Goal: Information Seeking & Learning: Learn about a topic

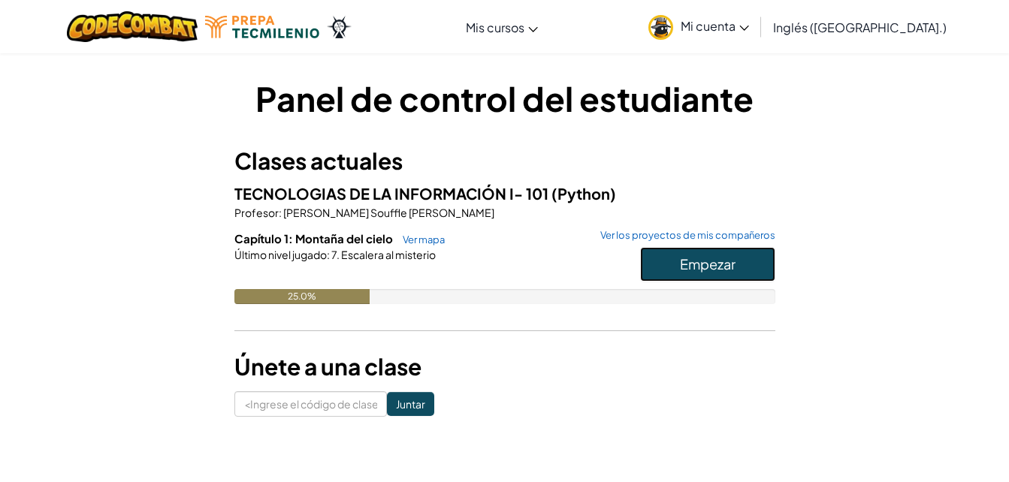
click at [691, 270] on span "Empezar" at bounding box center [708, 263] width 56 height 17
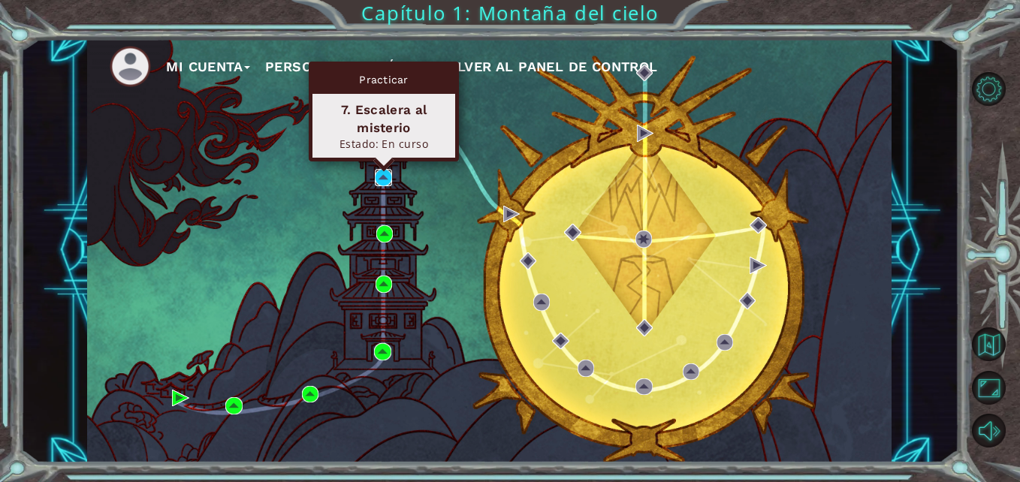
click at [381, 177] on img at bounding box center [383, 177] width 17 height 17
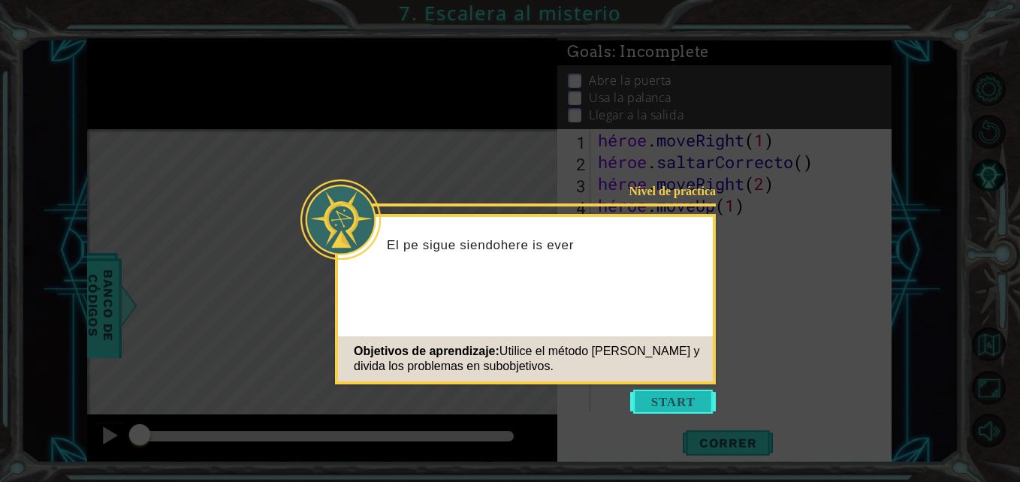
click at [655, 398] on button "Empezar" at bounding box center [673, 402] width 86 height 24
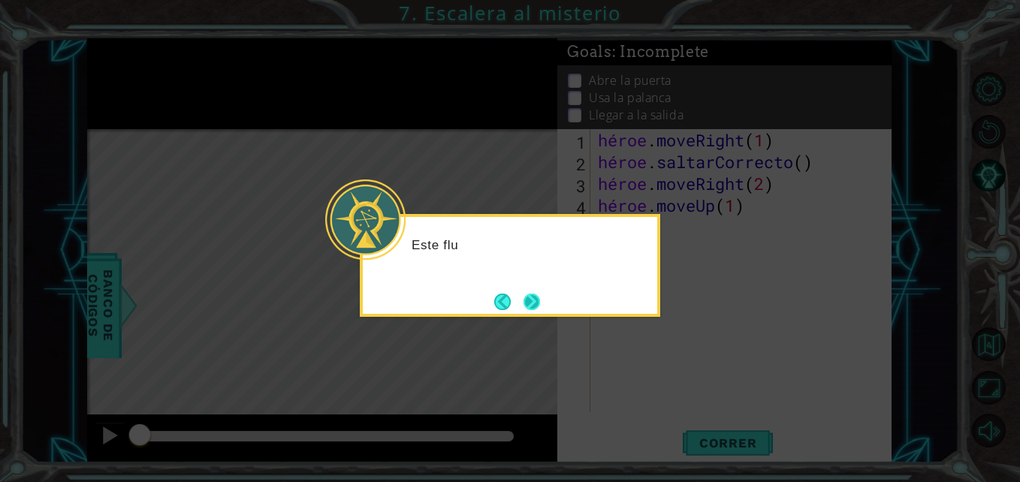
click at [540, 302] on button "Próximo" at bounding box center [531, 302] width 17 height 17
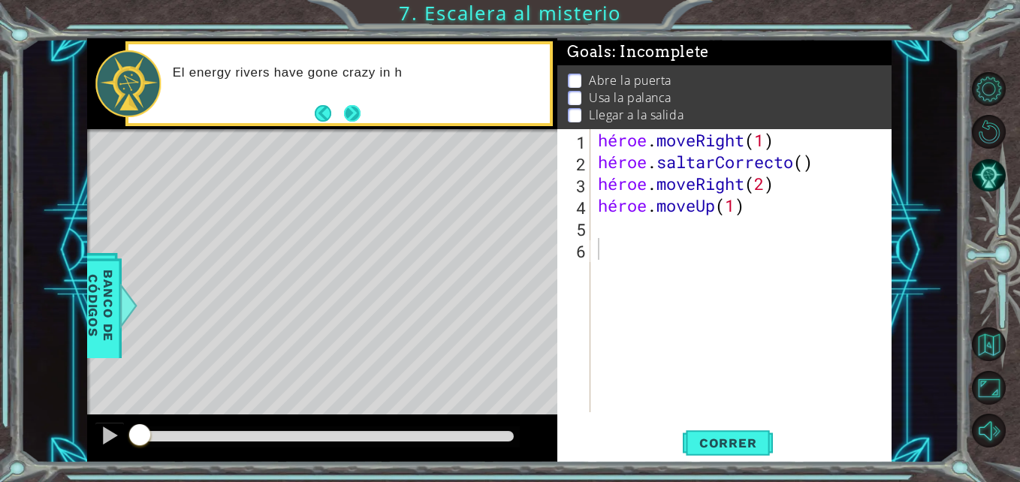
click at [353, 111] on button "Próximo" at bounding box center [352, 113] width 17 height 17
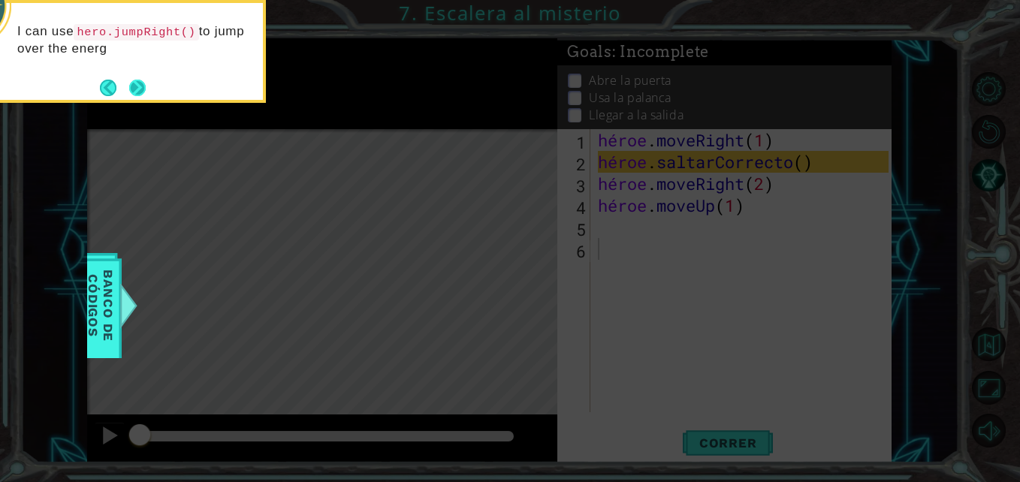
click at [140, 85] on button "Próximo" at bounding box center [137, 88] width 17 height 17
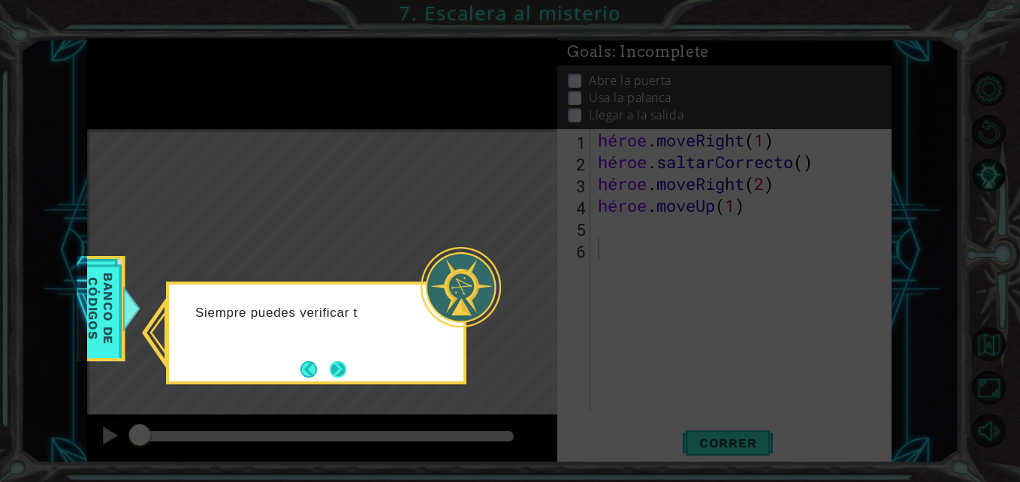
click at [336, 375] on button "Próximo" at bounding box center [338, 369] width 17 height 17
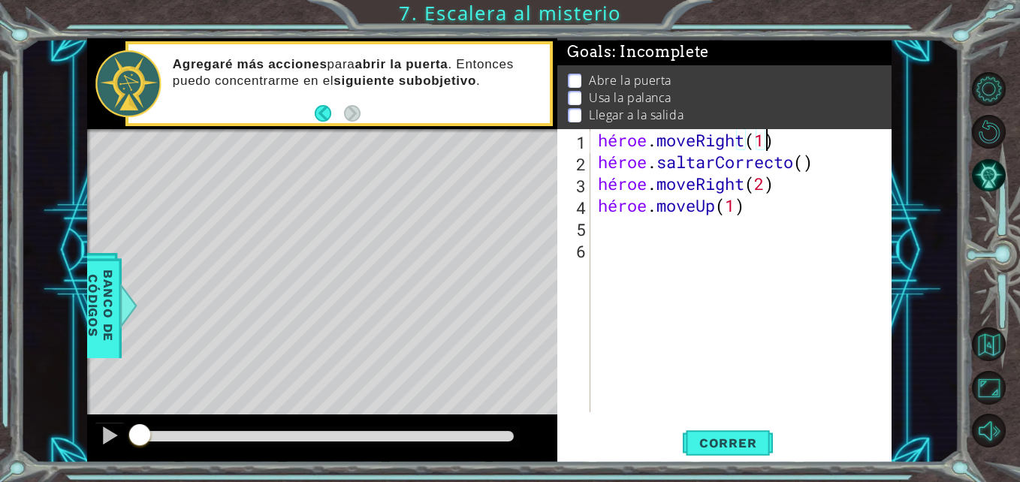
click at [776, 138] on div "héroe . moveRight ( 1 ) héroe . saltarCorrecto ( ) héroe . moveRight ( 2 ) héro…" at bounding box center [745, 292] width 300 height 327
click at [813, 164] on div "héroe . moveRight ( ) héroe . saltarCorrecto ( ) héroe . moveRight ( 2 ) héroe …" at bounding box center [745, 292] width 300 height 327
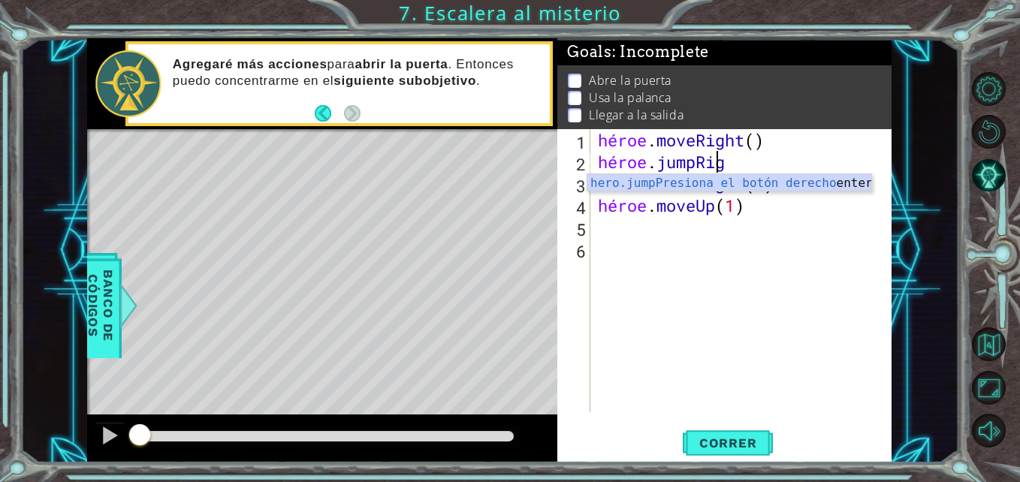
scroll to position [0, 5]
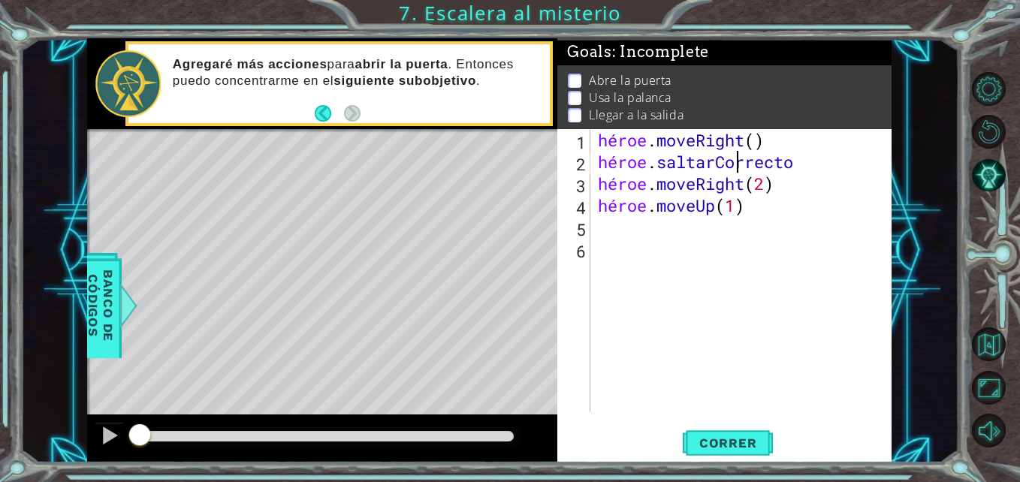
click at [819, 166] on div "héroe . moveRight ( ) héroe . saltarCorrecto héroe . moveRight ( 2 ) héroe . mo…" at bounding box center [745, 292] width 300 height 327
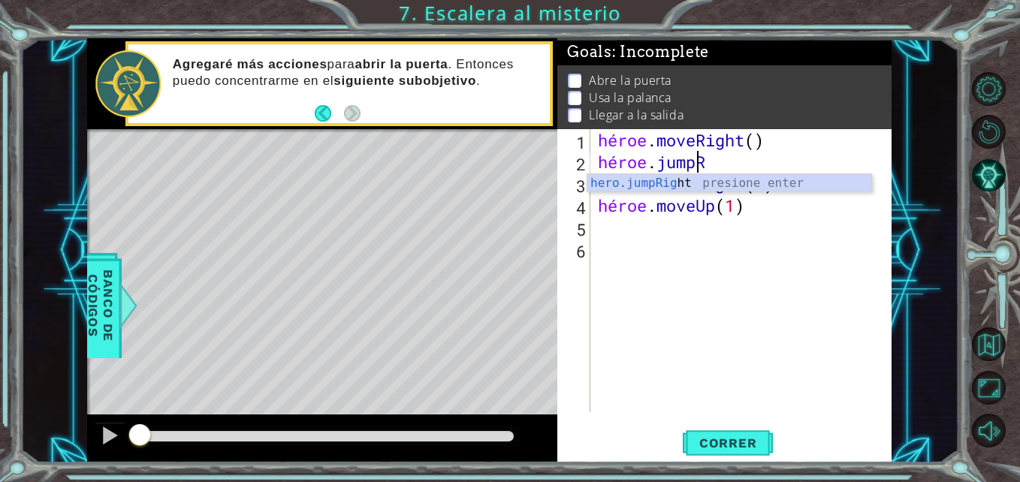
type textarea "hero.jum"
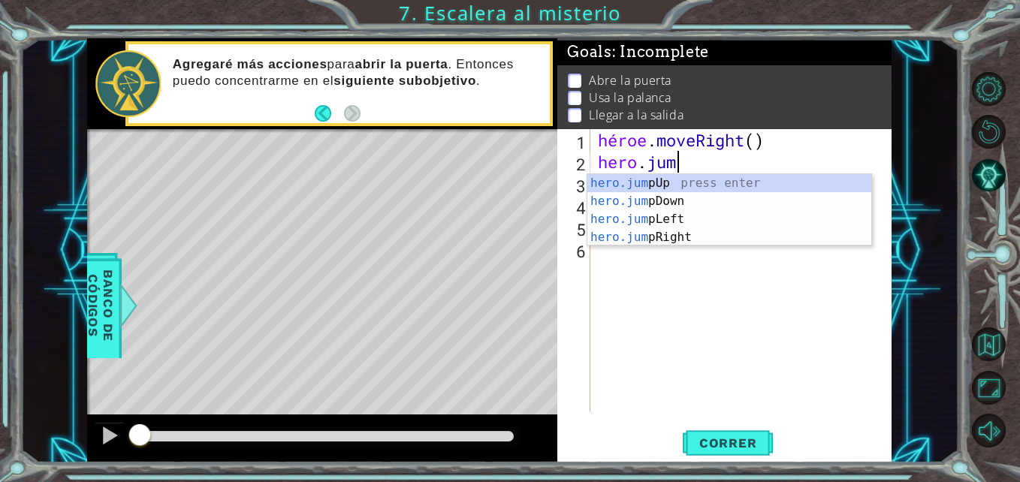
scroll to position [0, 3]
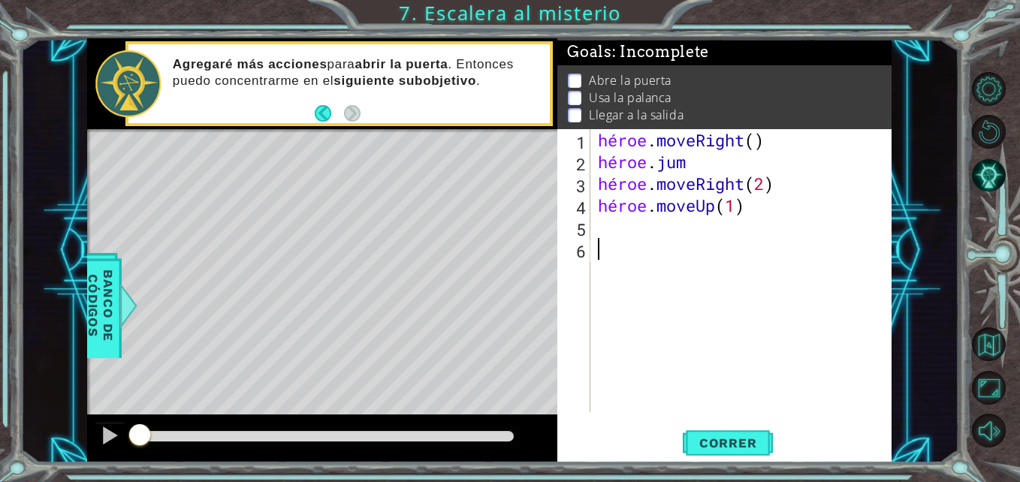
click at [643, 327] on div "héroe . moveRight ( ) héroe . jum héroe . moveRight ( 2 ) héroe . moveUp ( 1 )" at bounding box center [745, 292] width 300 height 327
click at [696, 171] on div "héroe . moveRight ( ) héroe . jum héroe . moveRight ( 2 ) héroe . moveUp ( 1 )" at bounding box center [745, 292] width 300 height 327
click at [831, 172] on div "héroe . moveRight ( ) héroe . saltar derecho ) = héroe . moveRight ( 2 ) héroe …" at bounding box center [745, 292] width 300 height 327
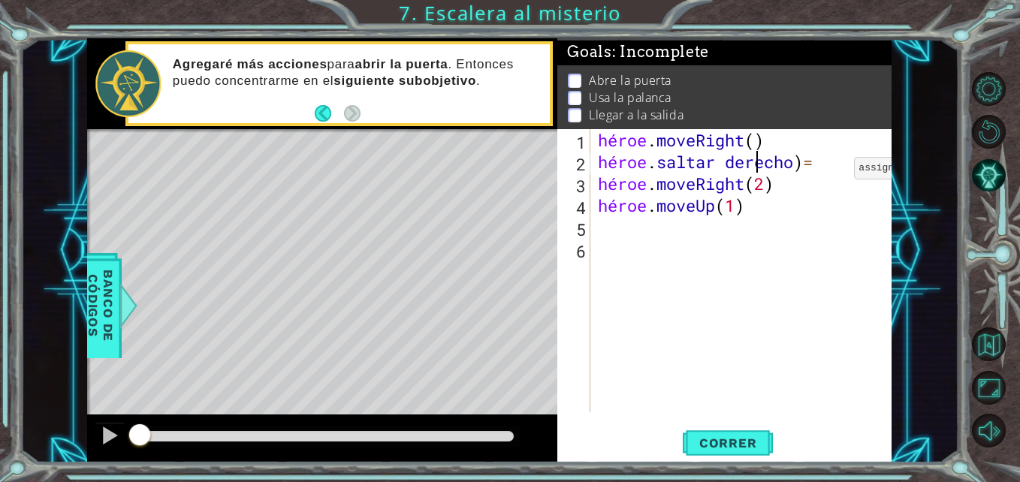
scroll to position [0, 6]
click at [809, 158] on div "héroe . moveRight ( ) héroe . saltar derecho ) héroe . moveRight ( 2 ) héroe . …" at bounding box center [745, 292] width 300 height 327
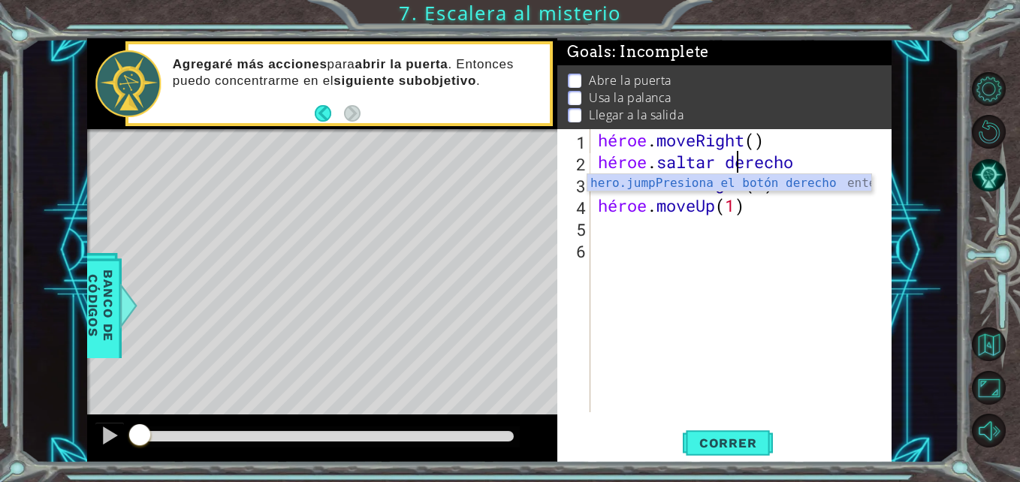
scroll to position [0, 5]
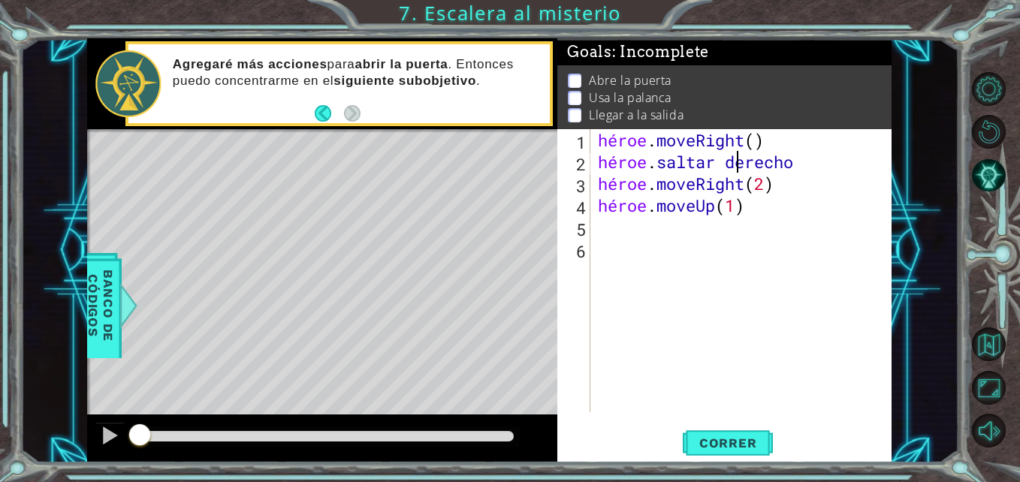
click at [801, 159] on div "héroe . moveRight ( ) héroe . saltar derecho héroe . moveRight ( 2 ) héroe . mo…" at bounding box center [745, 292] width 300 height 327
click at [783, 184] on div "héroe . moveRight ( ) héroe . saltar derecho ( ) héroe . moveRight ( 2 ) héroe …" at bounding box center [745, 292] width 300 height 327
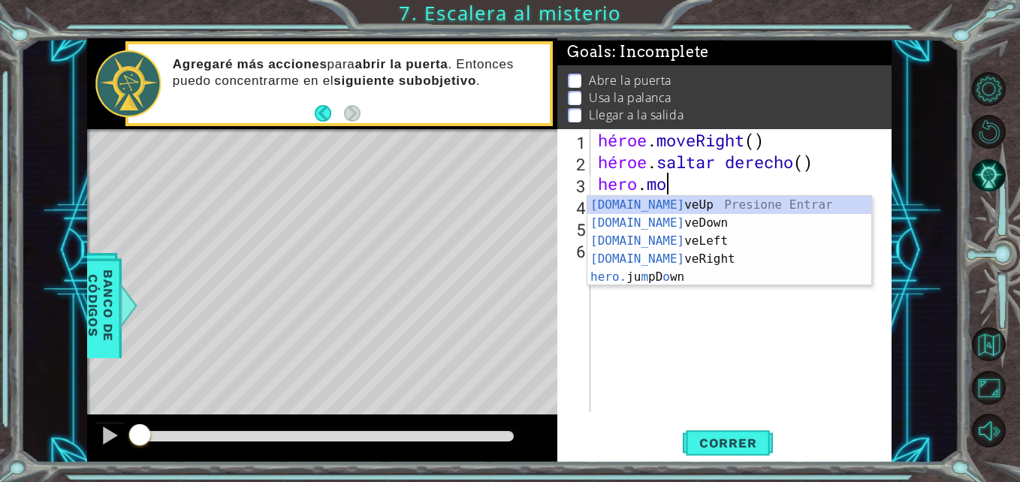
scroll to position [0, 2]
click at [655, 204] on div "hero.mo veUp presione enter hero.mo veDown press enter hero.mo veLeft press ent…" at bounding box center [729, 259] width 284 height 126
type textarea "hero.moveUp(1)"
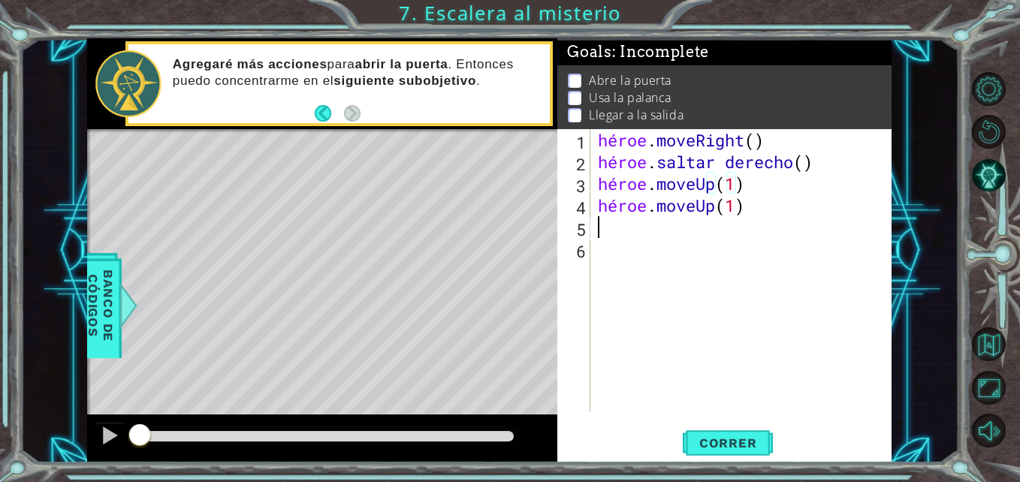
click at [603, 227] on div "héroe . moveRight ( ) héroe . saltar derecho ( ) héroe . moveUp ( 1 ) héroe . m…" at bounding box center [745, 292] width 300 height 327
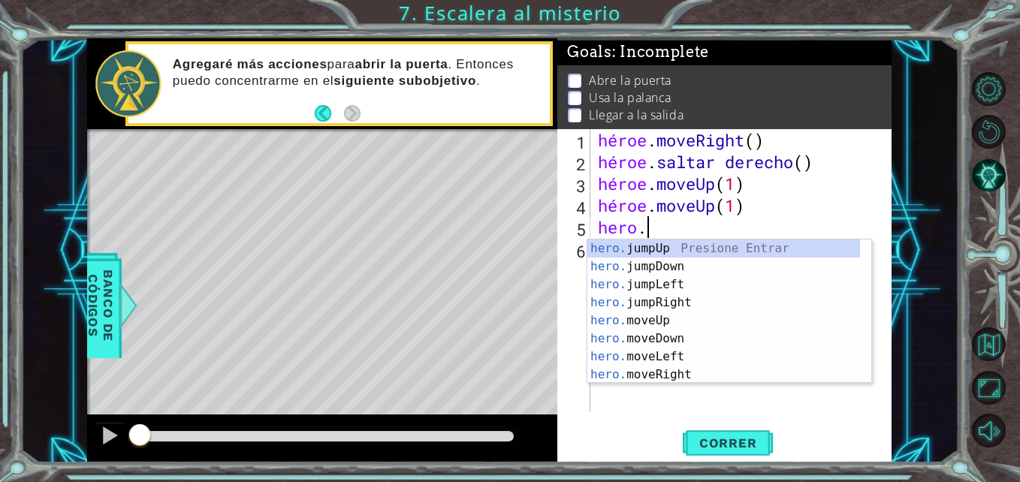
scroll to position [0, 2]
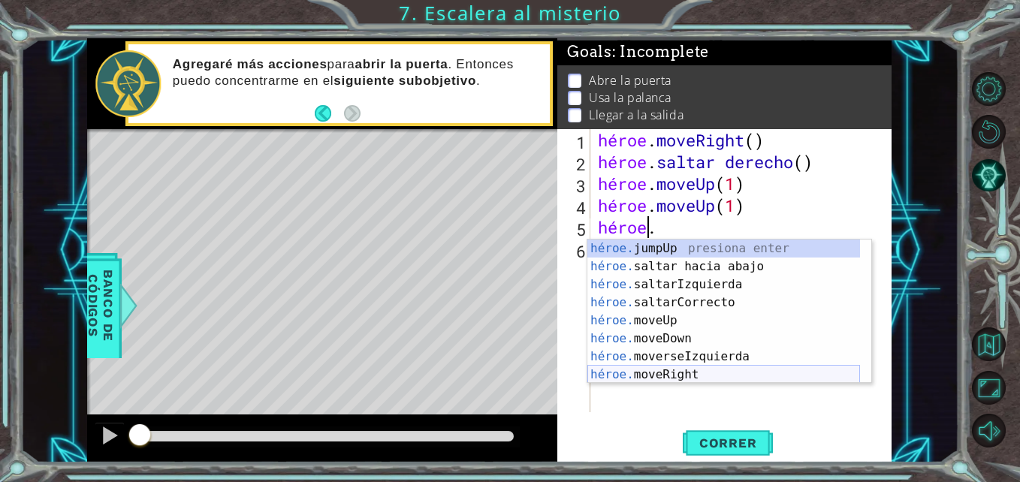
click at [681, 369] on div "héroe. jumpUp presiona enter héroe. saltar hacia abajo press enter héroe. salta…" at bounding box center [723, 330] width 273 height 180
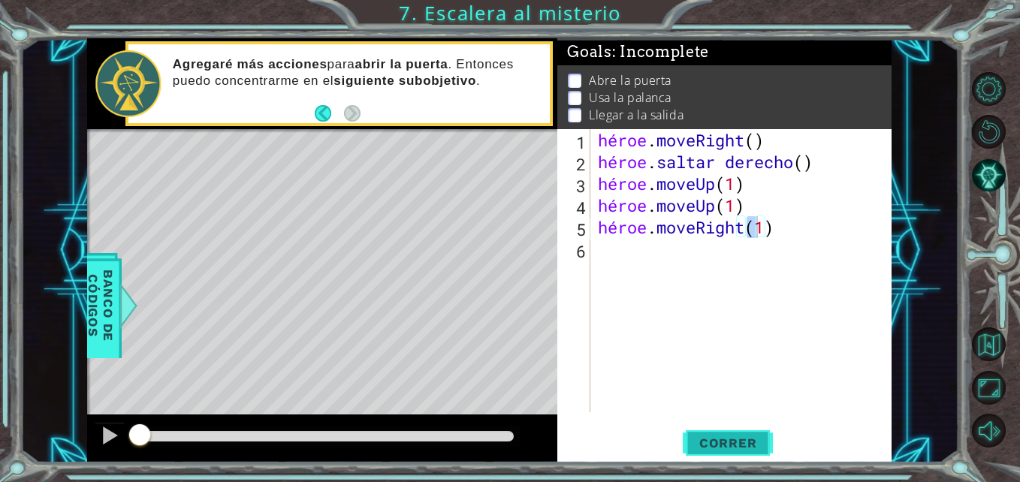
click at [731, 444] on span "Correr" at bounding box center [728, 443] width 88 height 15
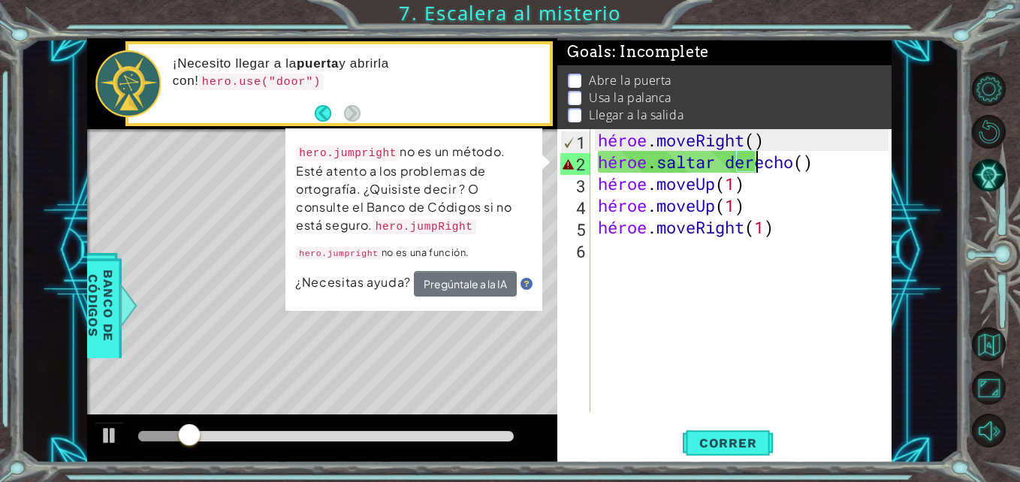
click at [815, 153] on div "héroe . moveRight ( ) héroe . saltar derecho ( ) héroe . moveUp ( 1 ) héroe . m…" at bounding box center [745, 292] width 300 height 327
click at [816, 160] on div "héroe . moveRight ( ) héroe . saltar derecho ( ) héroe . moveUp ( 1 ) héroe . m…" at bounding box center [745, 292] width 300 height 327
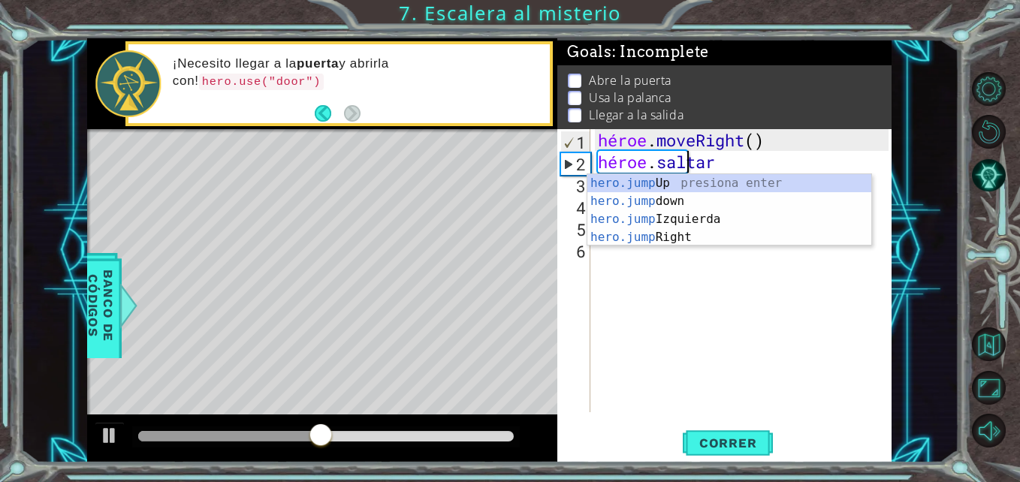
type textarea "hero.ju"
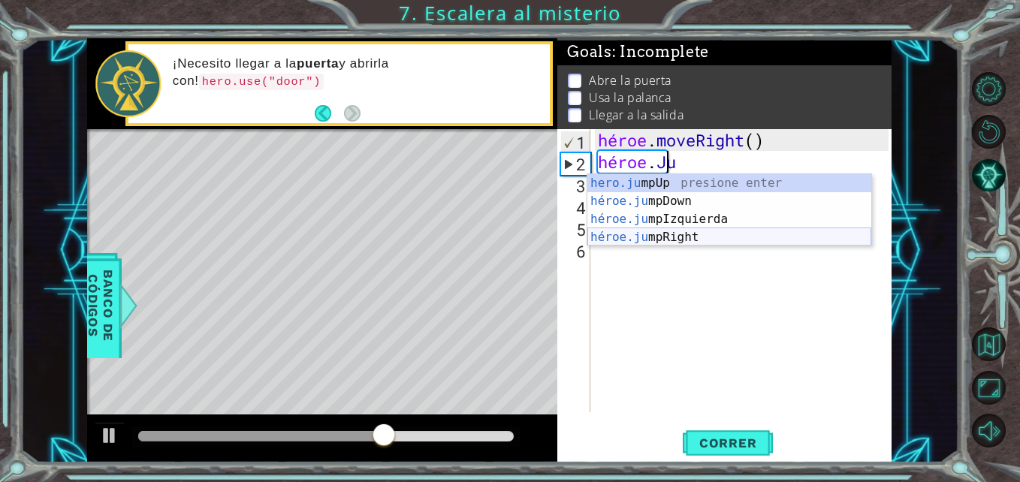
click at [669, 238] on div "hero.ju mpUp presione enter héroe.ju mpDown press enter héroe.ju mpIzquierda pr…" at bounding box center [729, 228] width 284 height 108
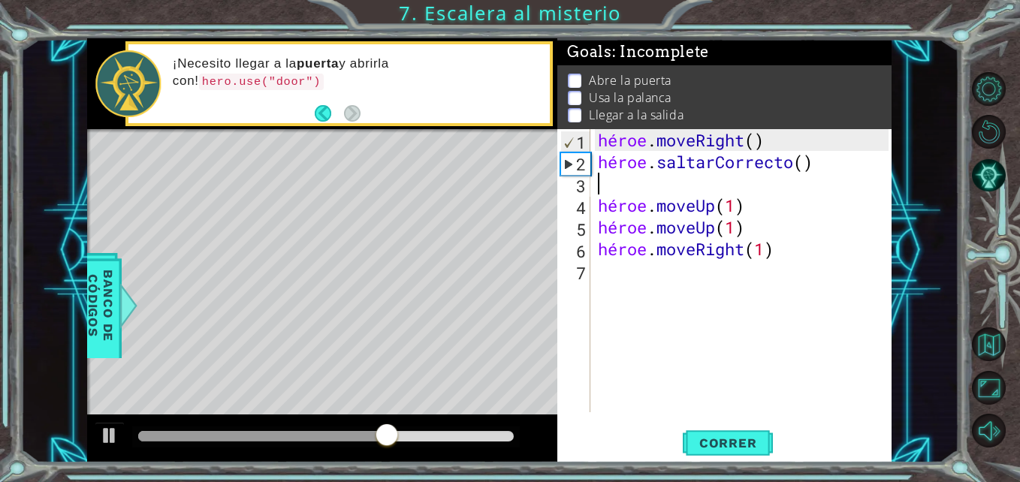
scroll to position [0, 0]
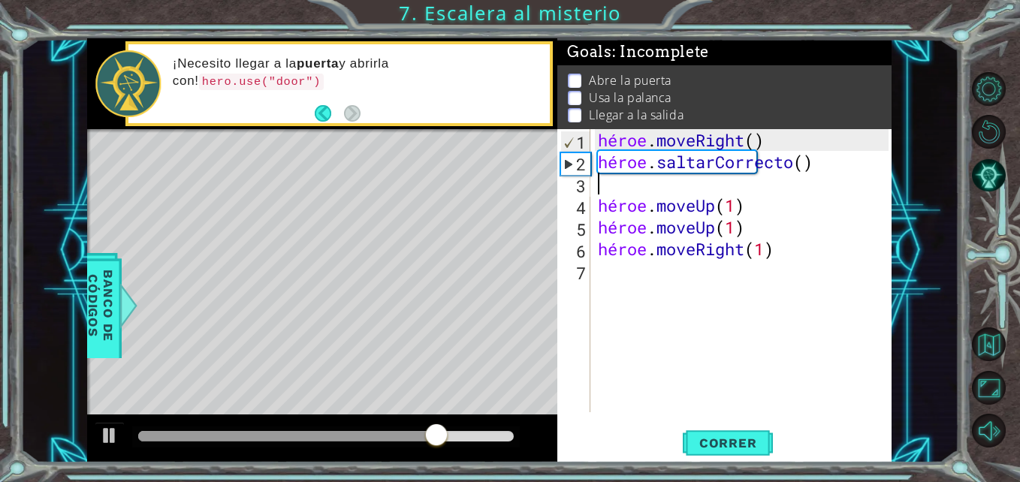
click at [605, 189] on div "héroe . moveRight ( ) héroe . saltarCorrecto ( ) héroe . moveUp ( 1 ) héroe . m…" at bounding box center [745, 292] width 300 height 327
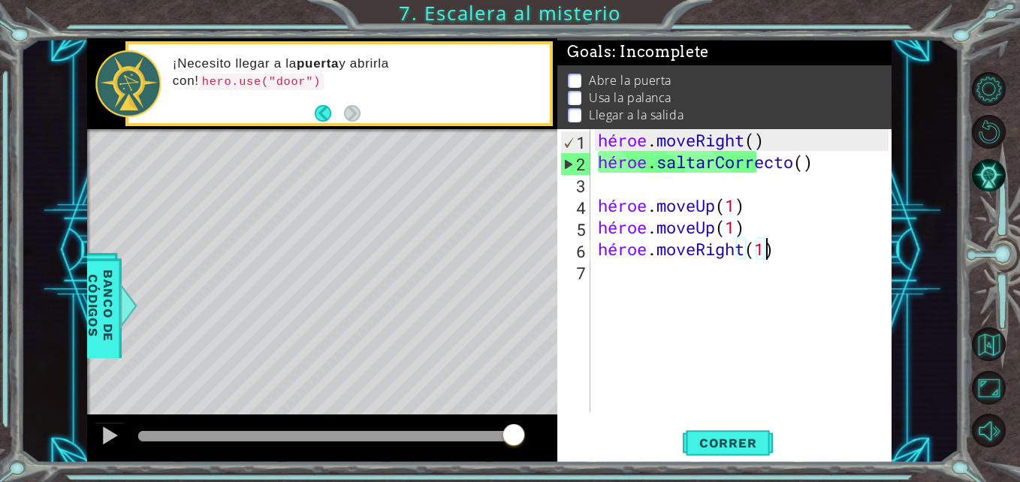
click at [777, 259] on div "héroe . moveRight ( ) héroe . saltarCorrecto ( ) héroe . moveUp ( 1 ) héroe . m…" at bounding box center [745, 292] width 300 height 327
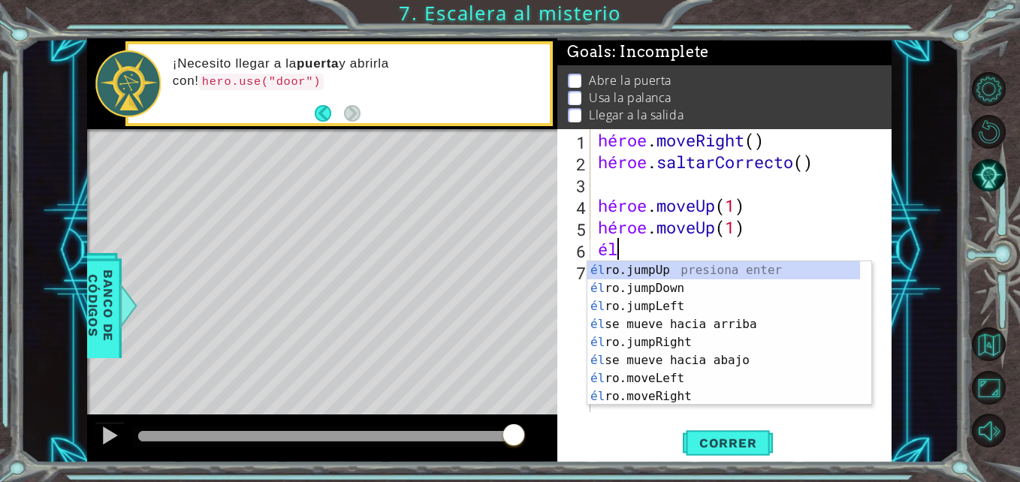
type textarea "h"
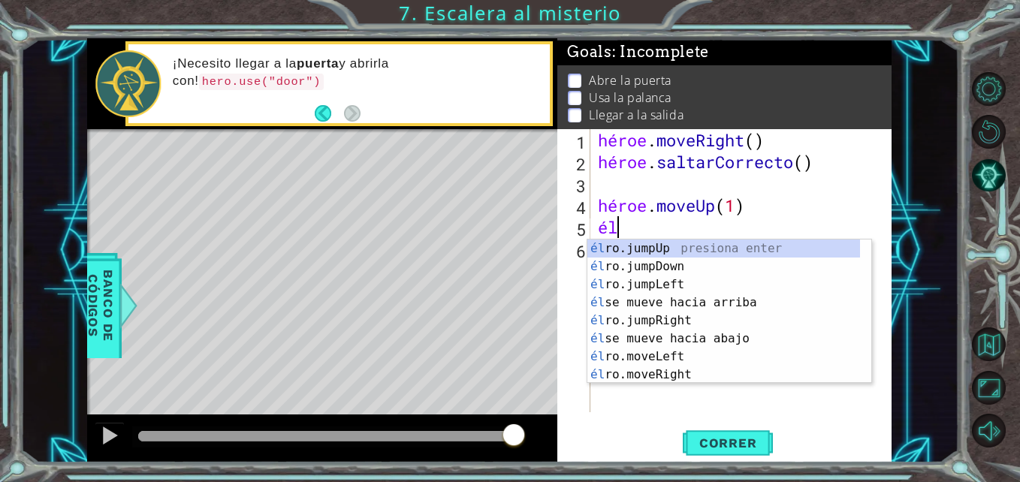
type textarea "h"
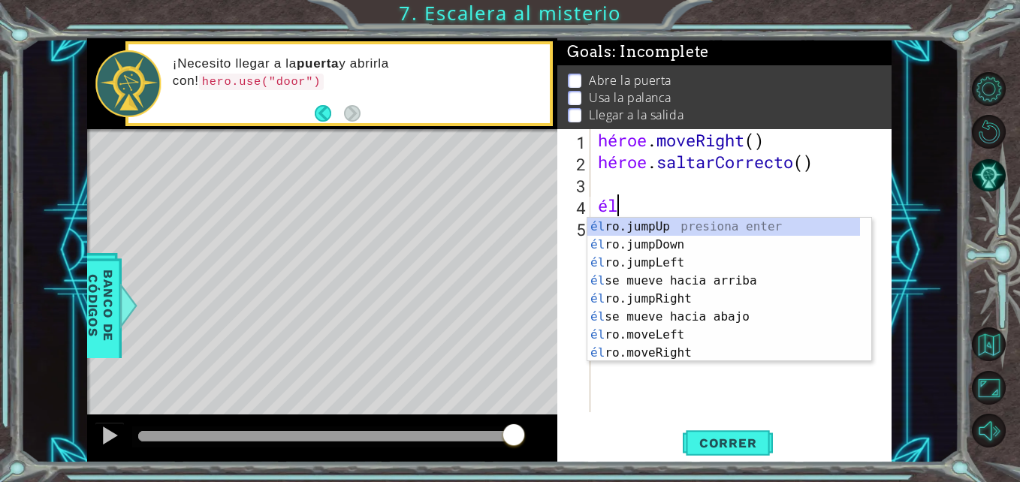
type textarea "h"
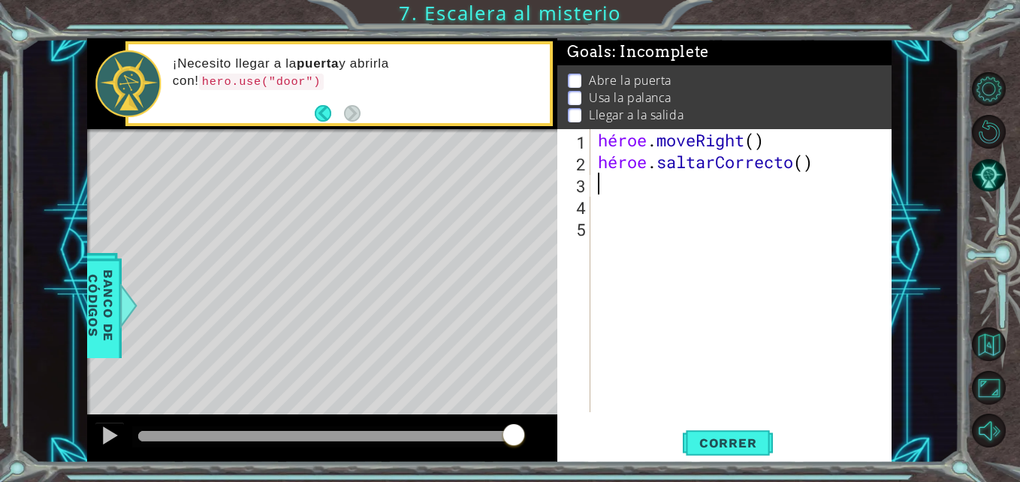
click at [603, 176] on div "héroe . moveRight ( ) héroe . saltarCorrecto ( )" at bounding box center [745, 292] width 300 height 327
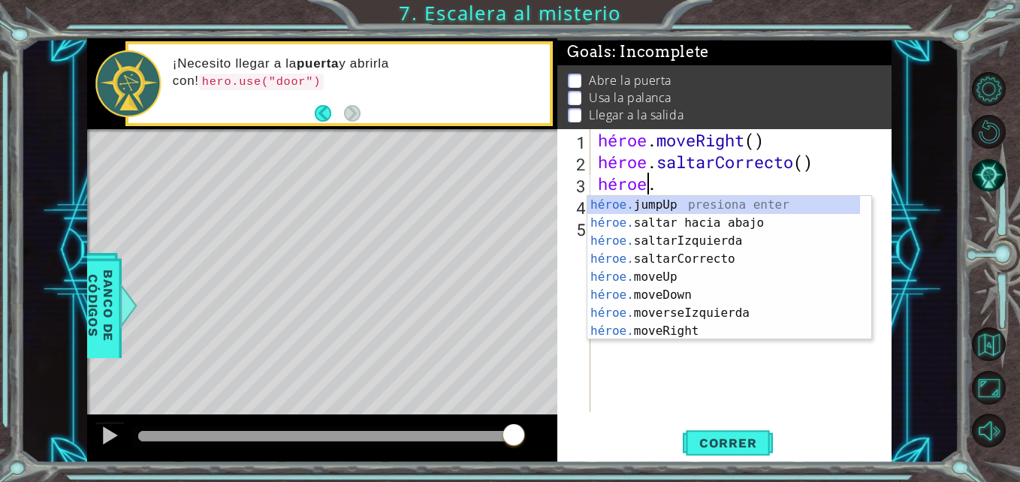
scroll to position [0, 2]
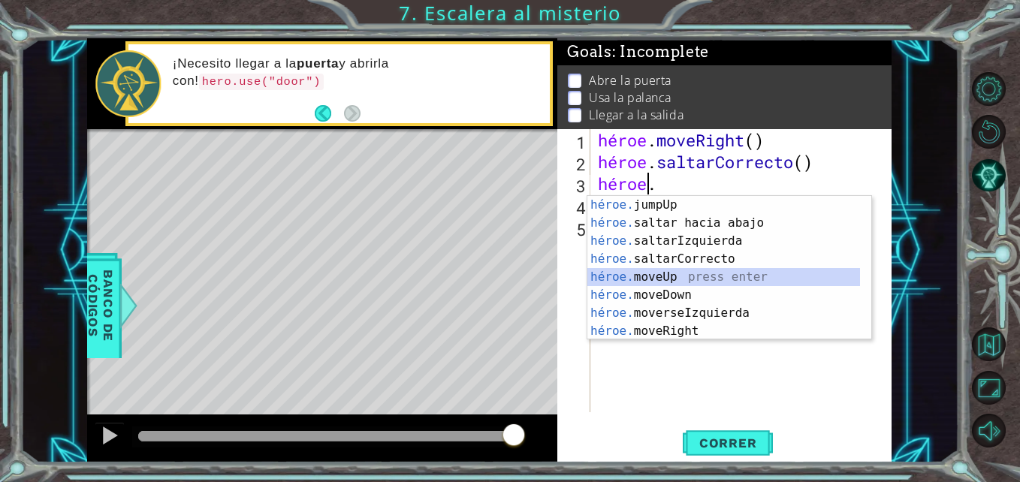
click at [668, 276] on div "héroe. jumpUp presiona enter héroe. saltar hacia abajo press enter héroe. salta…" at bounding box center [723, 286] width 273 height 180
type textarea "hero.moveUp(1)"
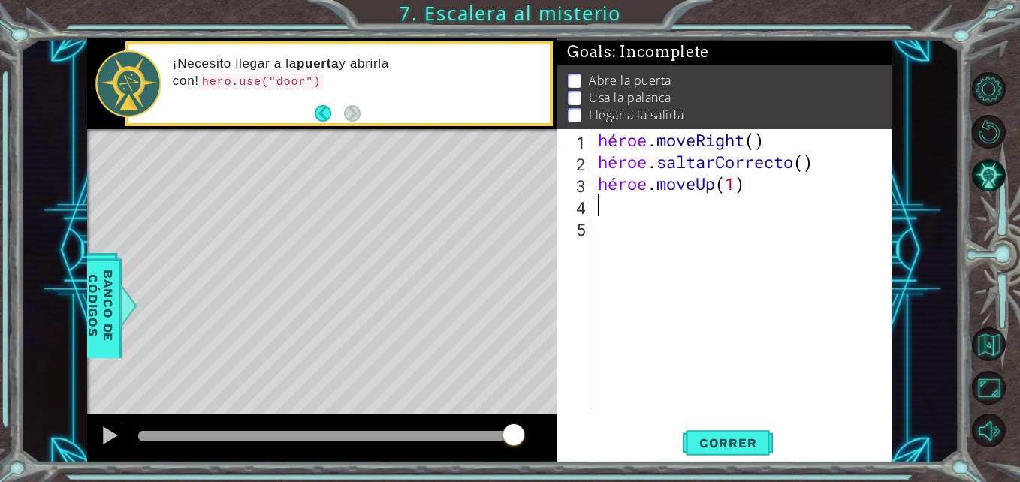
click at [601, 204] on div "héroe . moveRight ( ) héroe . saltarCorrecto ( ) héroe . moveUp ( 1 )" at bounding box center [745, 292] width 300 height 327
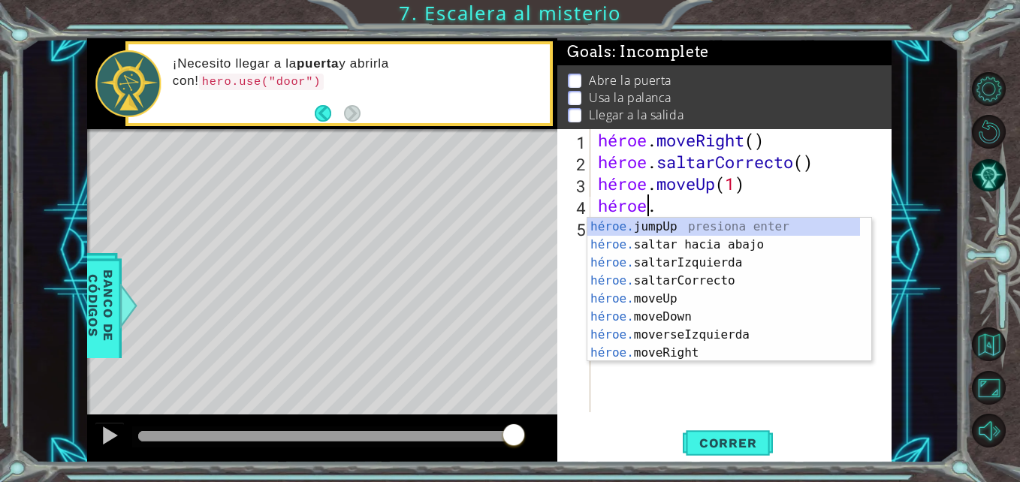
scroll to position [0, 2]
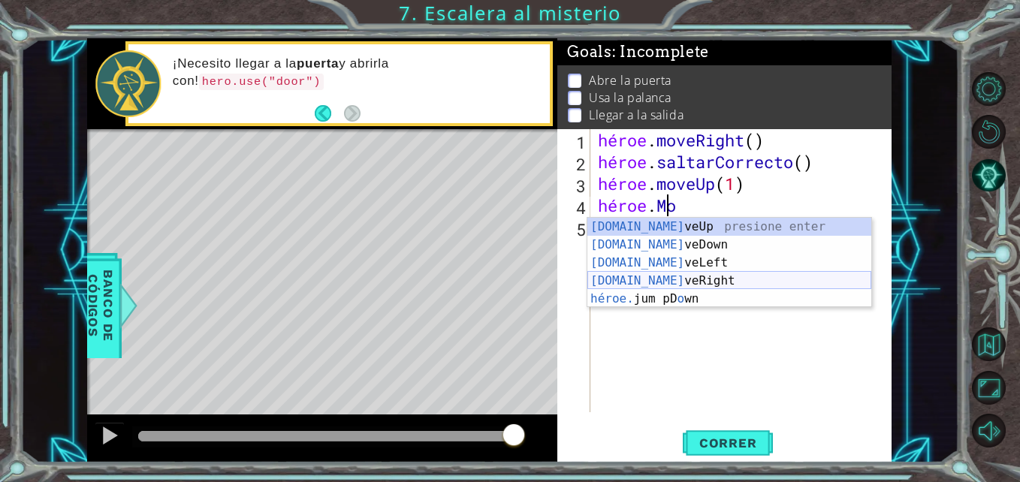
click at [671, 278] on div "hero.mo veUp presione enter hero.mo veDown press enter hero.mo veLeft press ent…" at bounding box center [729, 281] width 284 height 126
type textarea "hero.moveRight(1)"
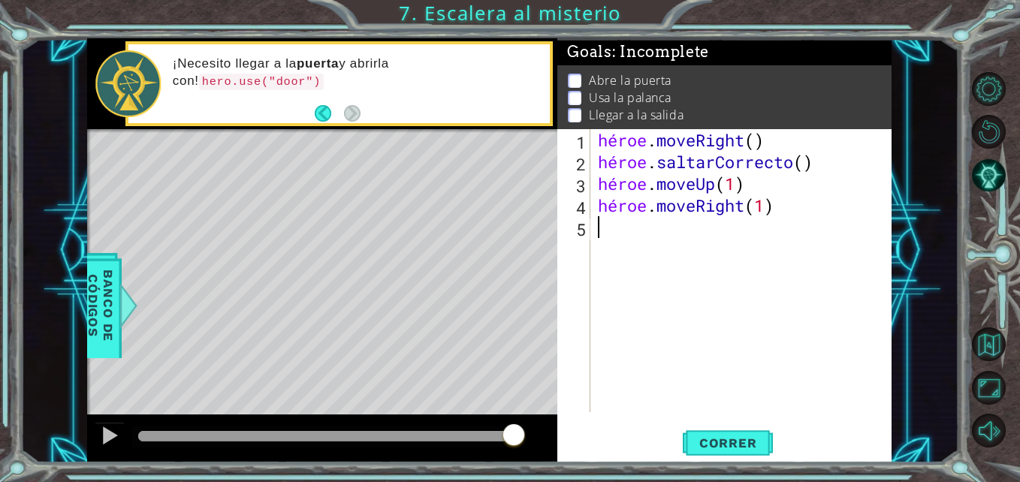
click at [602, 228] on div "héroe . moveRight ( ) héroe . saltarCorrecto ( ) héroe . moveUp ( 1 ) héroe . m…" at bounding box center [745, 292] width 300 height 327
click at [707, 230] on div "héroe . moveRight ( ) héroe . saltarCorrecto ( ) héroe . moveUp ( 1 ) héroe . m…" at bounding box center [745, 292] width 300 height 327
type textarea "hero.use({++´++++++"
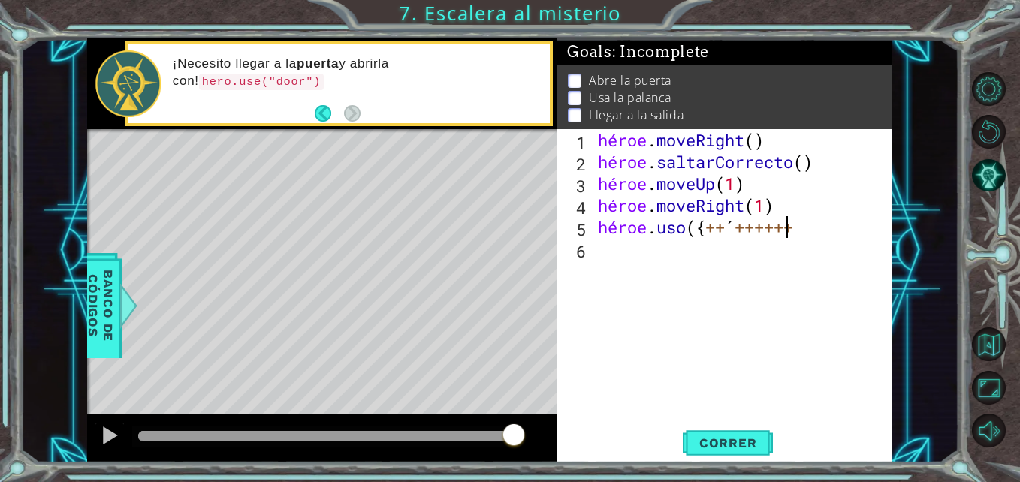
scroll to position [0, 0]
type textarea "hero.use({"
type textarea "{"
type textarea "hero.use({^^[["
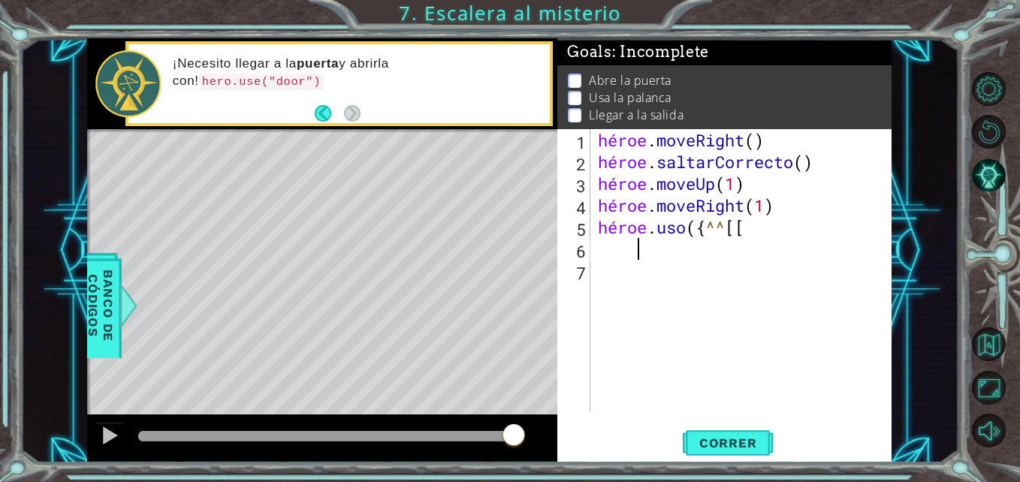
type textarea "{"
type textarea "hero.use("
click at [705, 228] on div "héroe . moveRight ( ) héroe . saltarCorrecto ( ) héroe . moveUp ( 1 ) héroe . m…" at bounding box center [745, 292] width 301 height 327
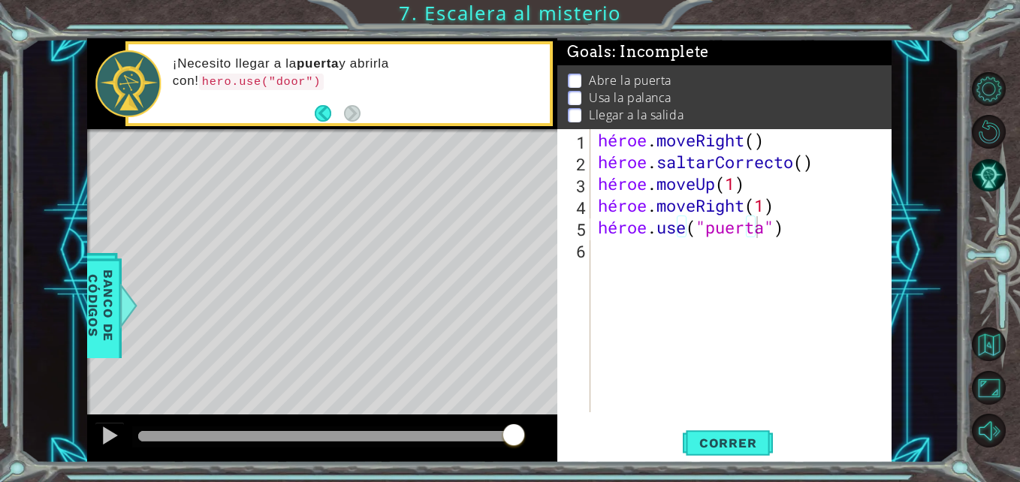
click at [591, 244] on div "hero.use("door") 1 2 3 4 5 6 héroe . moveRight ( ) héroe . saltarCorrecto ( ) h…" at bounding box center [722, 270] width 330 height 283
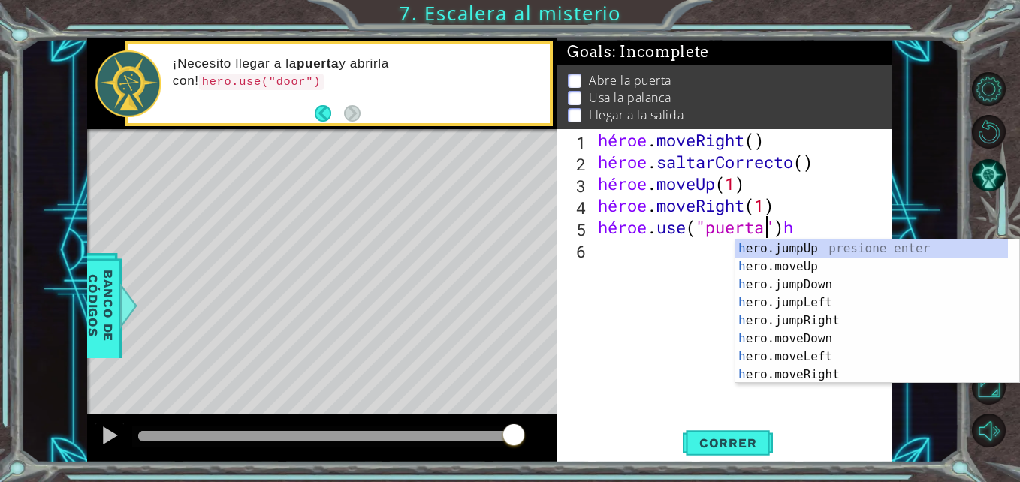
type textarea "hero.use("door")"
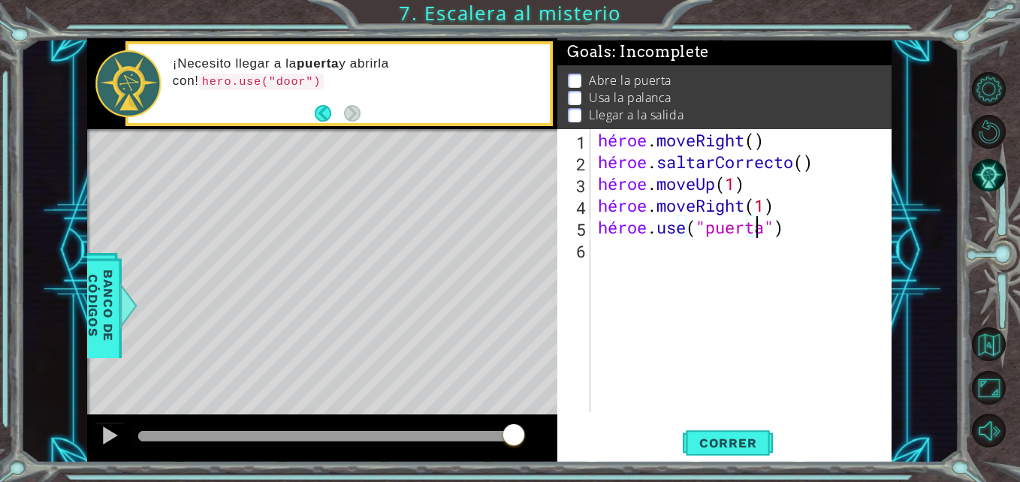
click at [614, 246] on div "héroe . moveRight ( ) héroe . saltarCorrecto ( ) héroe . moveUp ( 1 ) héroe . m…" at bounding box center [745, 292] width 301 height 327
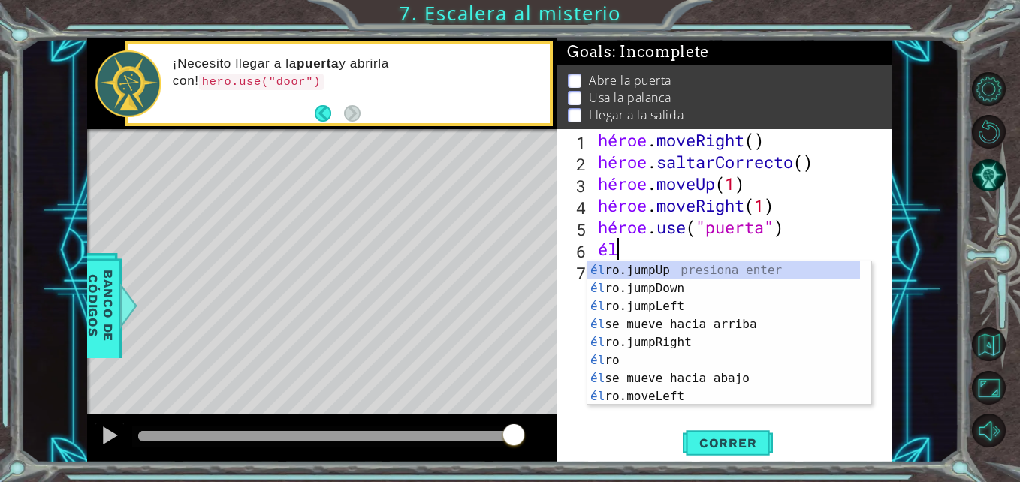
scroll to position [0, 1]
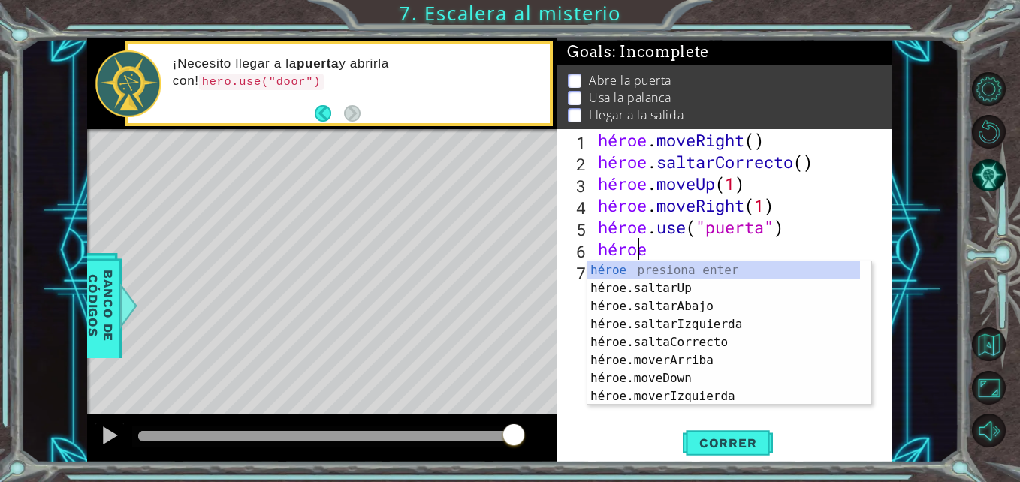
type textarea "hero."
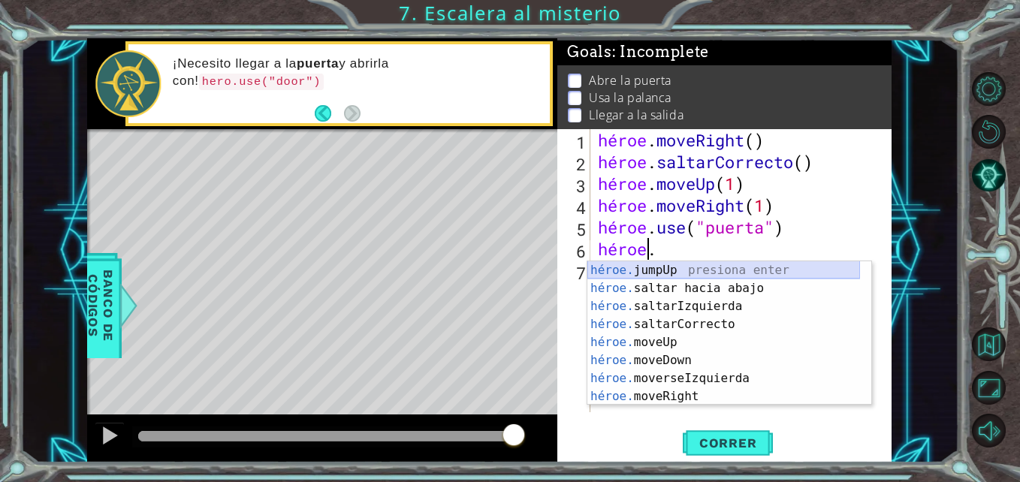
click at [659, 267] on div "héroe. jumpUp presiona enter héroe. saltar hacia abajo press enter héroe. salta…" at bounding box center [723, 351] width 273 height 180
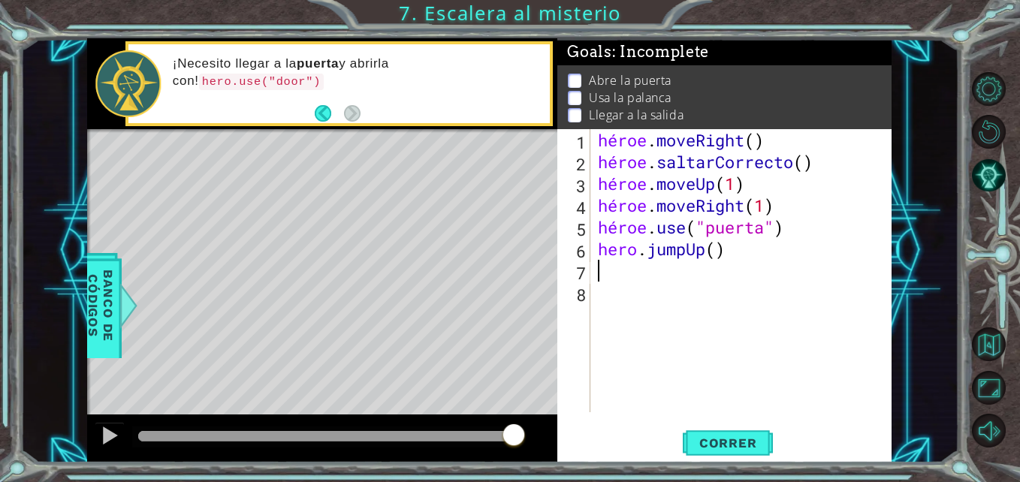
scroll to position [0, 0]
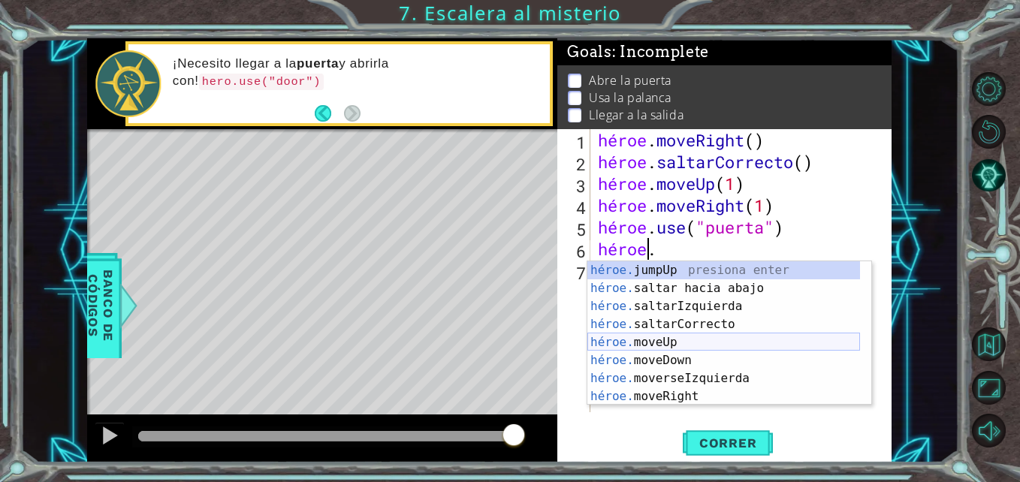
click at [652, 339] on div "héroe. jumpUp presiona enter héroe. saltar hacia abajo press enter héroe. salta…" at bounding box center [723, 351] width 273 height 180
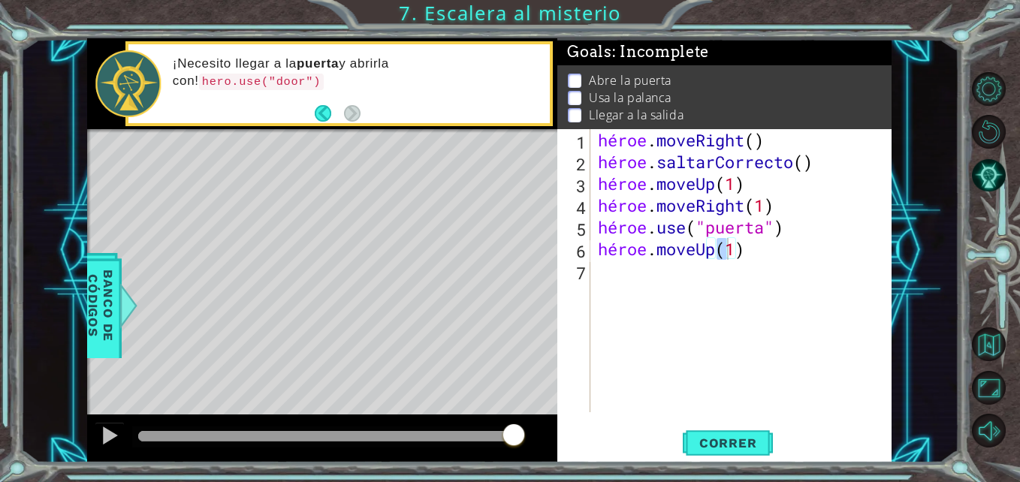
click at [593, 270] on div "hero.moveUp(1) 1 2 3 4 5 6 7 héroe . moveRight ( ) héroe . saltarCorrecto ( ) h…" at bounding box center [722, 270] width 330 height 283
click at [593, 269] on div "hero.moveUp(1) 1 2 3 4 5 6 7 héroe . moveRight ( ) héroe . saltarCorrecto ( ) h…" at bounding box center [722, 270] width 330 height 283
type textarea "hero.moveUp(1)"
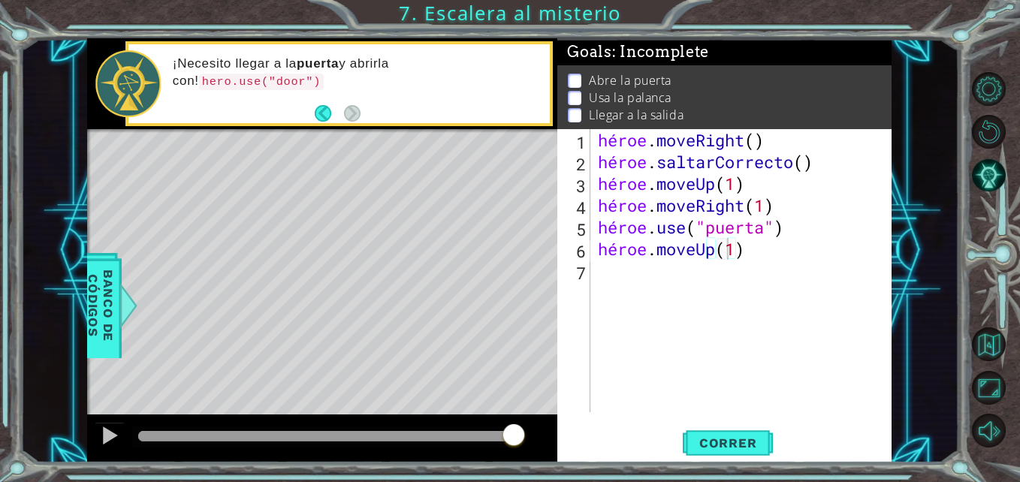
click at [593, 269] on div "hero.moveUp(1) 1 2 3 4 5 6 7 héroe . moveRight ( ) héroe . saltarCorrecto ( ) h…" at bounding box center [722, 270] width 330 height 283
click at [596, 269] on div "héroe . moveRight ( ) héroe . saltarCorrecto ( ) héroe . moveUp ( 1 ) héroe . m…" at bounding box center [745, 292] width 301 height 327
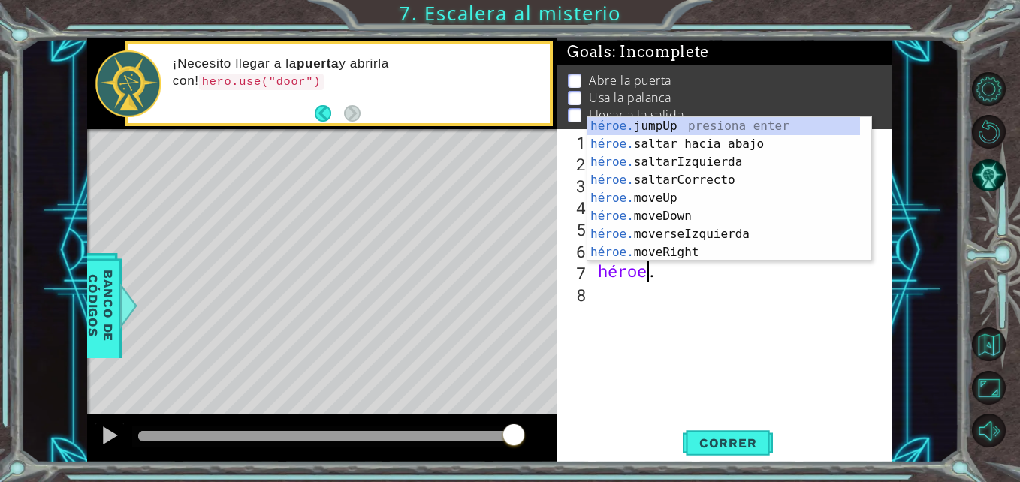
scroll to position [0, 2]
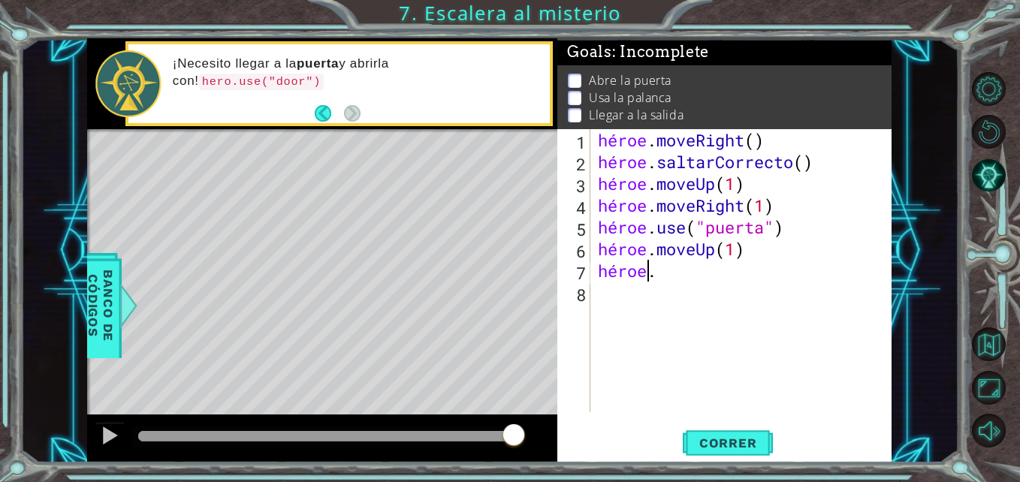
click at [665, 273] on div "héroe . moveRight ( ) héroe . saltarCorrecto ( ) héroe . moveUp ( 1 ) héroe . m…" at bounding box center [745, 292] width 301 height 327
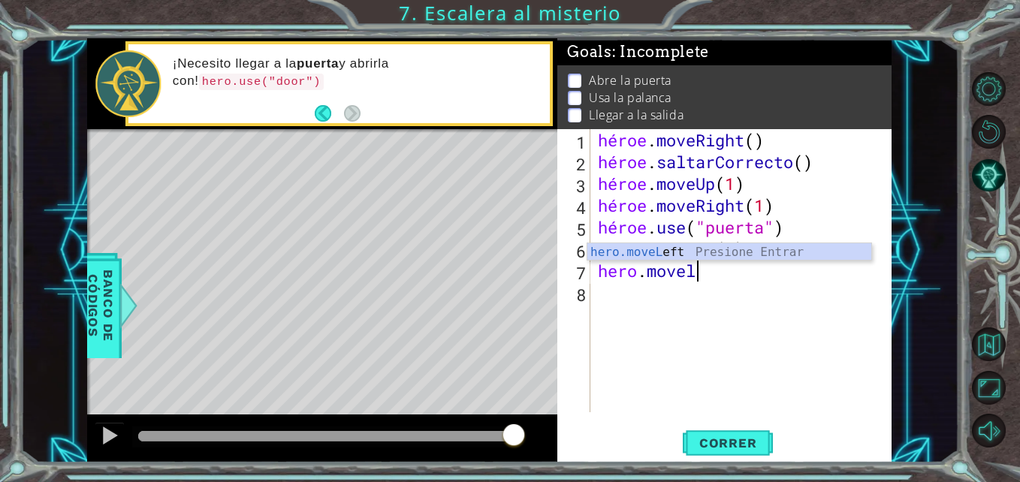
scroll to position [0, 5]
click at [666, 249] on div "hero.moveL eft presiona enter" at bounding box center [729, 270] width 284 height 54
type textarea "hero.moveLeft(1)"
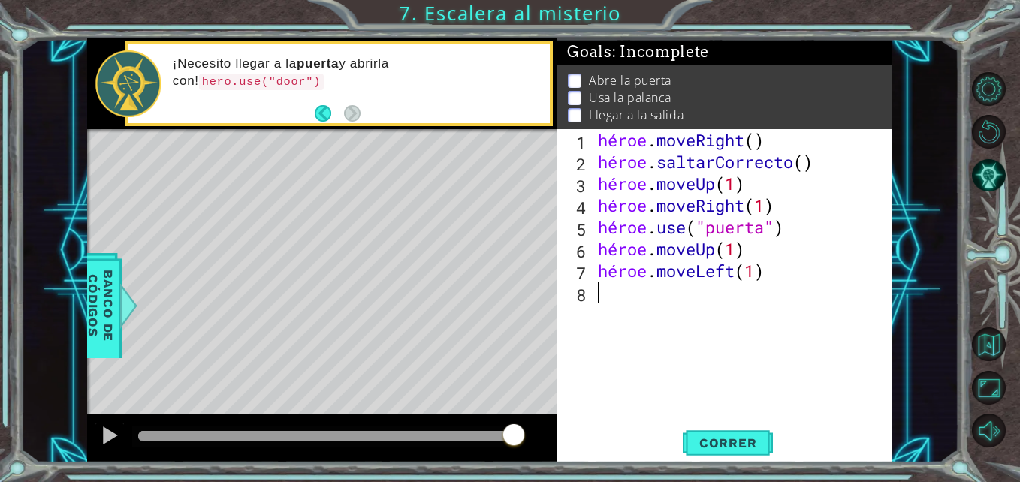
click at [602, 296] on div "héroe . moveRight ( ) héroe . saltarCorrecto ( ) héroe . moveUp ( 1 ) héroe . m…" at bounding box center [745, 292] width 301 height 327
type textarea "hero.("lever")"
click at [597, 312] on div "héroe . moveRight ( ) héroe . saltarCorrecto ( ) héroe . moveUp ( 1 ) héroe . m…" at bounding box center [745, 292] width 301 height 327
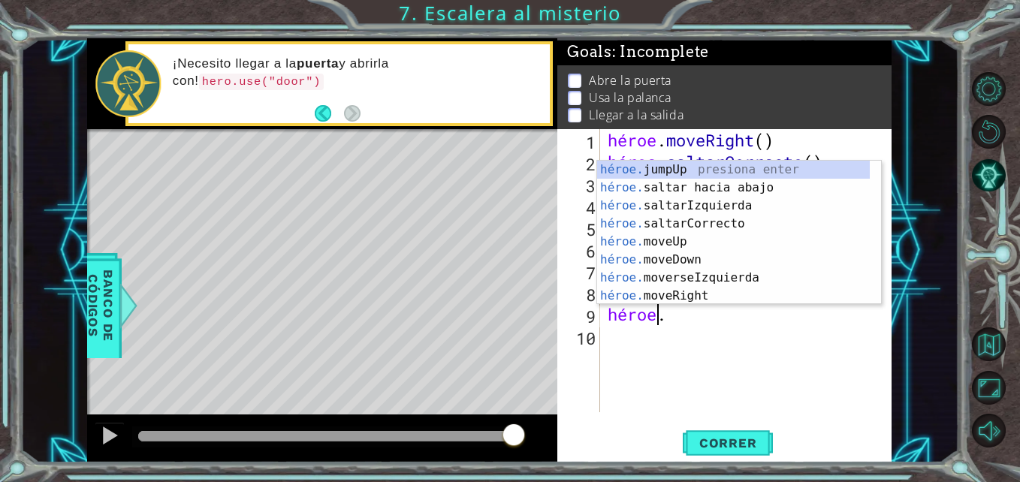
scroll to position [0, 2]
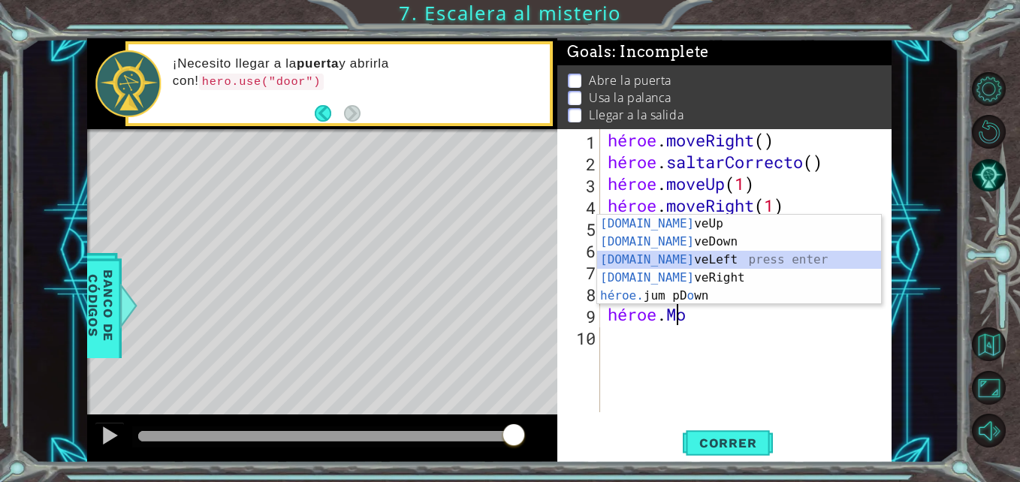
click at [696, 252] on div "hero.mo veUp presione enter hero.mo veDown press enter hero.mo veLeft press ent…" at bounding box center [739, 278] width 284 height 126
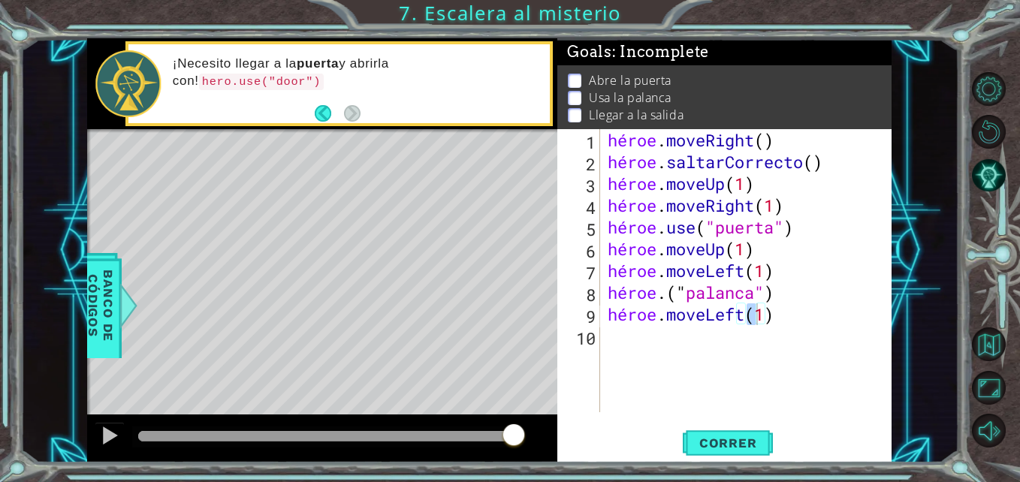
click at [602, 342] on div "hero.moveLeft(1) 1 2 3 4 5 6 7 8 9 10 héroe . moveRight ( ) héroe . saltarCorre…" at bounding box center [722, 270] width 330 height 283
click at [767, 315] on div "héroe . moveRight ( ) héroe . saltarCorrecto ( ) héroe . moveUp ( 1 ) héroe . m…" at bounding box center [750, 292] width 291 height 327
type textarea "hero.moveLeft(2)"
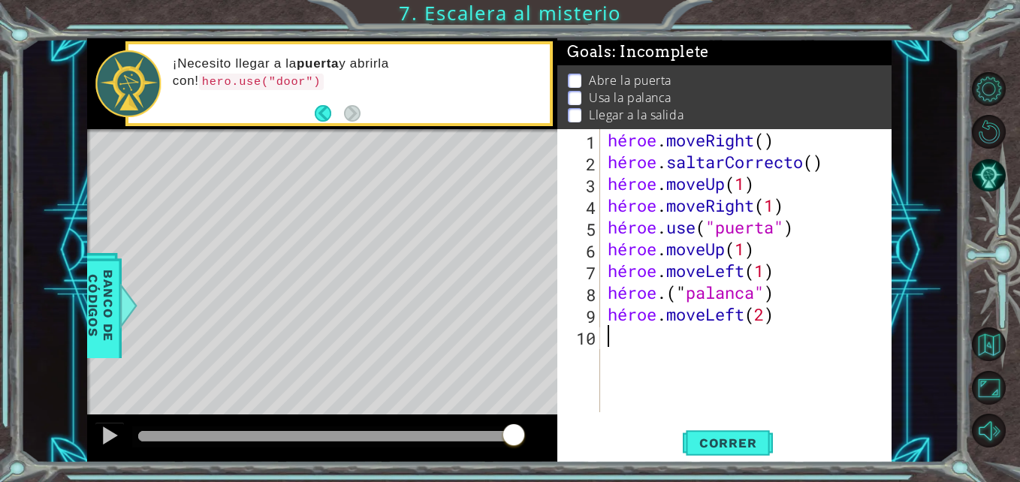
click at [614, 339] on div "héroe . moveRight ( ) héroe . saltarCorrecto ( ) héroe . moveUp ( 1 ) héroe . m…" at bounding box center [750, 292] width 291 height 327
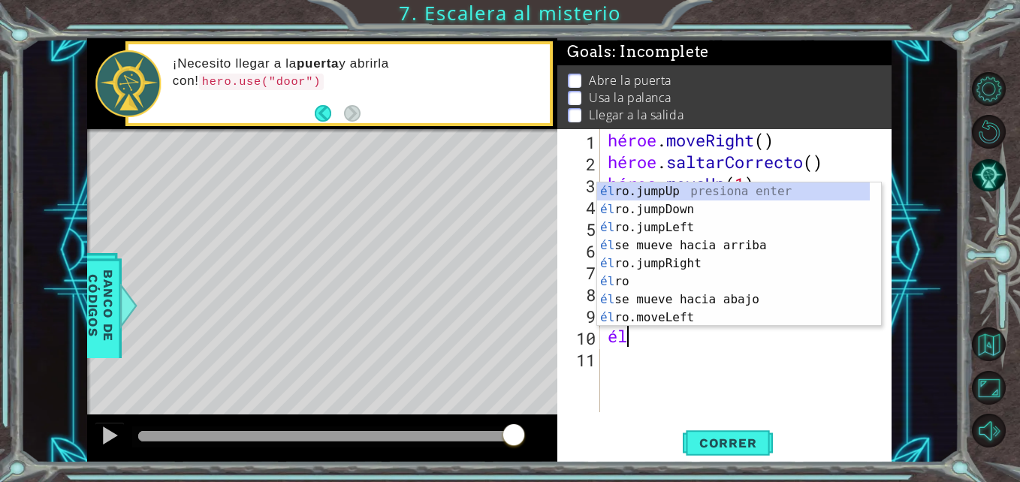
scroll to position [0, 1]
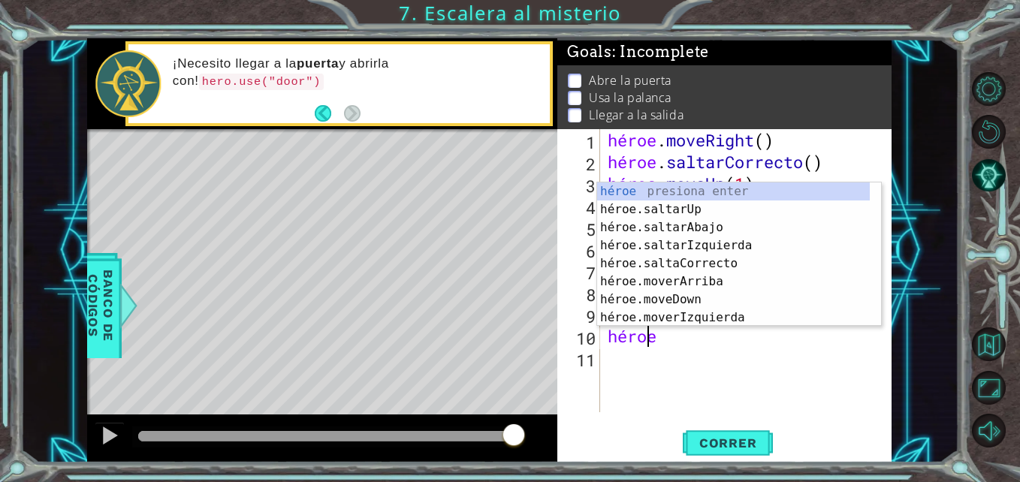
type textarea "hero."
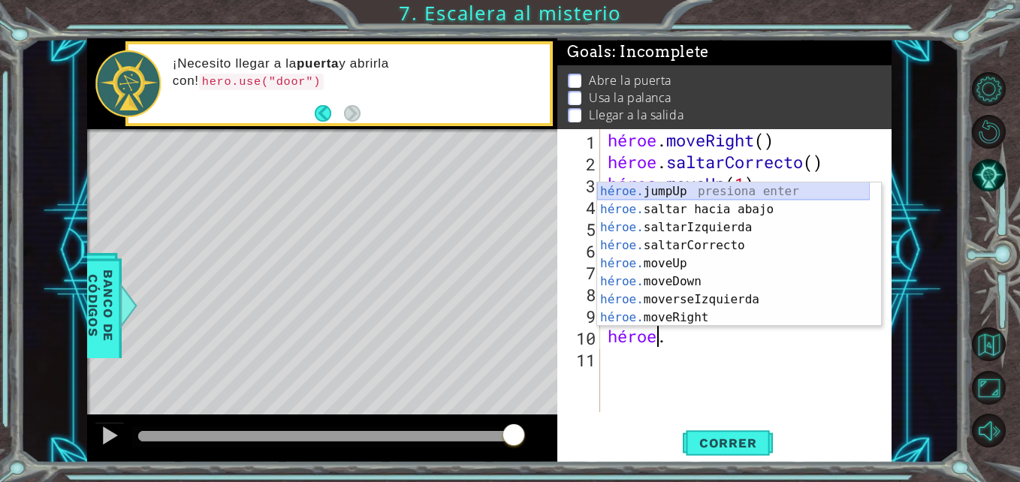
click at [673, 193] on div "héroe. jumpUp presiona enter héroe. saltar hacia abajo press enter héroe. salta…" at bounding box center [733, 272] width 273 height 180
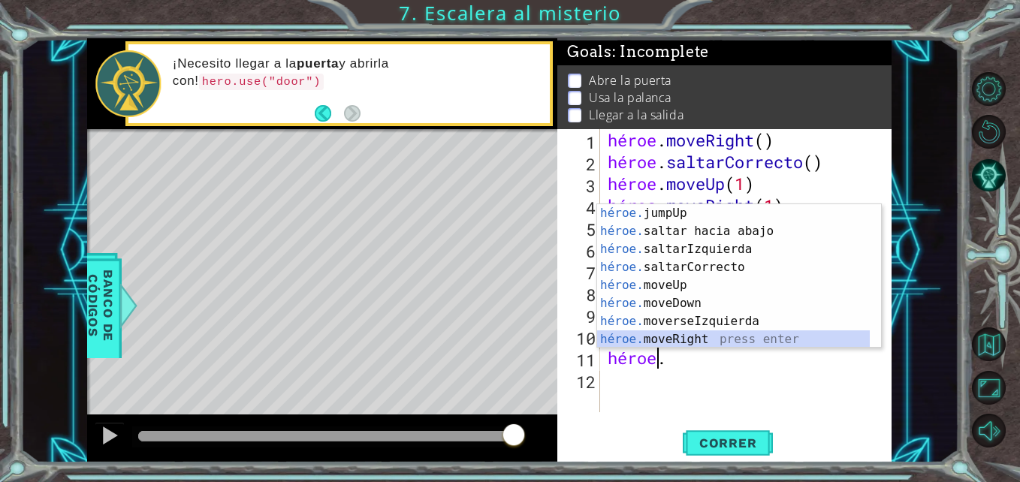
click at [689, 339] on div "héroe. jumpUp presiona enter héroe. saltar hacia abajo press enter héroe. salta…" at bounding box center [733, 294] width 273 height 180
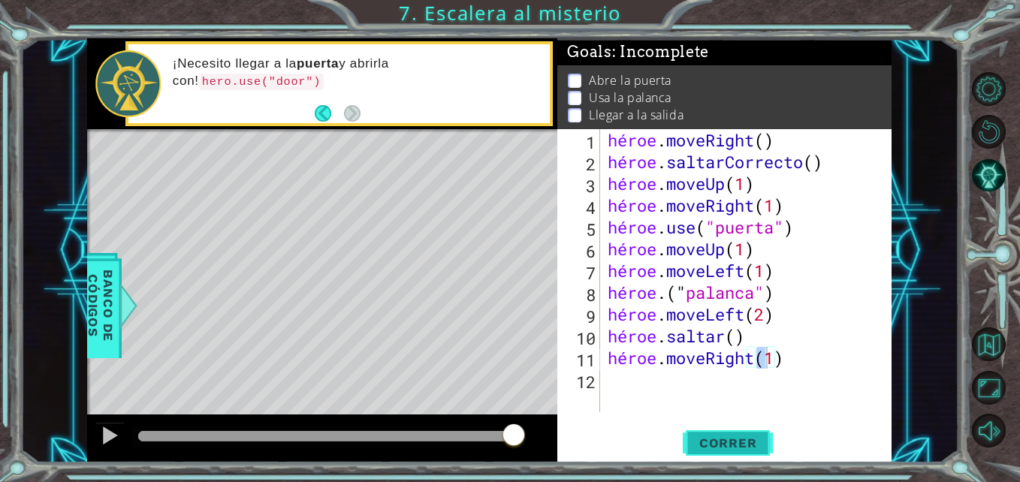
click at [731, 436] on span "Correr" at bounding box center [728, 443] width 88 height 15
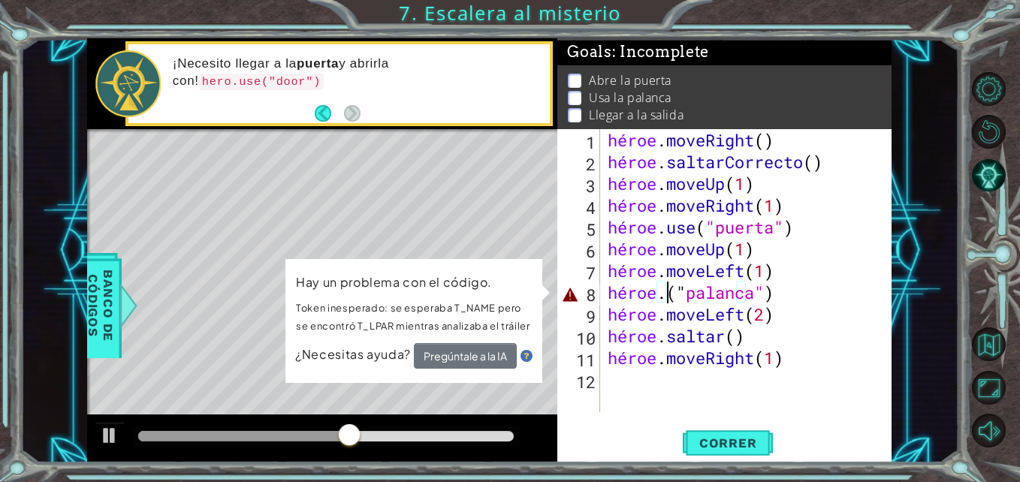
click at [668, 301] on div "héroe . moveRight ( ) héroe . saltarCorrecto ( ) héroe . moveUp ( 1 ) héroe . m…" at bounding box center [750, 292] width 291 height 327
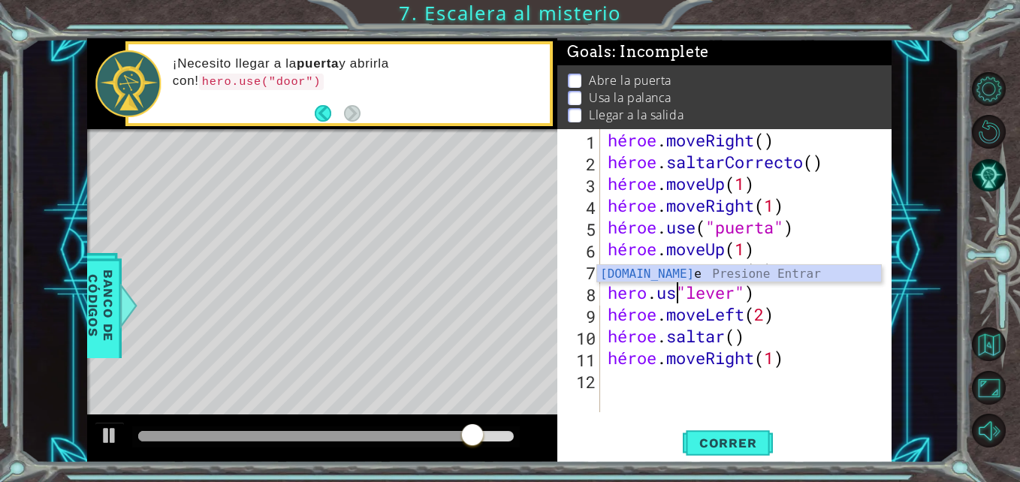
scroll to position [0, 4]
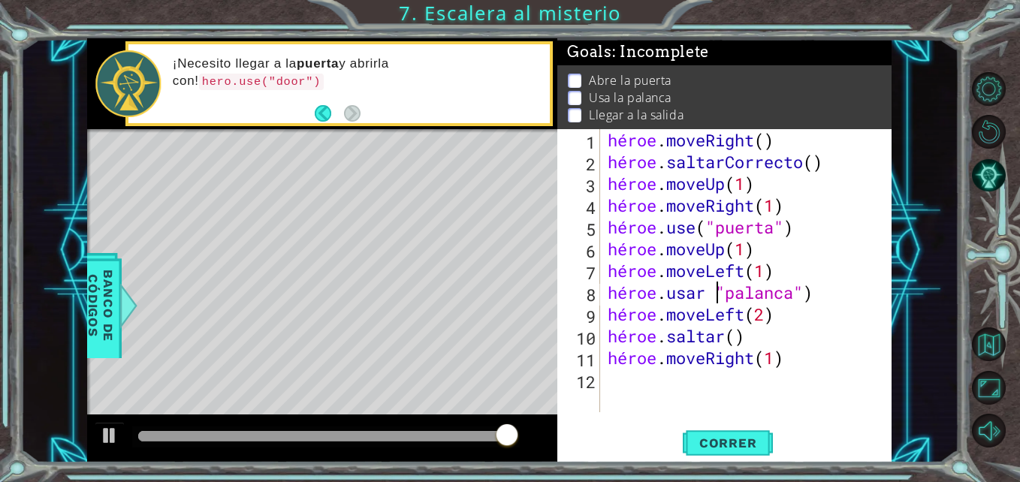
click at [716, 294] on div "héroe . moveRight ( ) héroe . saltarCorrecto ( ) héroe . moveUp ( 1 ) héroe . m…" at bounding box center [750, 292] width 291 height 327
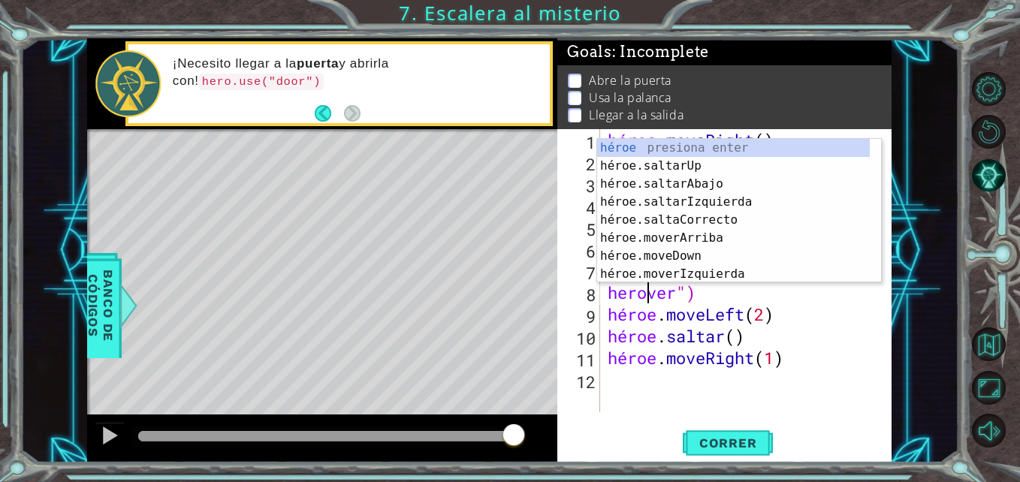
scroll to position [0, 3]
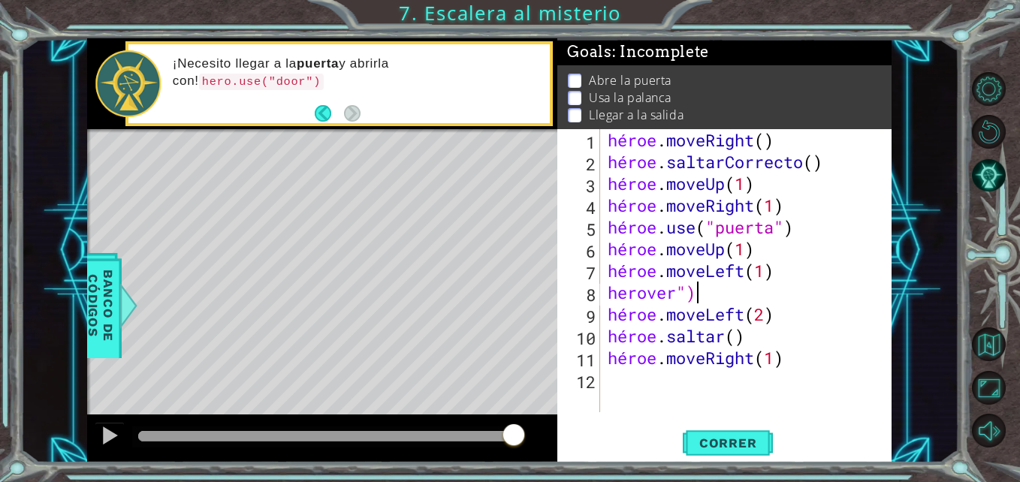
click at [713, 295] on div "héroe . moveRight ( ) héroe . saltarCorrecto ( ) héroe . moveUp ( 1 ) héroe . m…" at bounding box center [750, 292] width 291 height 327
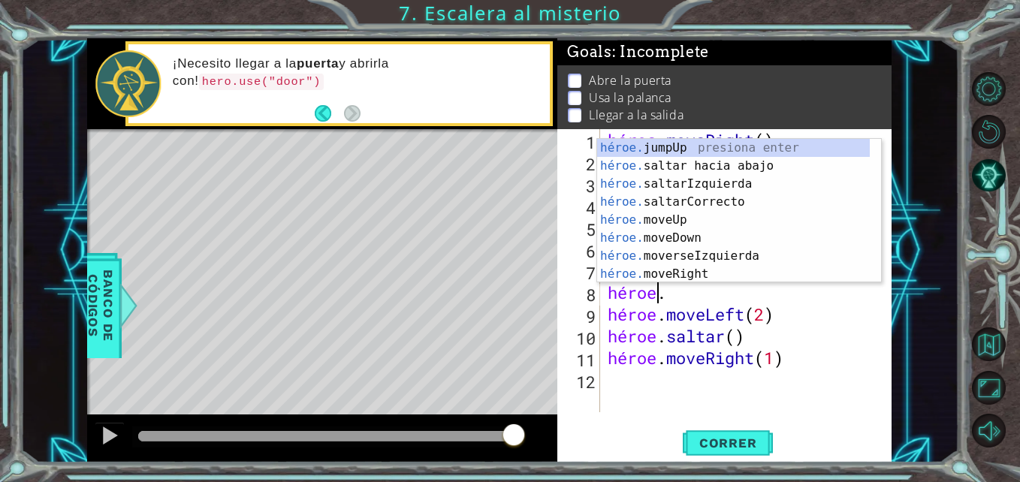
scroll to position [0, 2]
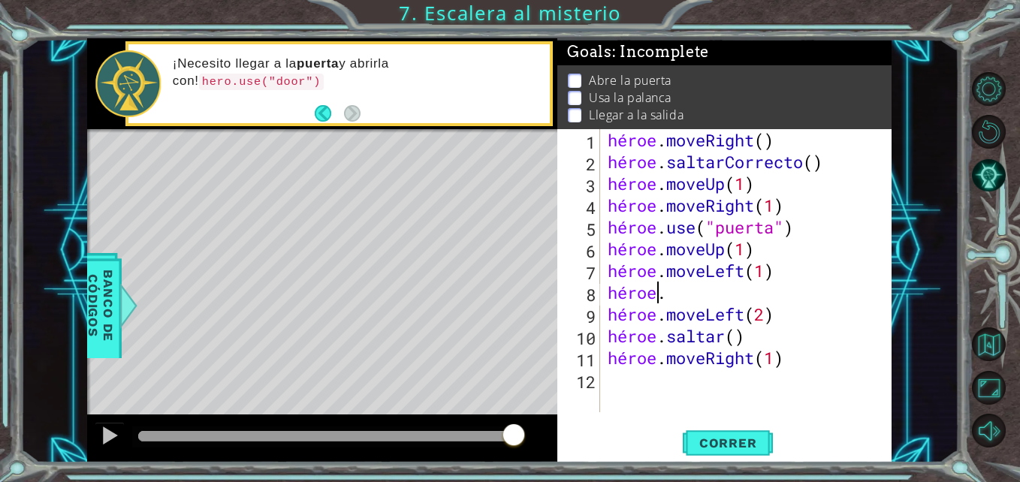
click at [670, 299] on div "héroe . moveRight ( ) héroe . saltarCorrecto ( ) héroe . moveUp ( 1 ) héroe . m…" at bounding box center [750, 292] width 291 height 327
click at [719, 430] on button "Correr" at bounding box center [728, 443] width 90 height 33
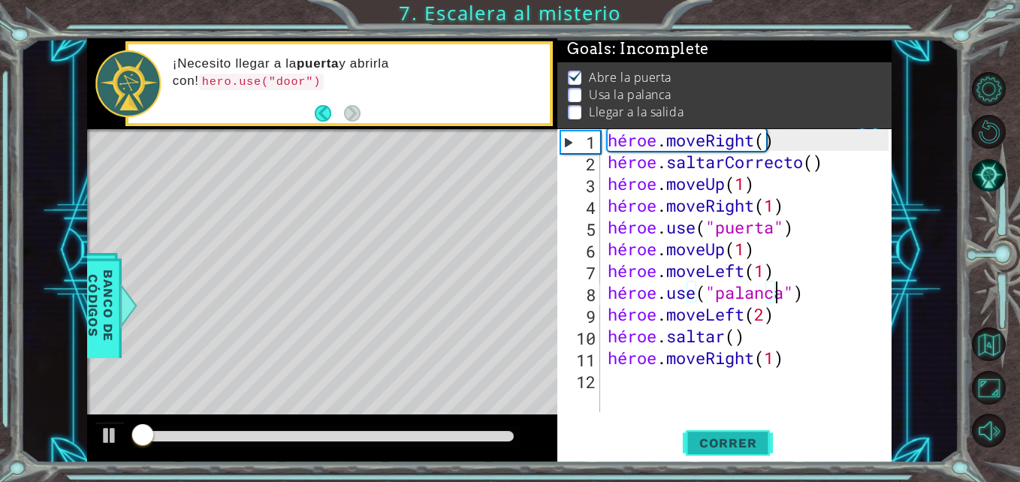
scroll to position [11, 0]
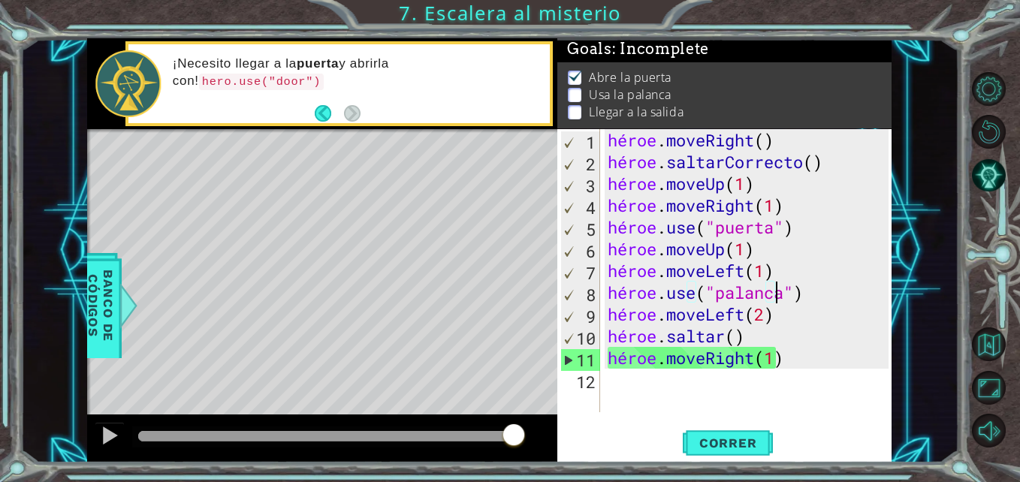
click at [747, 257] on div "héroe . moveRight ( ) héroe . saltarCorrecto ( ) héroe . moveUp ( 1 ) héroe . m…" at bounding box center [750, 292] width 291 height 327
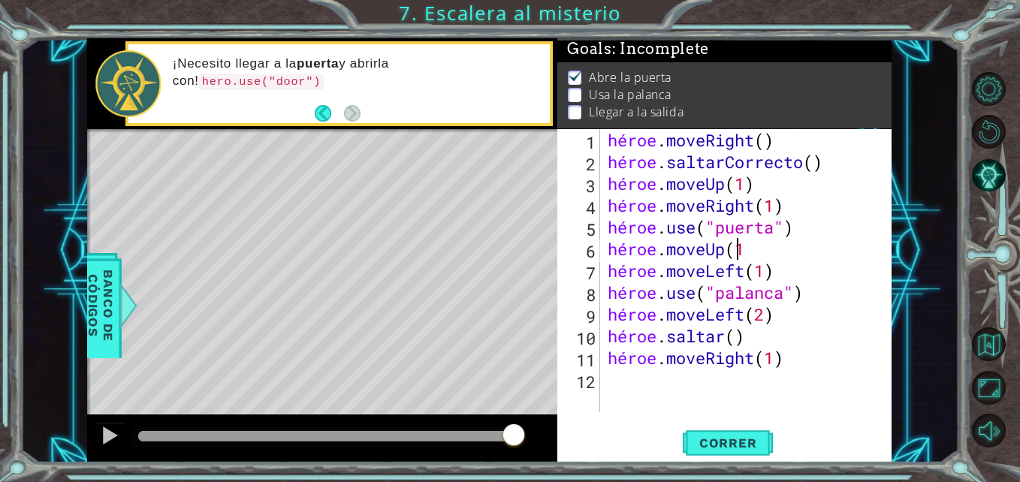
click at [752, 237] on div "héroe . moveRight ( ) héroe . saltarCorrecto ( ) héroe . moveUp ( 1 ) héroe . m…" at bounding box center [750, 292] width 291 height 327
click at [752, 245] on div "héroe . moveRight ( ) héroe . saltarCorrecto ( ) héroe . moveUp ( 1 ) héroe . m…" at bounding box center [750, 292] width 291 height 327
click at [746, 336] on div "héroe . moveRight ( ) héroe . saltarCorrecto ( ) héroe . moveUp ( 1 ) héroe . m…" at bounding box center [750, 292] width 291 height 327
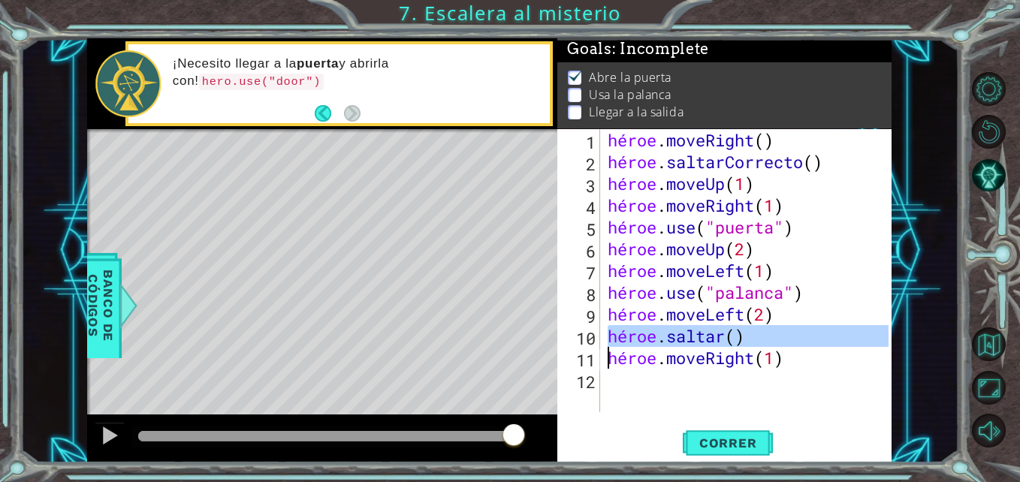
click at [746, 336] on div "héroe . moveRight ( ) héroe . saltarCorrecto ( ) héroe . moveUp ( 1 ) héroe . m…" at bounding box center [750, 292] width 291 height 327
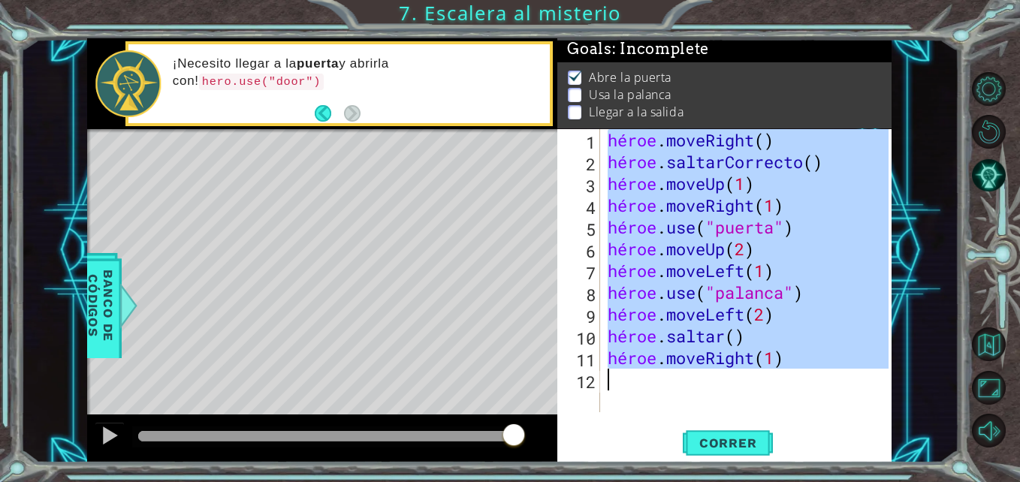
click at [746, 336] on div "héroe . moveRight ( ) héroe . saltarCorrecto ( ) héroe . moveUp ( 1 ) héroe . m…" at bounding box center [750, 292] width 291 height 327
click at [746, 336] on div "héroe . moveRight ( ) héroe . saltarCorrecto ( ) héroe . moveUp ( 1 ) héroe . m…" at bounding box center [747, 270] width 284 height 283
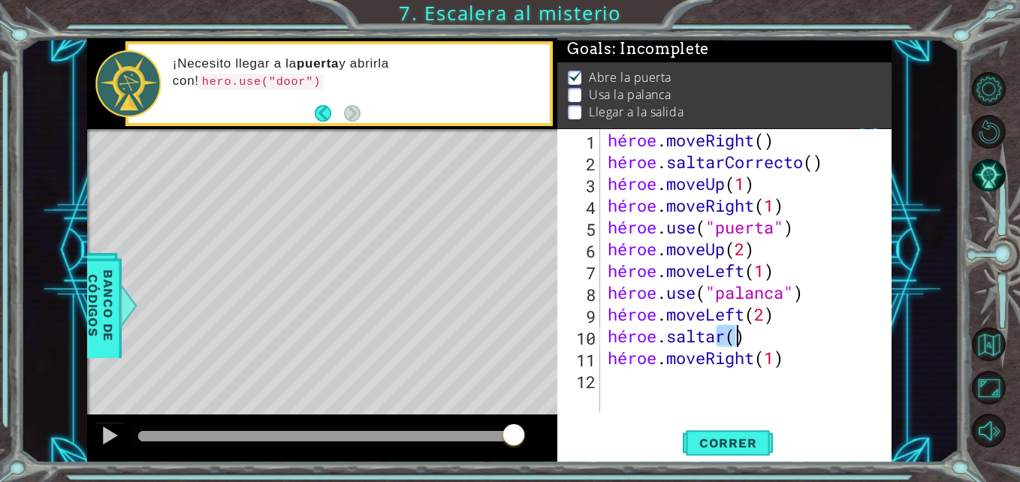
click at [746, 336] on div "héroe . moveRight ( ) héroe . saltarCorrecto ( ) héroe . moveUp ( 1 ) héroe . m…" at bounding box center [750, 292] width 291 height 327
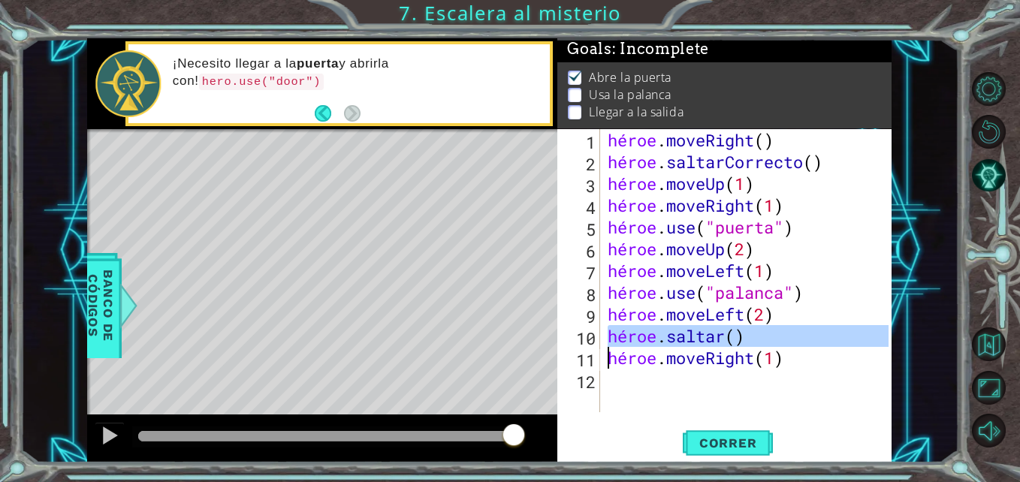
click at [746, 336] on div "héroe . moveRight ( ) héroe . saltarCorrecto ( ) héroe . moveUp ( 1 ) héroe . m…" at bounding box center [750, 292] width 291 height 327
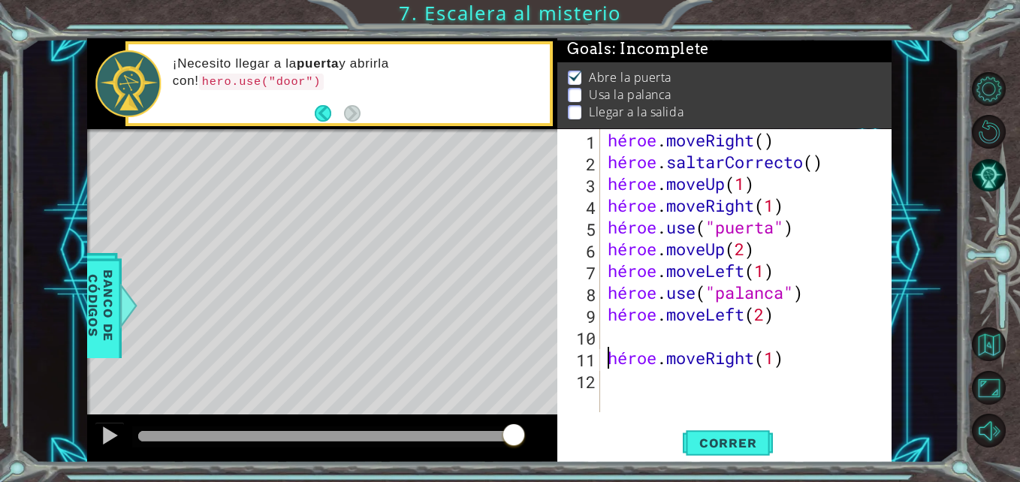
click at [789, 353] on div "héroe . moveRight ( ) héroe . saltarCorrecto ( ) héroe . moveUp ( 1 ) héroe . m…" at bounding box center [750, 292] width 291 height 327
click at [789, 353] on div "héroe . moveRight ( ) héroe . saltarCorrecto ( ) héroe . moveUp ( 1 ) héroe . m…" at bounding box center [747, 270] width 284 height 283
click at [789, 353] on div "héroe . moveRight ( ) héroe . saltarCorrecto ( ) héroe . moveUp ( 1 ) héroe . m…" at bounding box center [750, 292] width 291 height 327
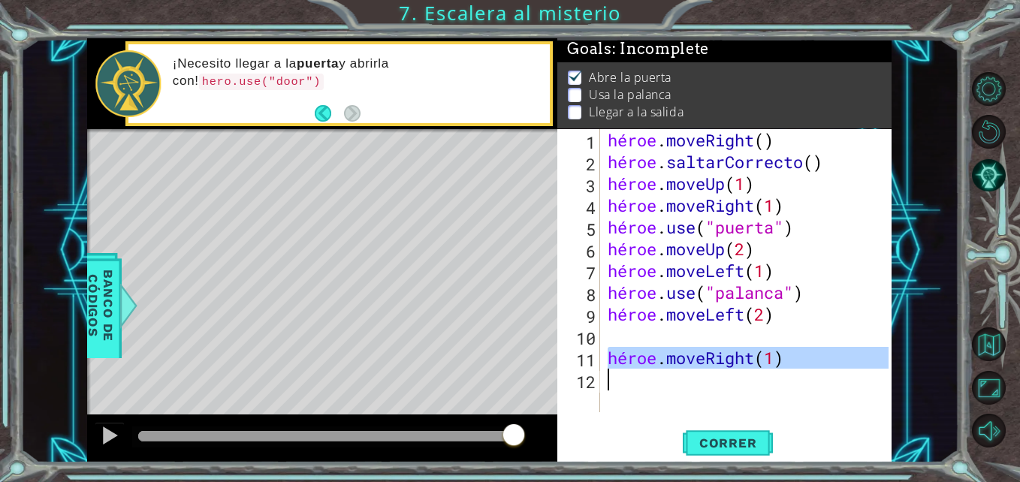
click at [789, 353] on div "héroe . moveRight ( ) héroe . saltarCorrecto ( ) héroe . moveUp ( 1 ) héroe . m…" at bounding box center [750, 292] width 291 height 327
type textarea "hero.moveRight(1)"
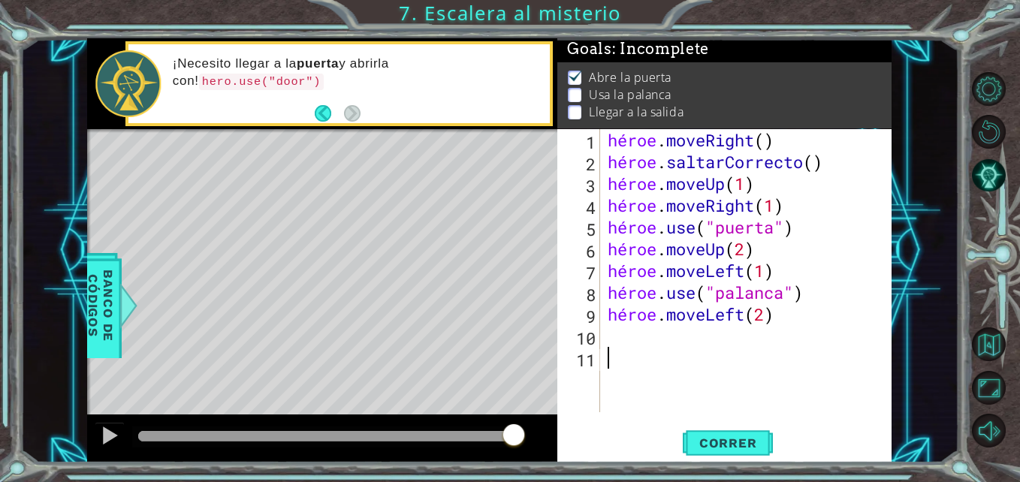
click at [765, 341] on div "héroe . moveRight ( ) héroe . saltarCorrecto ( ) héroe . moveUp ( 1 ) héroe . m…" at bounding box center [750, 292] width 291 height 327
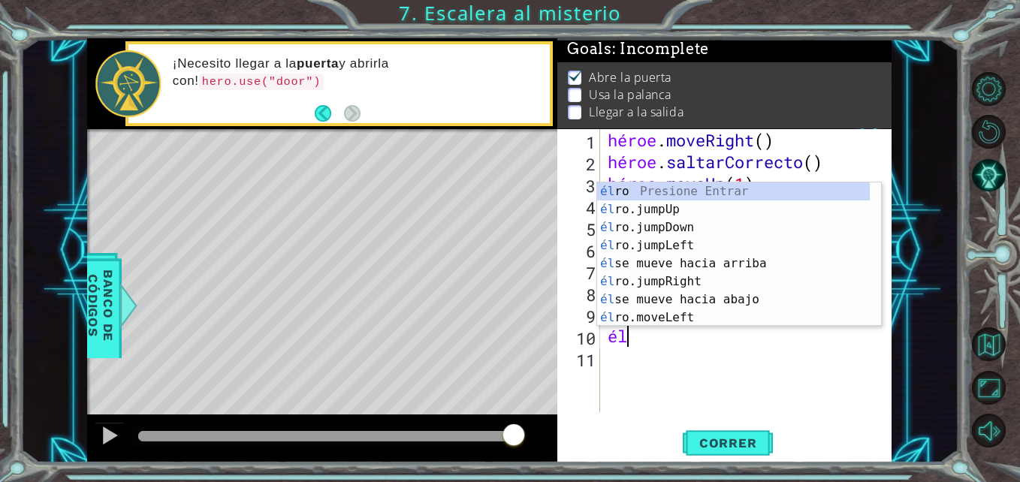
type textarea "h"
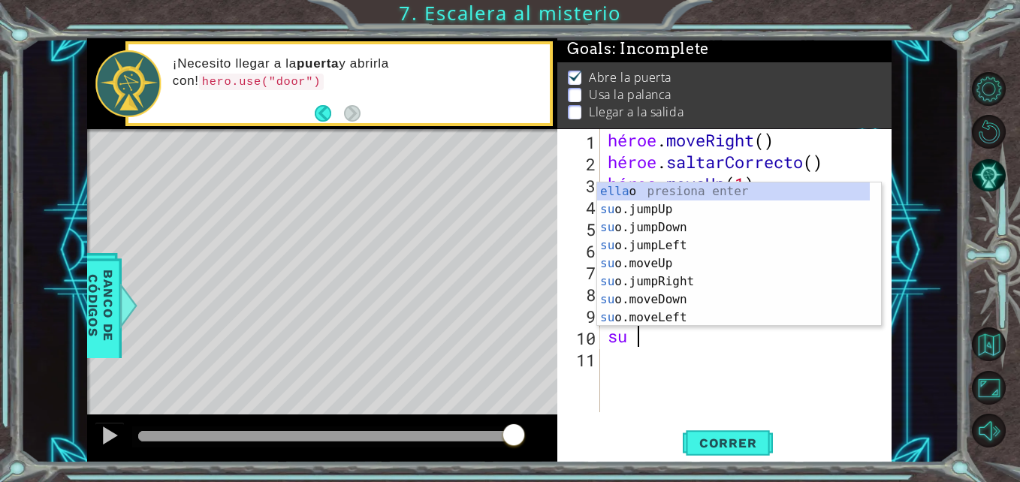
type textarea "hero"
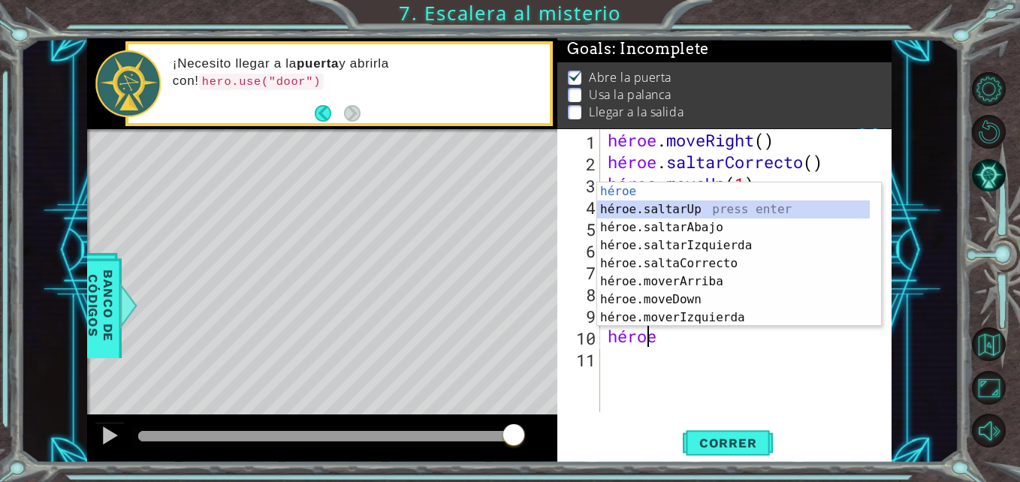
click at [712, 208] on div "héroe presiona enter héroe.saltarUp press enter héroe.saltarAbajo press enter h…" at bounding box center [733, 272] width 273 height 180
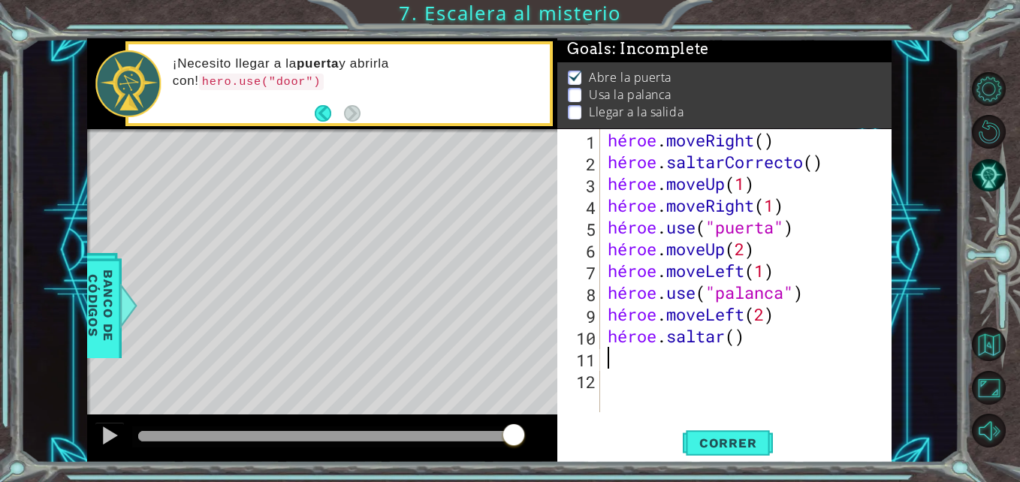
scroll to position [0, 0]
click at [788, 329] on div "héroe . moveRight ( ) héroe . saltarCorrecto ( ) héroe . moveUp ( 1 ) héroe . m…" at bounding box center [750, 292] width 291 height 327
click at [788, 329] on div "héroe . moveRight ( ) héroe . saltarCorrecto ( ) héroe . moveUp ( 1 ) héroe . m…" at bounding box center [747, 270] width 284 height 283
click at [788, 329] on div "héroe . moveRight ( ) héroe . saltarCorrecto ( ) héroe . moveUp ( 1 ) héroe . m…" at bounding box center [750, 292] width 291 height 327
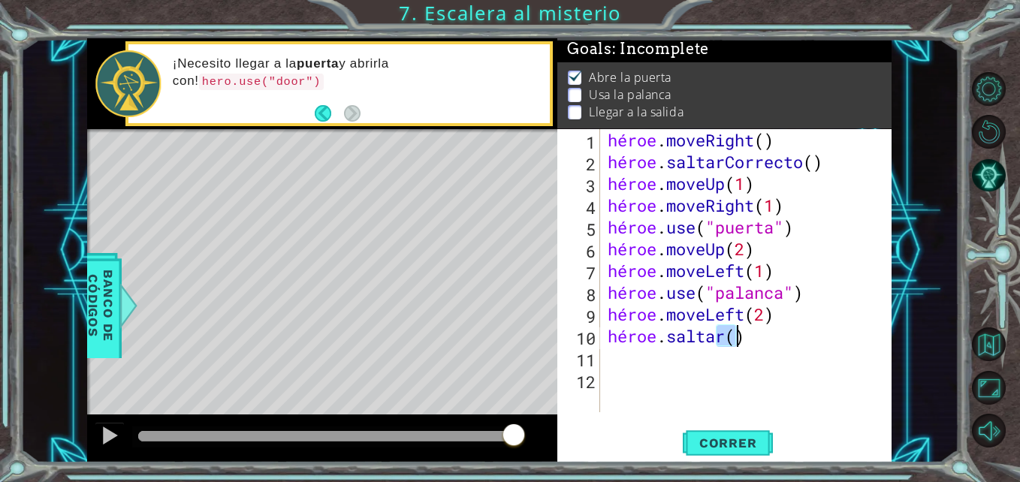
click at [788, 329] on div "héroe . moveRight ( ) héroe . saltarCorrecto ( ) héroe . moveUp ( 1 ) héroe . m…" at bounding box center [750, 292] width 291 height 327
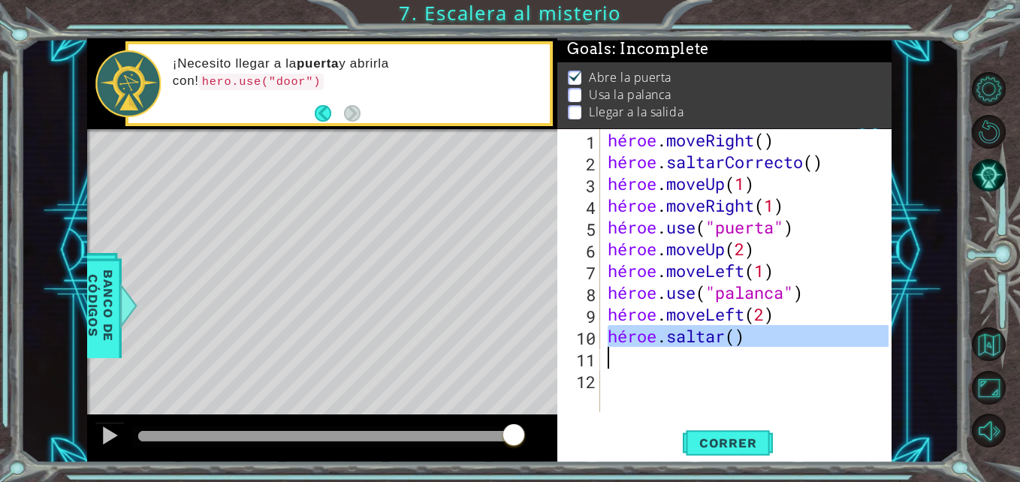
click at [788, 329] on div "héroe . moveRight ( ) héroe . saltarCorrecto ( ) héroe . moveUp ( 1 ) héroe . m…" at bounding box center [750, 292] width 291 height 327
type textarea "hero.jumpUp()"
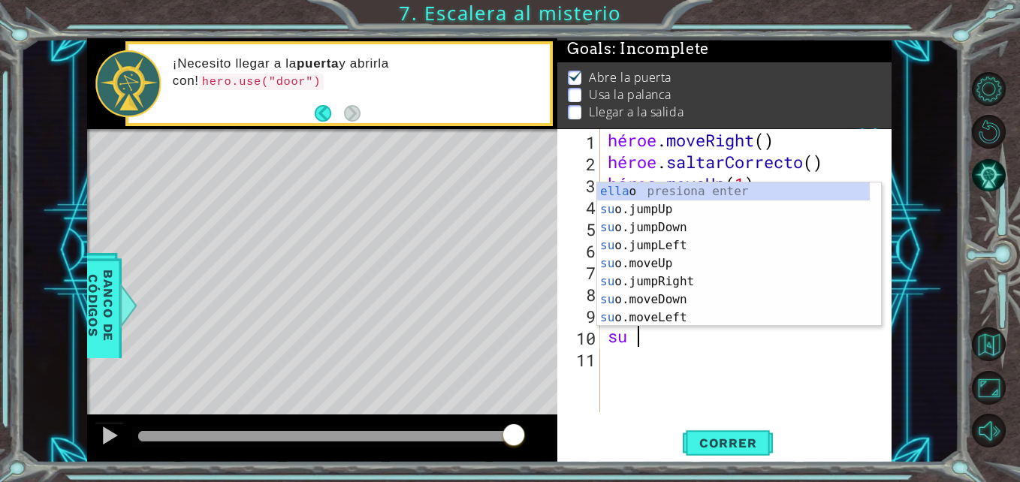
scroll to position [0, 1]
type textarea "hero"
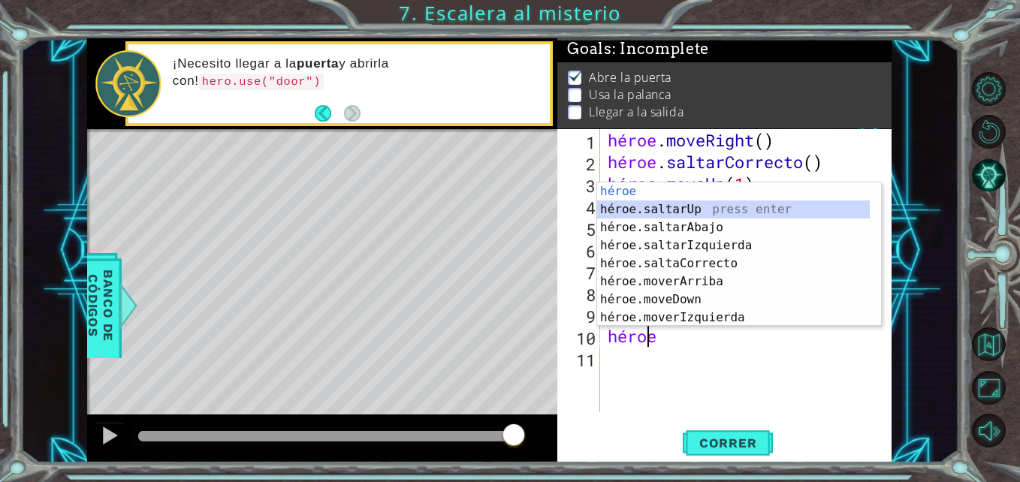
click at [719, 202] on div "héroe presiona enter héroe.saltarUp press enter héroe.saltarAbajo press enter h…" at bounding box center [733, 272] width 273 height 180
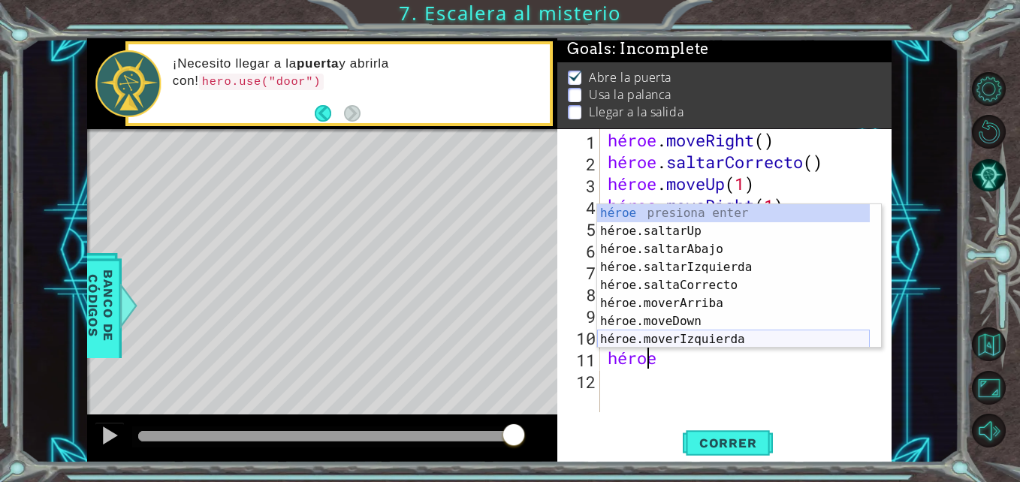
click at [728, 334] on div "héroe presiona enter héroe.saltarUp press enter héroe.saltarAbajo press enter h…" at bounding box center [733, 294] width 273 height 180
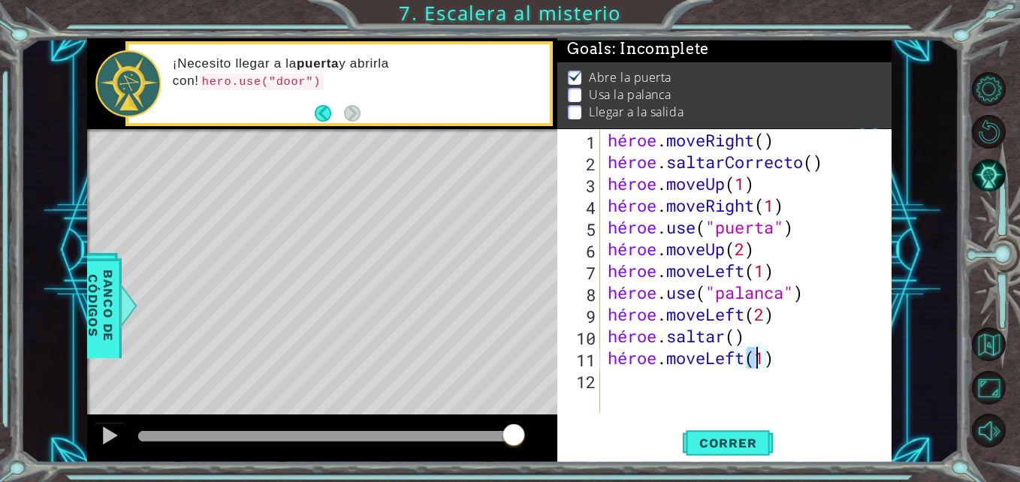
click at [748, 355] on div "héroe . moveRight ( ) héroe . saltarCorrecto ( ) héroe . moveUp ( 1 ) héroe . m…" at bounding box center [747, 270] width 284 height 283
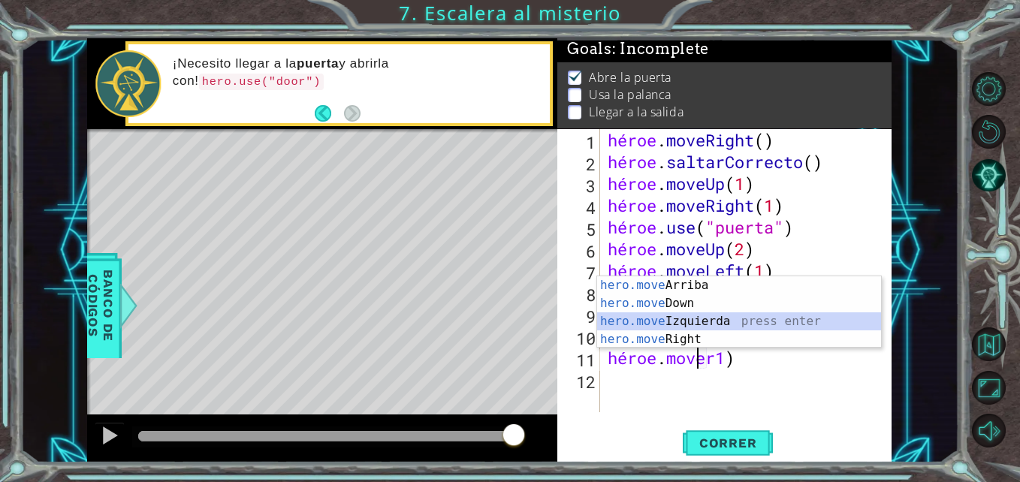
click at [704, 319] on div "hero.move Arriba presiona enter hero.move Down press enter hero.move Izquierda …" at bounding box center [739, 330] width 284 height 108
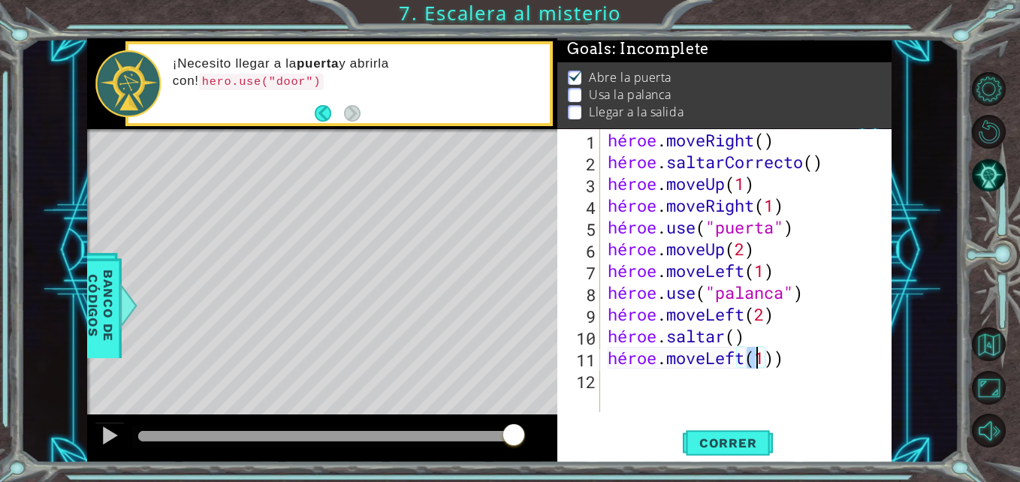
click at [745, 361] on div "héroe . moveRight ( ) héroe . saltarCorrecto ( ) héroe . moveUp ( 1 ) héroe . m…" at bounding box center [747, 270] width 284 height 283
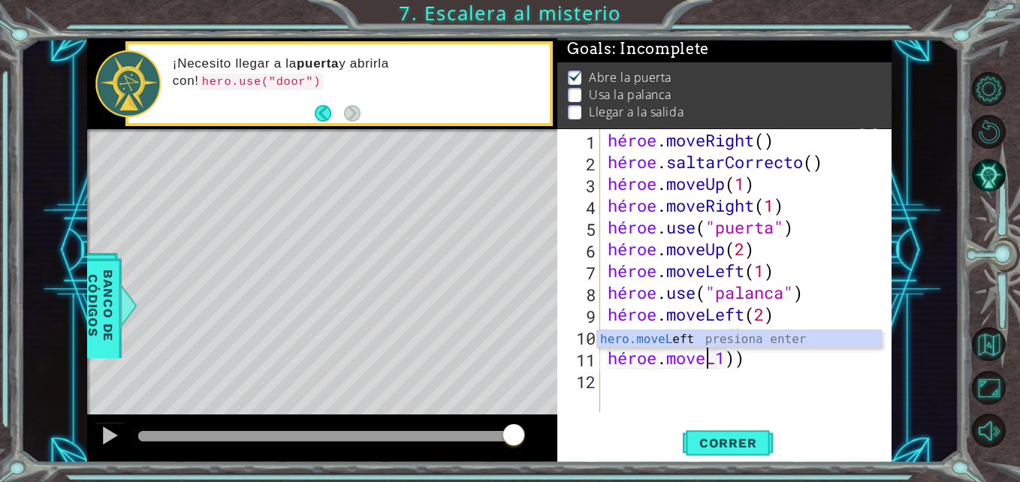
click at [765, 354] on div "héroe . moveRight ( ) héroe . saltarCorrecto ( ) héroe . moveUp ( 1 ) héroe . m…" at bounding box center [750, 292] width 291 height 327
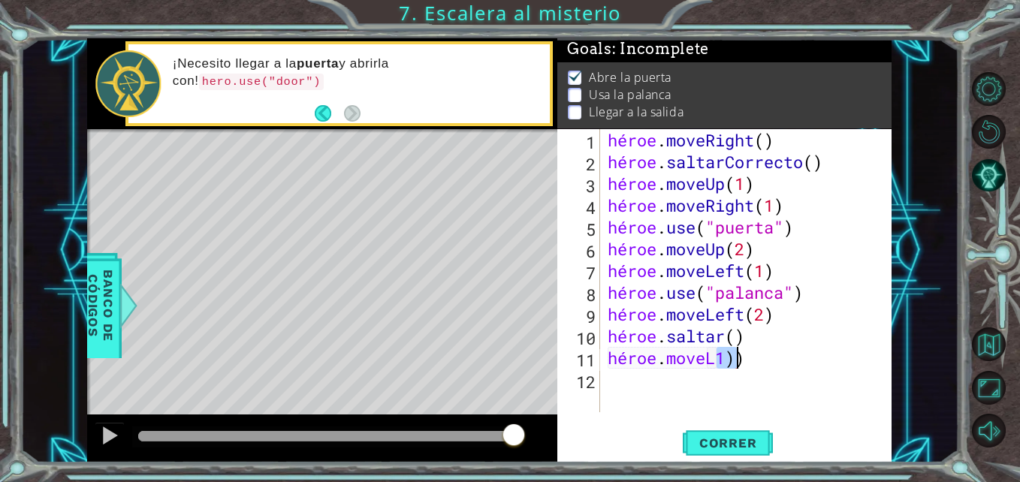
click at [765, 354] on div "héroe . moveRight ( ) héroe . saltarCorrecto ( ) héroe . moveUp ( 1 ) héroe . m…" at bounding box center [750, 292] width 291 height 327
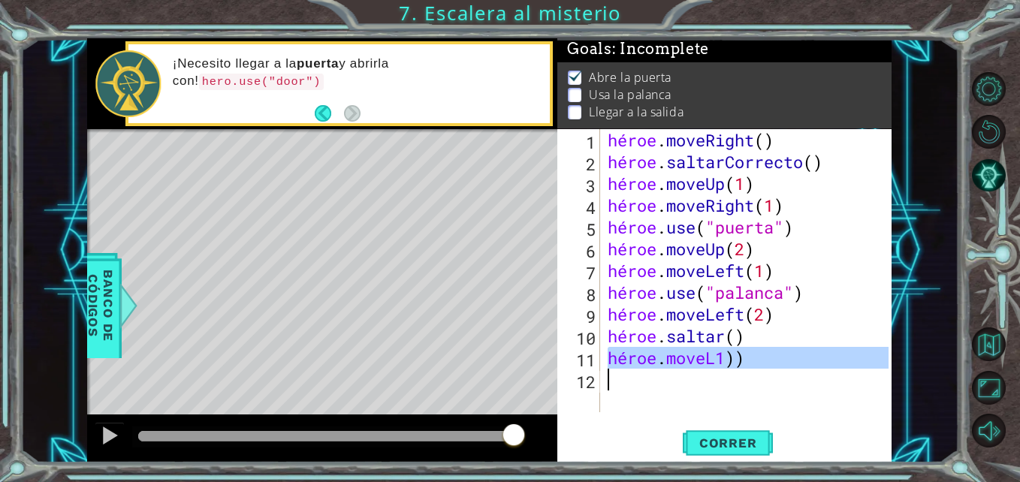
click at [765, 354] on div "héroe . moveRight ( ) héroe . saltarCorrecto ( ) héroe . moveUp ( 1 ) héroe . m…" at bounding box center [750, 292] width 291 height 327
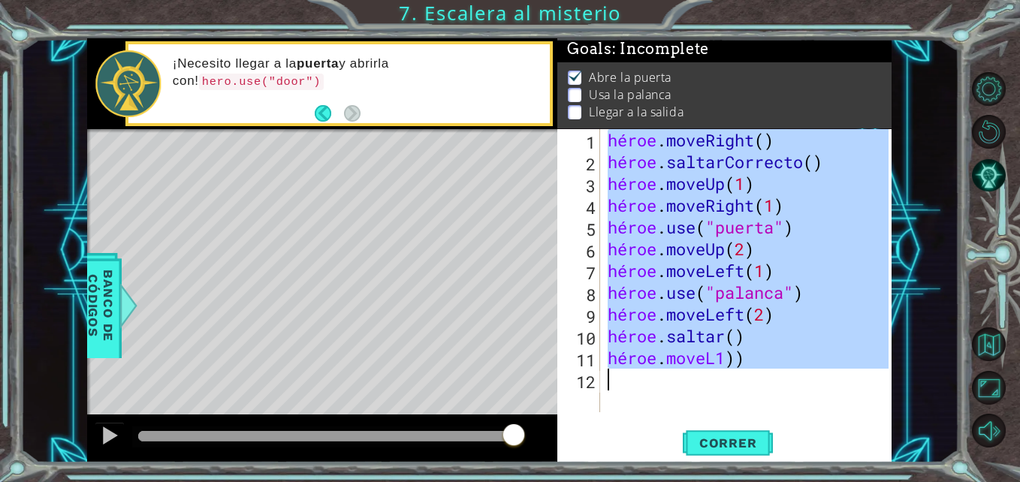
click at [765, 354] on div "héroe . moveRight ( ) héroe . saltarCorrecto ( ) héroe . moveUp ( 1 ) héroe . m…" at bounding box center [750, 292] width 291 height 327
click at [765, 354] on div "héroe . moveRight ( ) héroe . saltarCorrecto ( ) héroe . moveUp ( 1 ) héroe . m…" at bounding box center [747, 270] width 284 height 283
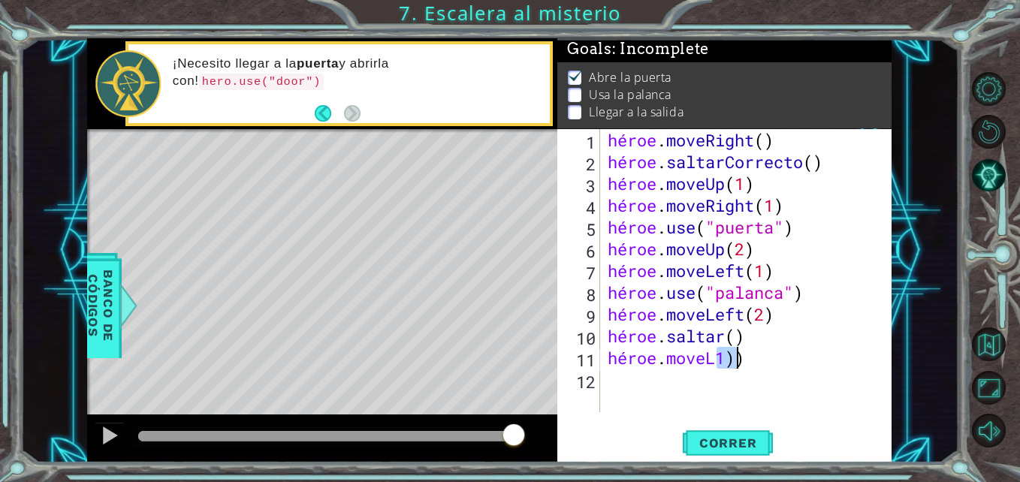
click at [765, 354] on div "héroe . moveRight ( ) héroe . saltarCorrecto ( ) héroe . moveUp ( 1 ) héroe . m…" at bounding box center [750, 292] width 291 height 327
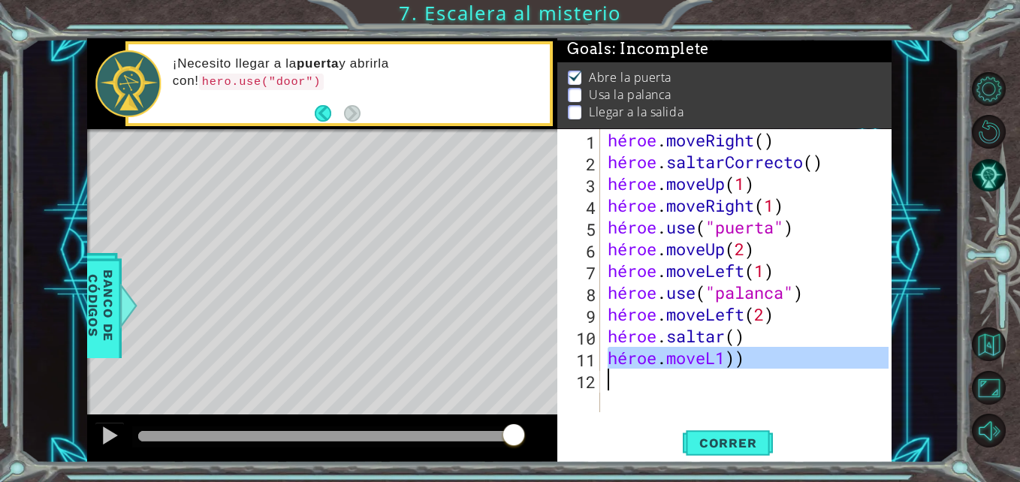
click at [765, 354] on div "héroe . moveRight ( ) héroe . saltarCorrecto ( ) héroe . moveUp ( 1 ) héroe . m…" at bounding box center [750, 292] width 291 height 327
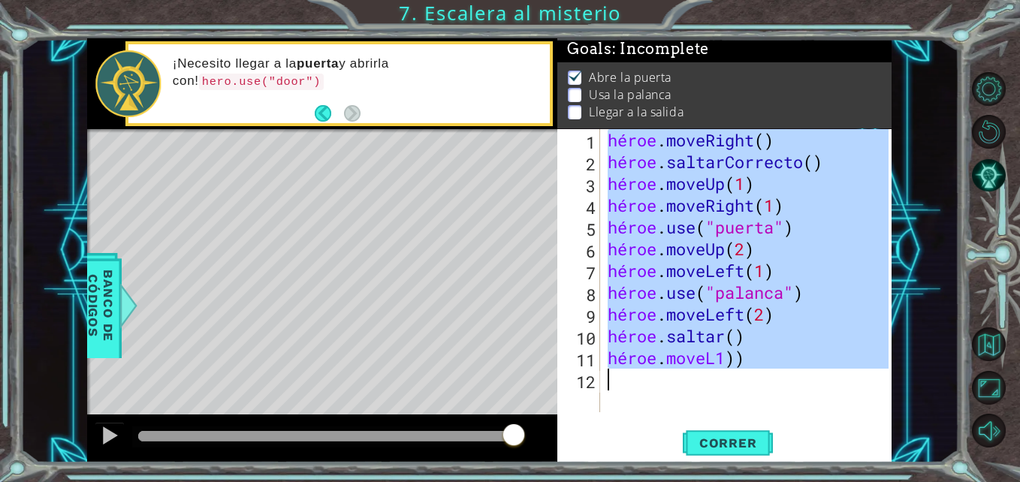
click at [765, 354] on div "héroe . moveRight ( ) héroe . saltarCorrecto ( ) héroe . moveUp ( 1 ) héroe . m…" at bounding box center [747, 270] width 284 height 283
click at [765, 354] on div "héroe . moveRight ( ) héroe . saltarCorrecto ( ) héroe . moveUp ( 1 ) héroe . m…" at bounding box center [750, 292] width 291 height 327
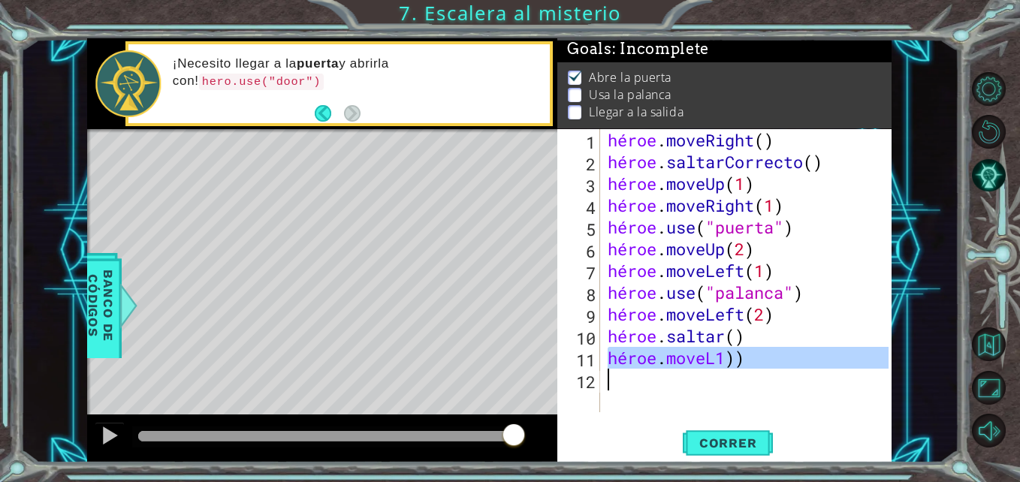
click at [765, 354] on div "héroe . moveRight ( ) héroe . saltarCorrecto ( ) héroe . moveUp ( 1 ) héroe . m…" at bounding box center [750, 292] width 291 height 327
type textarea "hero.moveL1))"
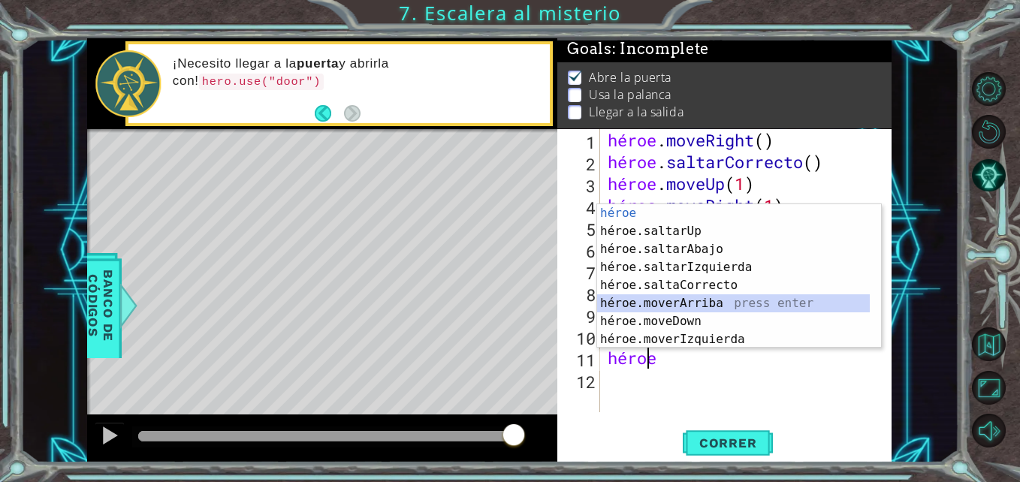
click at [721, 303] on div "héroe presiona enter héroe.saltarUp press enter héroe.saltarAbajo press enter h…" at bounding box center [733, 294] width 273 height 180
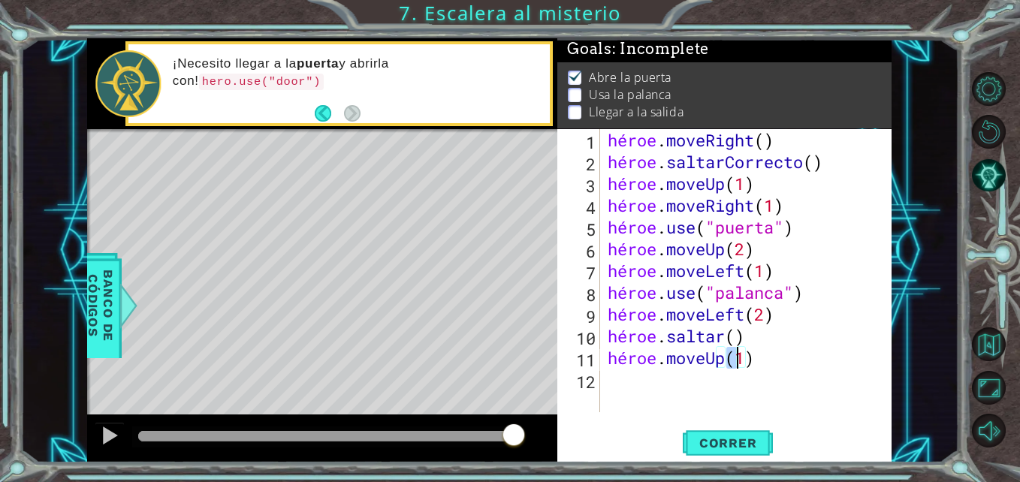
click at [727, 360] on div "héroe . moveRight ( ) héroe . saltarCorrecto ( ) héroe . moveUp ( 1 ) héroe . m…" at bounding box center [747, 270] width 284 height 283
click at [730, 358] on div "héroe . moveRight ( ) héroe . saltarCorrecto ( ) héroe . moveUp ( 1 ) héroe . m…" at bounding box center [750, 292] width 291 height 327
click at [787, 351] on div "héroe . moveRight ( ) héroe . saltarCorrecto ( ) héroe . moveUp ( 1 ) héroe . m…" at bounding box center [750, 292] width 291 height 327
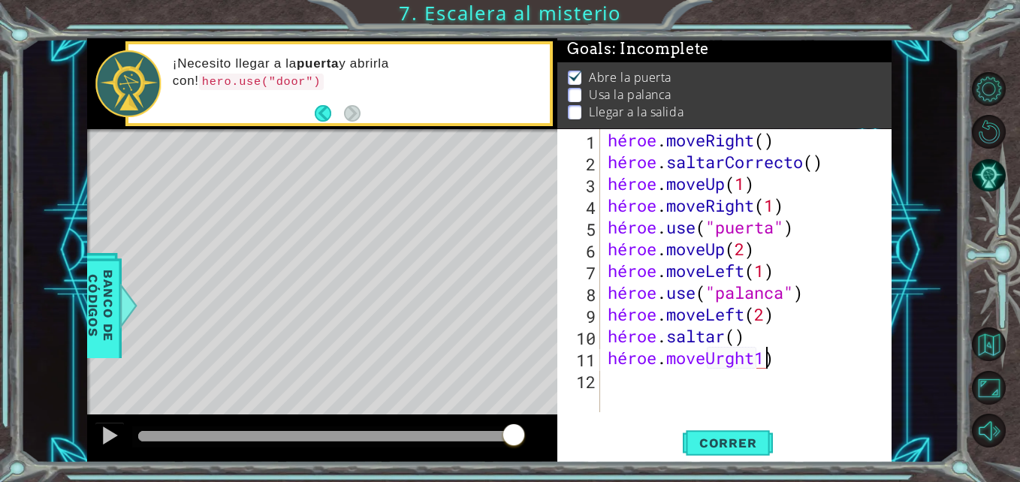
click at [787, 351] on div "héroe . moveRight ( ) héroe . saltarCorrecto ( ) héroe . moveUp ( 1 ) héroe . m…" at bounding box center [750, 292] width 291 height 327
click at [789, 353] on div "héroe . moveRight ( ) héroe . saltarCorrecto ( ) héroe . moveUp ( 1 ) héroe . m…" at bounding box center [750, 292] width 291 height 327
click at [789, 353] on div "héroe . moveRight ( ) héroe . saltarCorrecto ( ) héroe . moveUp ( 1 ) héroe . m…" at bounding box center [747, 270] width 284 height 283
click at [789, 353] on div "héroe . moveRight ( ) héroe . saltarCorrecto ( ) héroe . moveUp ( 1 ) héroe . m…" at bounding box center [750, 292] width 291 height 327
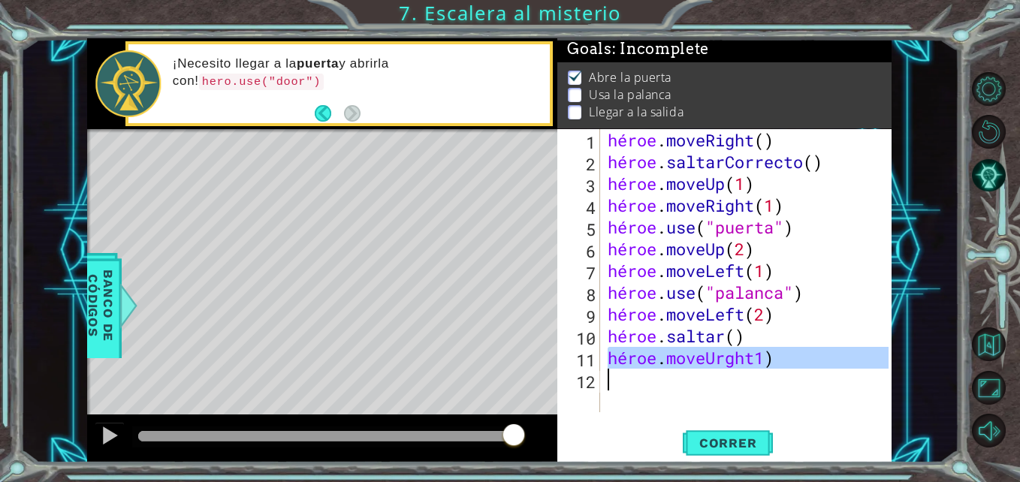
click at [789, 353] on div "héroe . moveRight ( ) héroe . saltarCorrecto ( ) héroe . moveUp ( 1 ) héroe . m…" at bounding box center [750, 292] width 291 height 327
type textarea "hero.moveUrght1)"
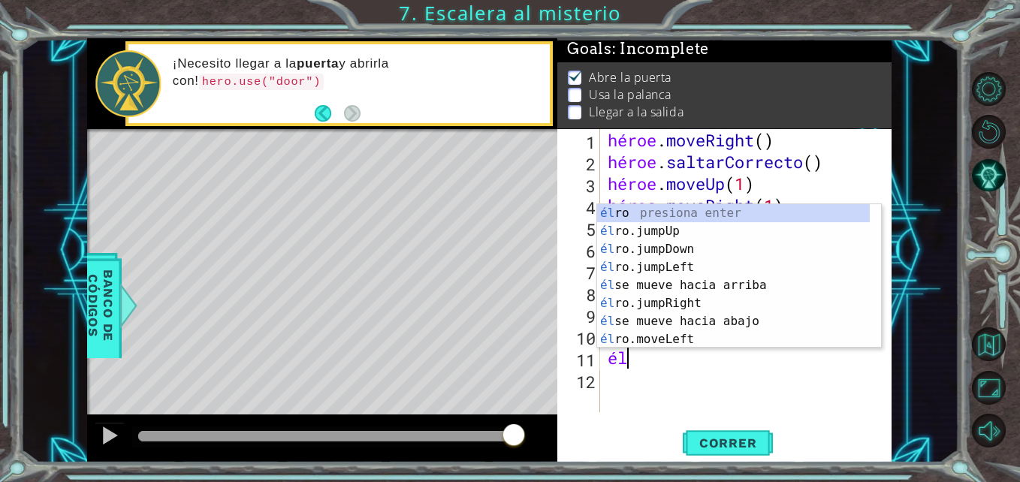
scroll to position [0, 1]
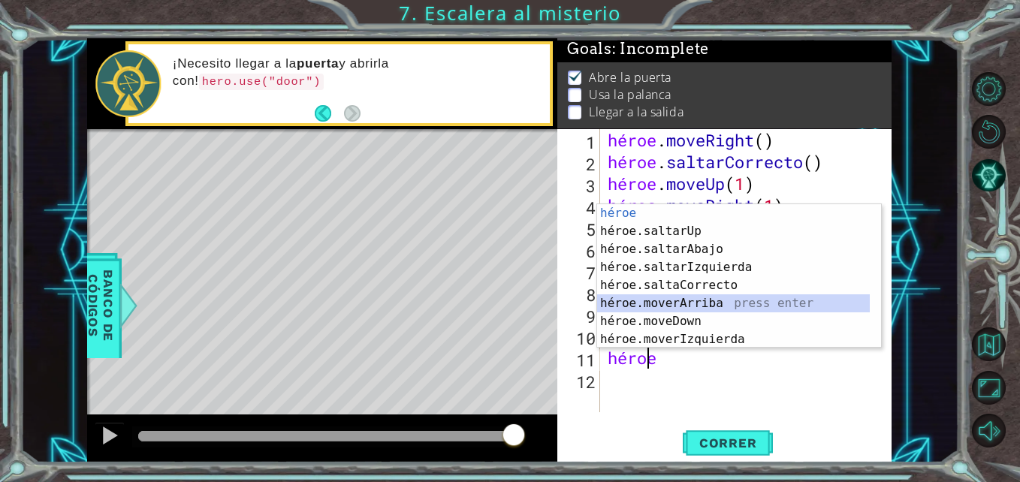
click at [689, 300] on div "héroe presiona enter héroe.saltarUp press enter héroe.saltarAbajo press enter h…" at bounding box center [733, 294] width 273 height 180
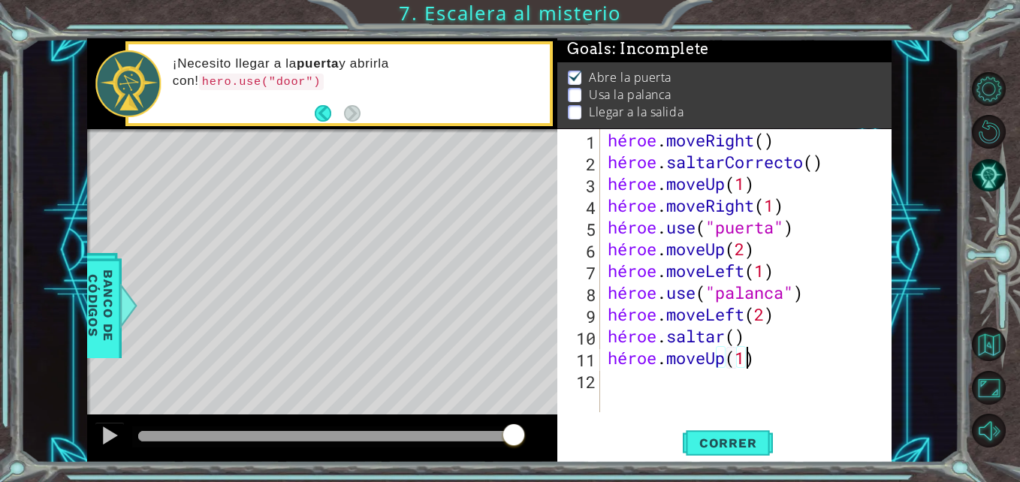
click at [763, 358] on div "héroe . moveRight ( ) héroe . saltarCorrecto ( ) héroe . moveUp ( 1 ) héroe . m…" at bounding box center [750, 292] width 291 height 327
click at [763, 358] on div "héroe . moveRight ( ) héroe . saltarCorrecto ( ) héroe . moveUp ( 1 ) héroe . m…" at bounding box center [747, 270] width 284 height 283
click at [763, 358] on div "héroe . moveRight ( ) héroe . saltarCorrecto ( ) héroe . moveUp ( 1 ) héroe . m…" at bounding box center [750, 292] width 291 height 327
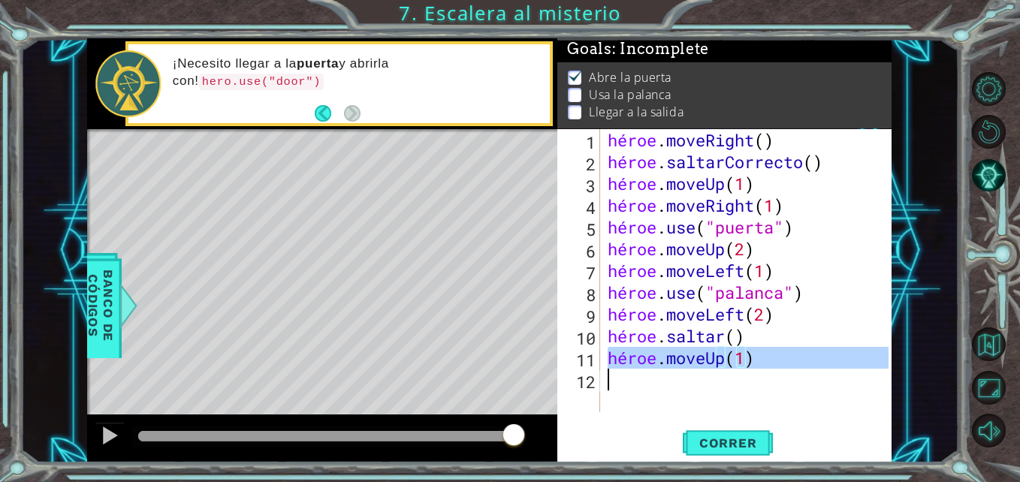
click at [763, 358] on div "héroe . moveRight ( ) héroe . saltarCorrecto ( ) héroe . moveUp ( 1 ) héroe . m…" at bounding box center [750, 292] width 291 height 327
type textarea "hero.moveUp(1)"
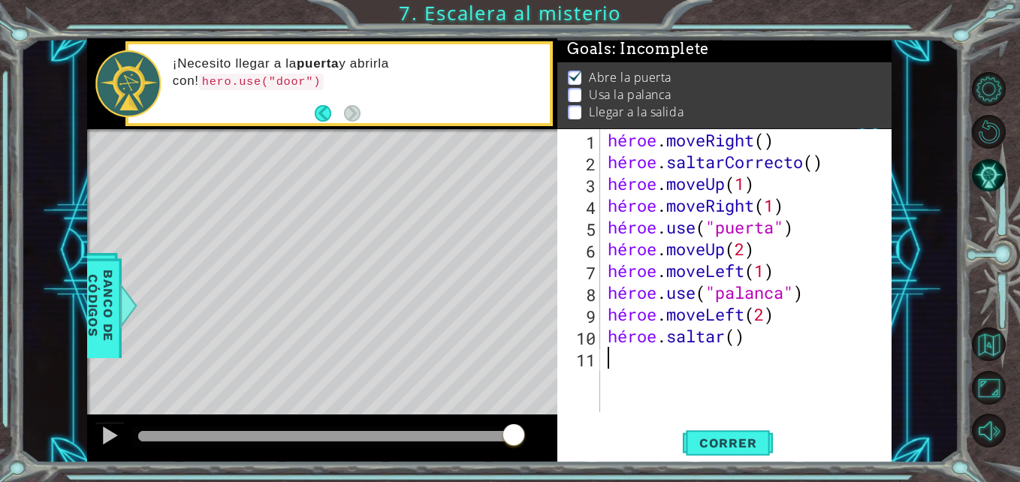
scroll to position [0, 0]
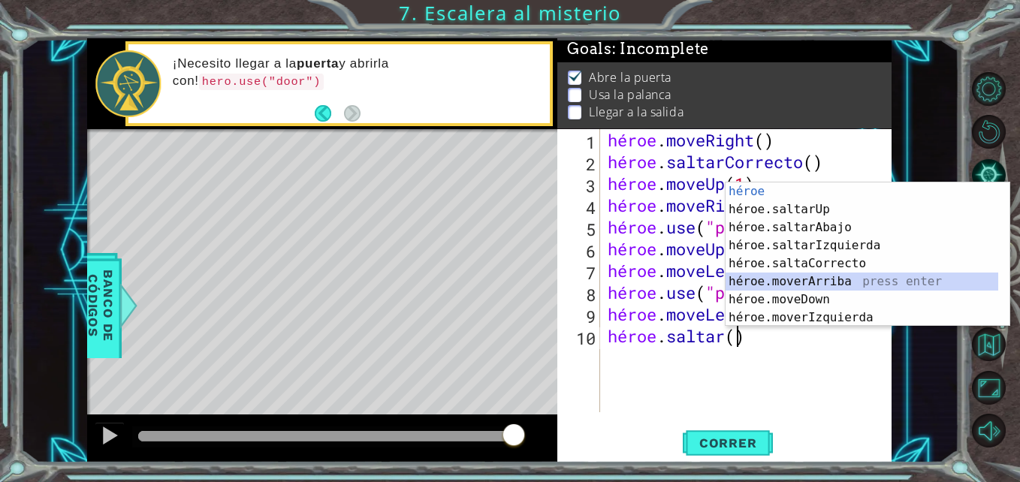
click at [752, 339] on div "héroe . moveRight ( ) héroe . saltarCorrecto ( ) héroe . moveUp ( 1 ) héroe . m…" at bounding box center [750, 292] width 291 height 327
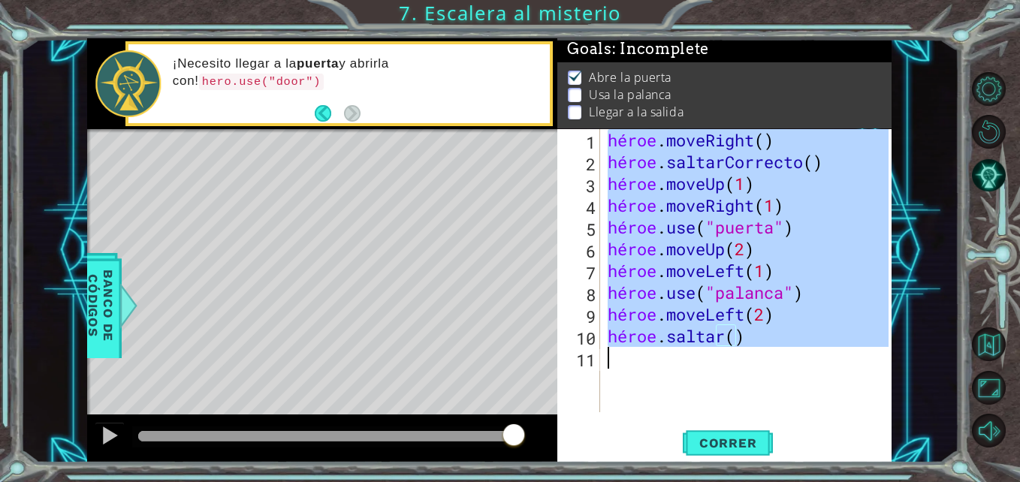
click at [752, 339] on div "héroe . moveRight ( ) héroe . saltarCorrecto ( ) héroe . moveUp ( 1 ) héroe . m…" at bounding box center [747, 270] width 284 height 283
click at [752, 339] on div "héroe . moveRight ( ) héroe . saltarCorrecto ( ) héroe . moveUp ( 1 ) héroe . m…" at bounding box center [750, 292] width 291 height 327
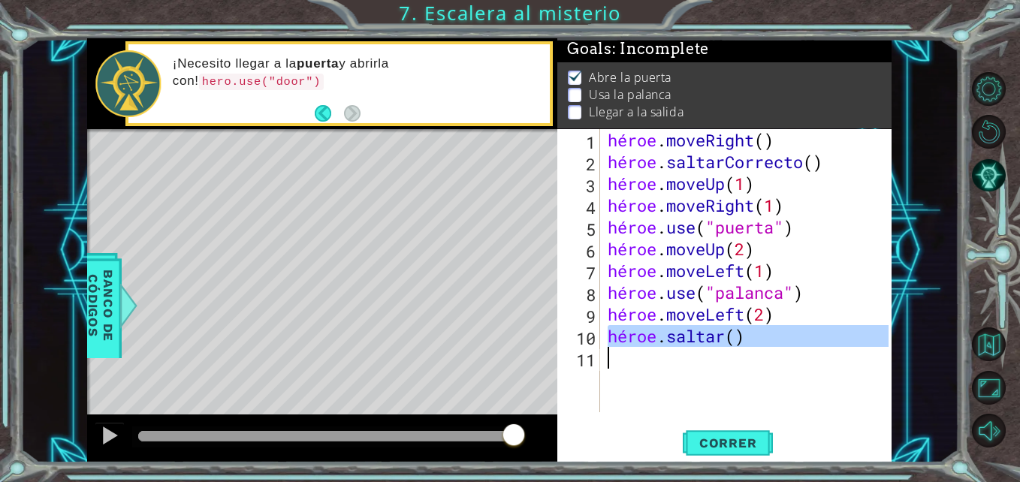
click at [752, 339] on div "héroe . moveRight ( ) héroe . saltarCorrecto ( ) héroe . moveUp ( 1 ) héroe . m…" at bounding box center [750, 292] width 291 height 327
type textarea "hero.jumpUp()"
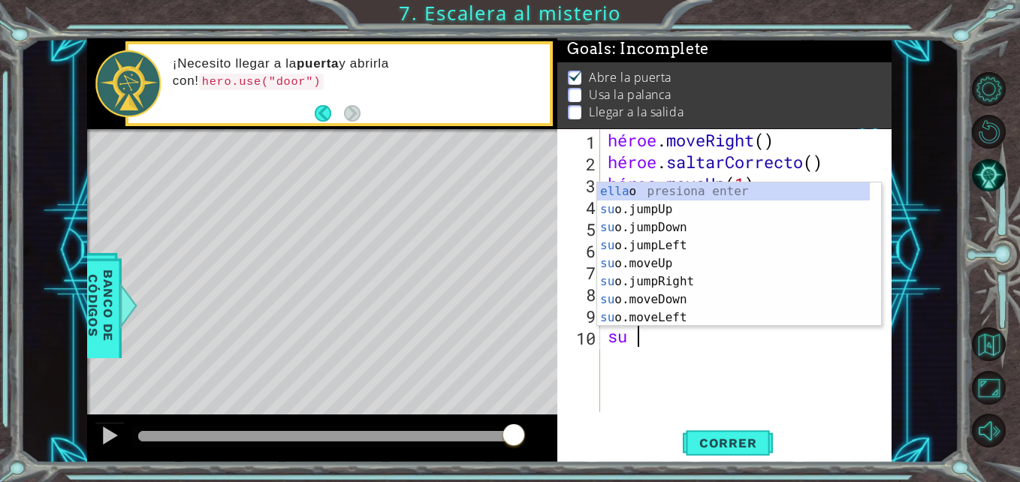
scroll to position [0, 1]
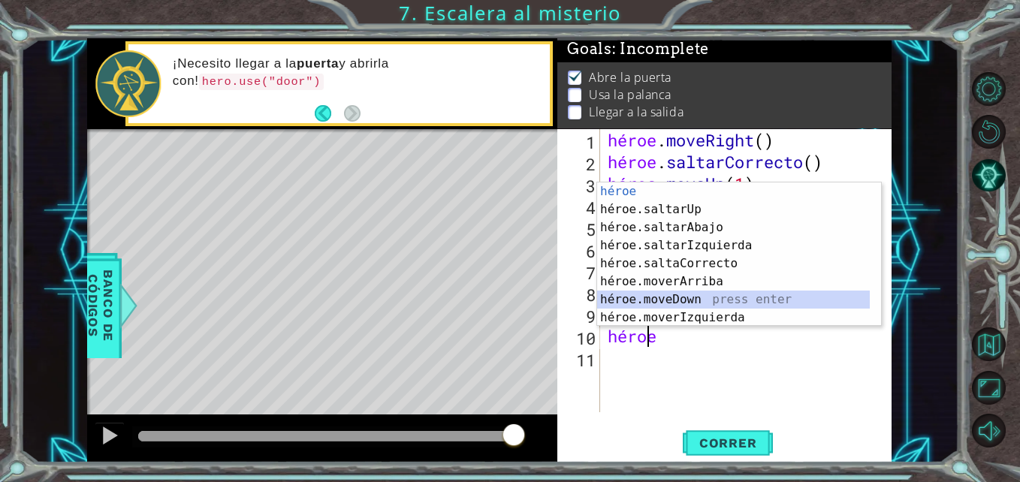
click at [671, 303] on div "héroe presiona enter héroe.saltarUp press enter héroe.saltarAbajo press enter h…" at bounding box center [733, 272] width 273 height 180
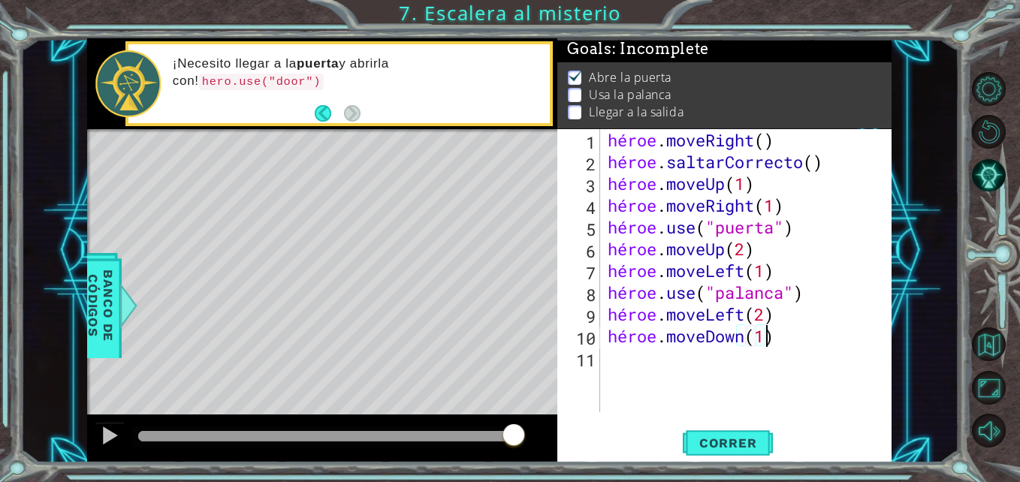
click at [771, 336] on div "héroe . moveRight ( ) héroe . saltarCorrecto ( ) héroe . moveUp ( 1 ) héroe . m…" at bounding box center [750, 292] width 291 height 327
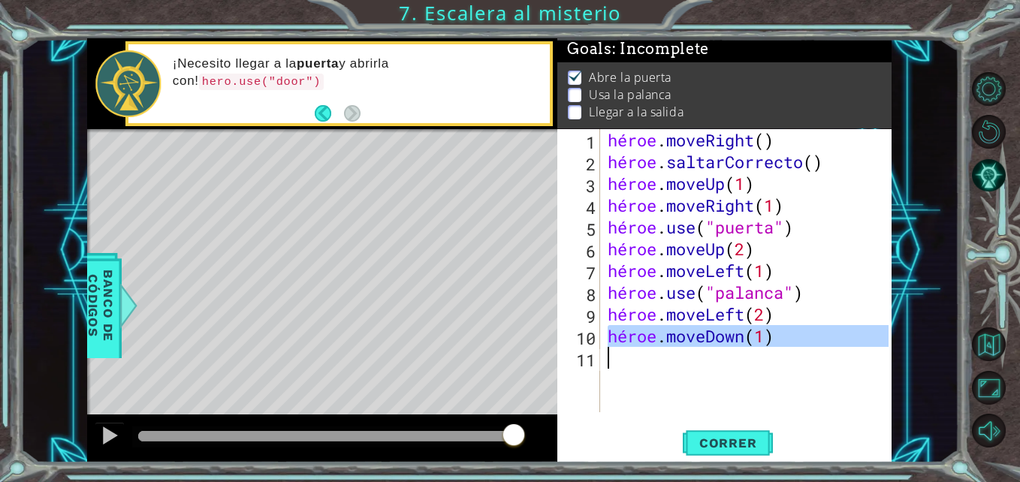
click at [771, 336] on div "héroe . moveRight ( ) héroe . saltarCorrecto ( ) héroe . moveUp ( 1 ) héroe . m…" at bounding box center [750, 292] width 291 height 327
type textarea "hero.moveDown(1)"
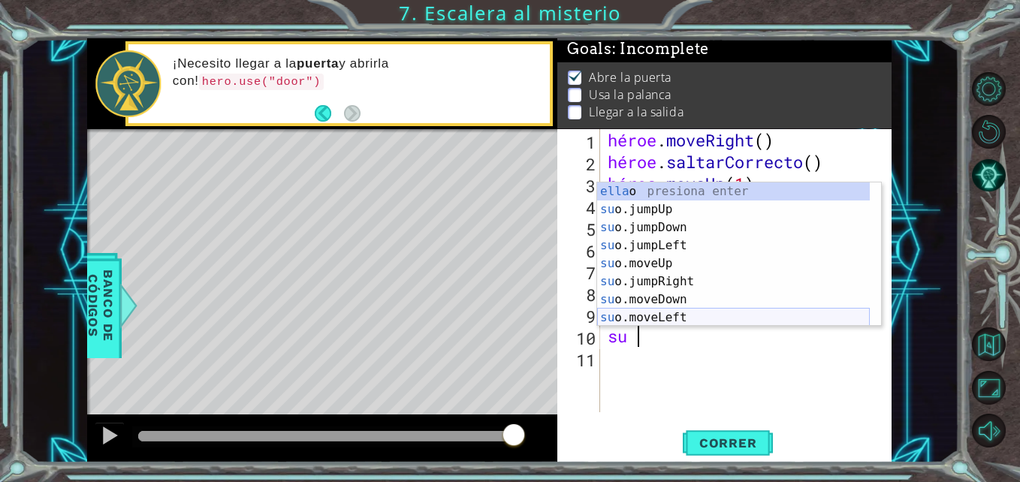
click at [719, 318] on div "ella o presiona enter su o.jumpUp press enter su o.jumpDown press enter su o.ju…" at bounding box center [733, 272] width 273 height 180
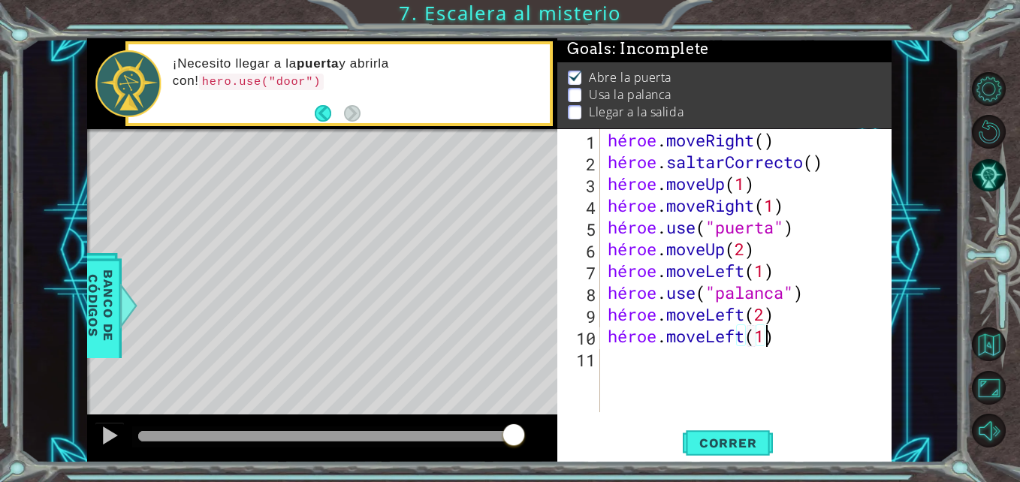
click at [774, 343] on div "héroe . moveRight ( ) héroe . saltarCorrecto ( ) héroe . moveUp ( 1 ) héroe . m…" at bounding box center [750, 292] width 291 height 327
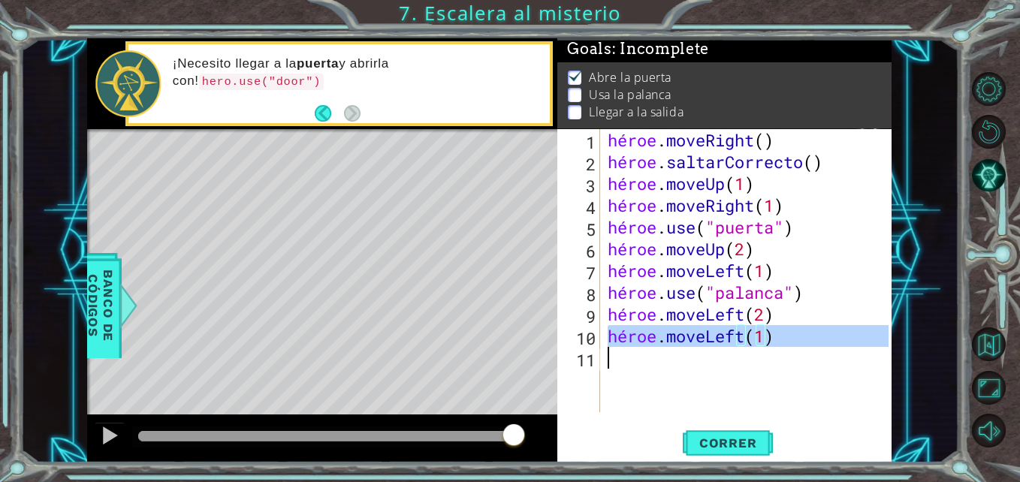
click at [774, 343] on div "héroe . moveRight ( ) héroe . saltarCorrecto ( ) héroe . moveUp ( 1 ) héroe . m…" at bounding box center [750, 292] width 291 height 327
type textarea "hero.moveLeft(1)"
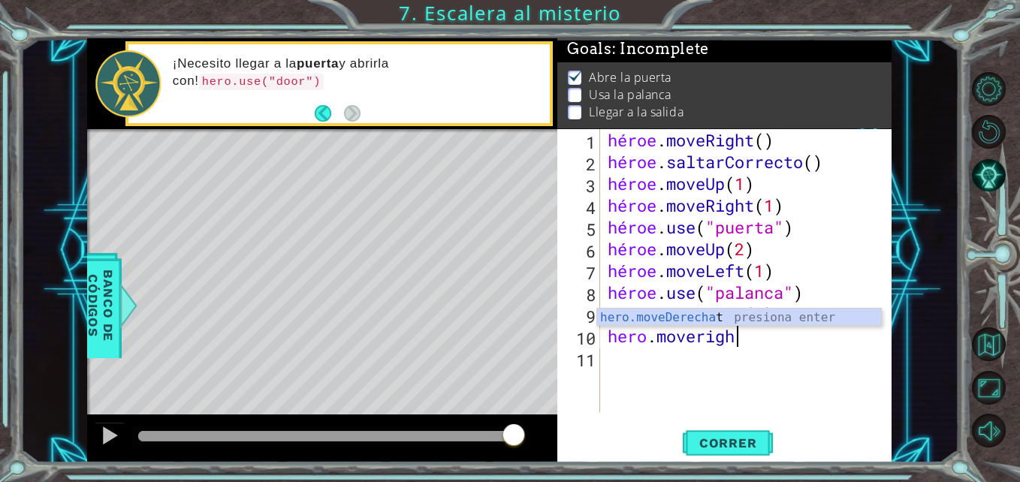
scroll to position [0, 5]
click at [763, 318] on div "hero.moveRight presiona enter" at bounding box center [739, 336] width 284 height 54
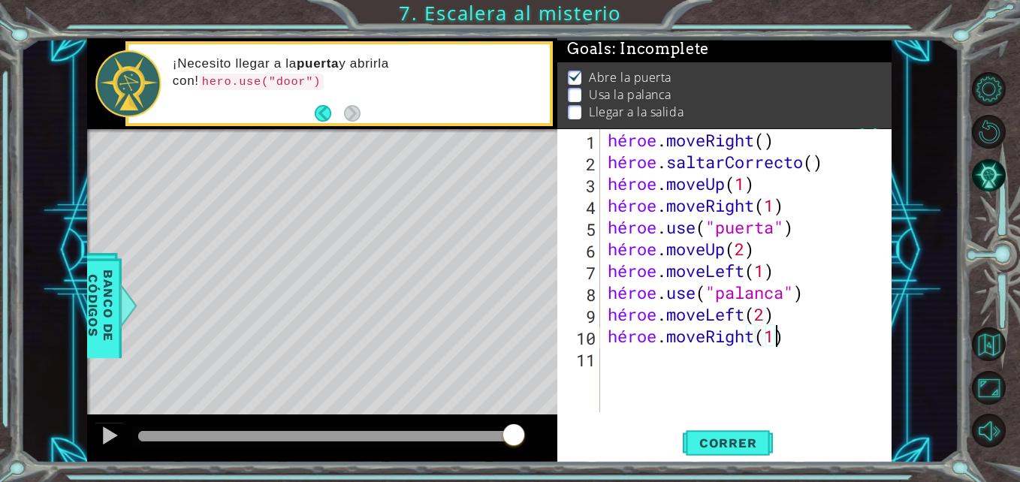
click at [809, 338] on div "héroe . moveRight ( ) héroe . saltarCorrecto ( ) héroe . moveUp ( 1 ) héroe . m…" at bounding box center [750, 292] width 291 height 327
type textarea "hero.moveRight(2)"
click at [803, 342] on div "héroe . moveRight ( ) héroe . saltarCorrecto ( ) héroe . moveUp ( 1 ) héroe . m…" at bounding box center [750, 292] width 291 height 327
click at [607, 340] on div "héroe . moveRight ( ) héroe . saltarCorrecto ( ) héroe . moveUp ( 1 ) héroe . m…" at bounding box center [750, 292] width 291 height 327
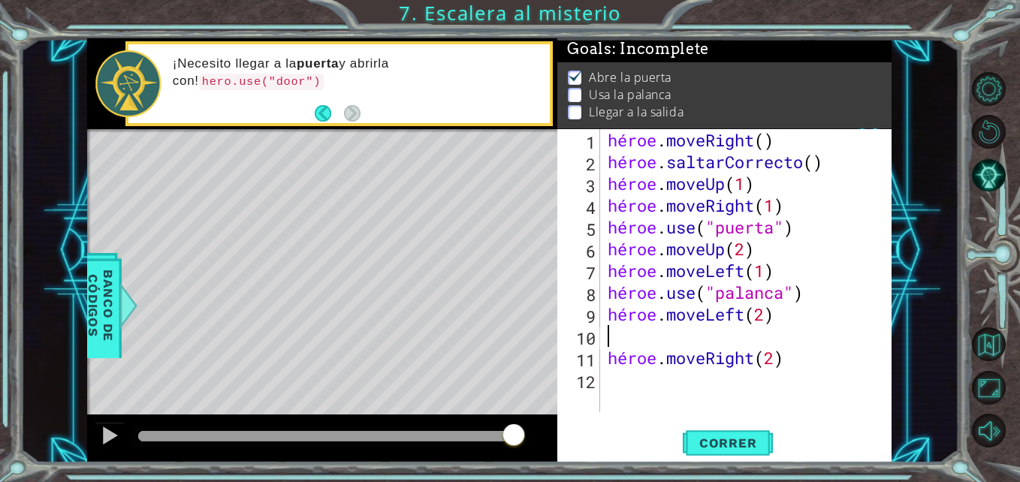
click at [606, 339] on div "héroe . moveRight ( ) héroe . saltarCorrecto ( ) héroe . moveUp ( 1 ) héroe . m…" at bounding box center [750, 292] width 291 height 327
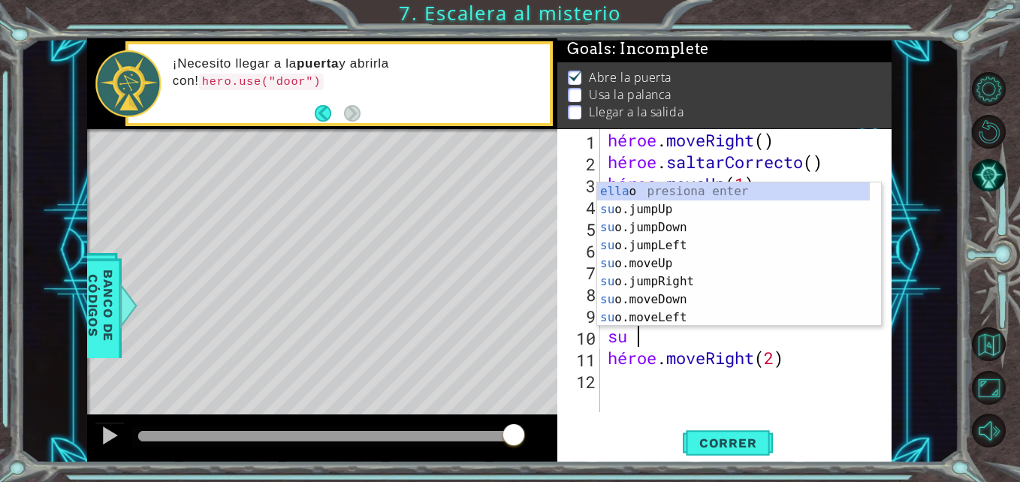
scroll to position [0, 1]
type textarea "hero"
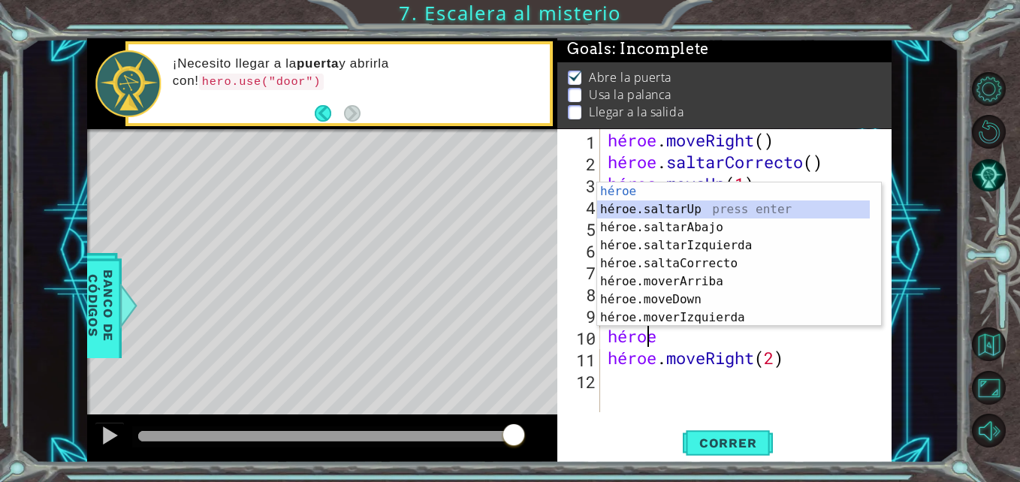
click at [709, 210] on div "héroe presiona enter héroe.saltarUp press enter héroe.saltarAbajo press enter h…" at bounding box center [733, 272] width 273 height 180
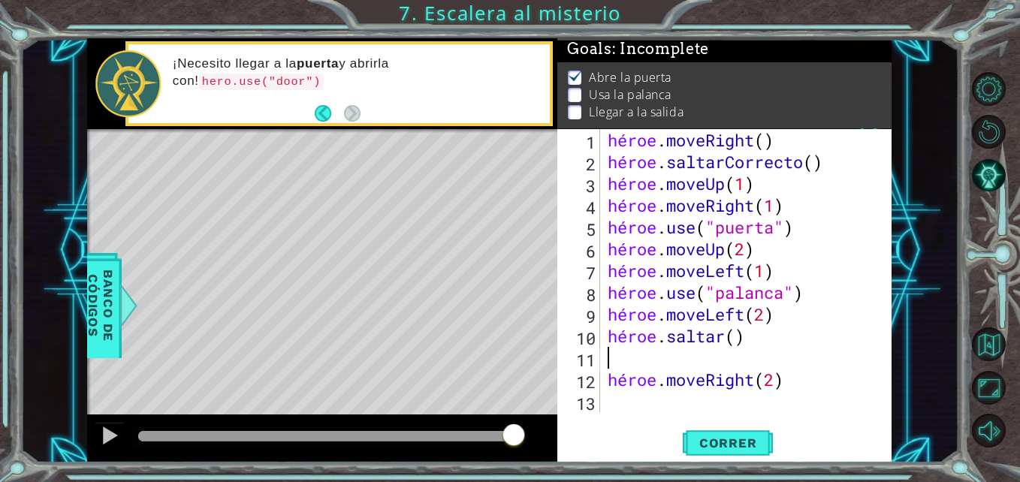
scroll to position [0, 0]
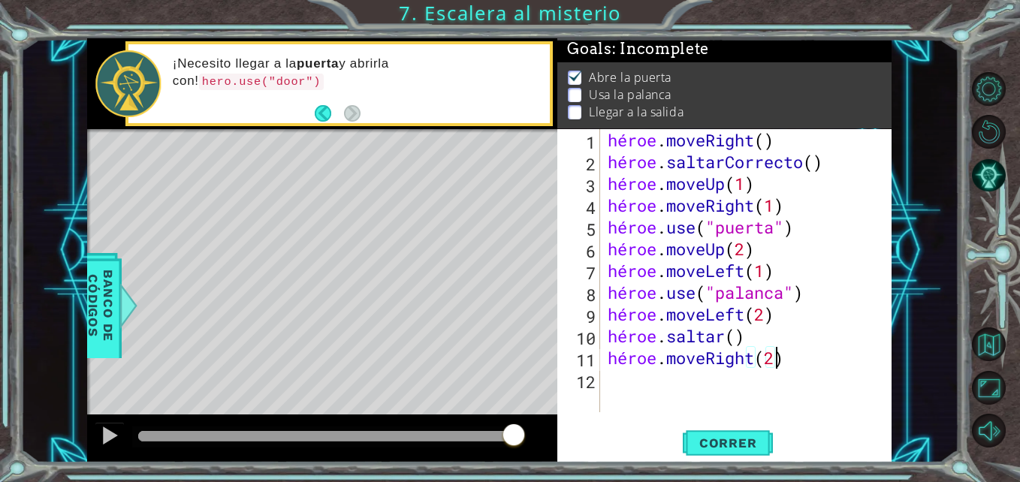
click at [789, 358] on div "héroe . moveRight ( ) héroe . saltarCorrecto ( ) héroe . moveUp ( 1 ) héroe . m…" at bounding box center [750, 292] width 291 height 327
type textarea "hero.moveRight(2)"
click at [726, 441] on span "Correr" at bounding box center [728, 443] width 88 height 15
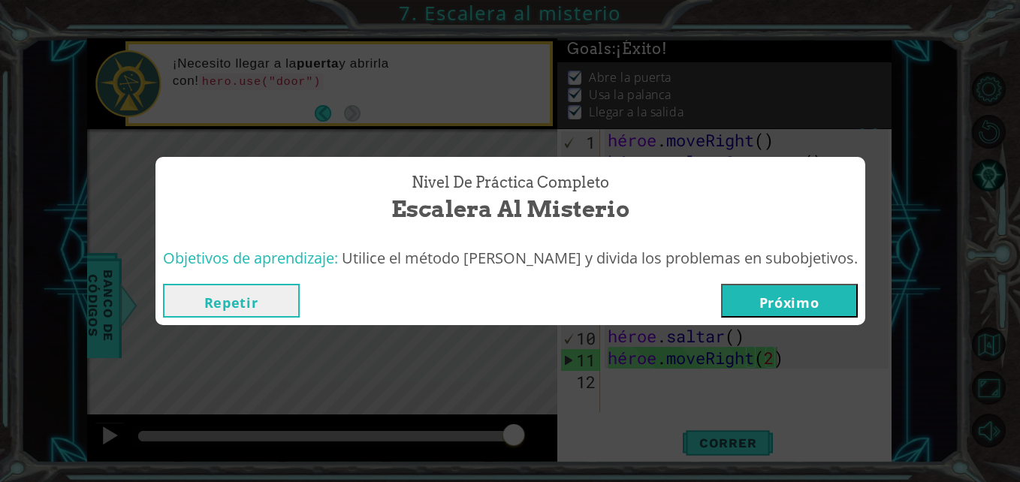
click at [765, 297] on button "Próximo" at bounding box center [789, 301] width 137 height 34
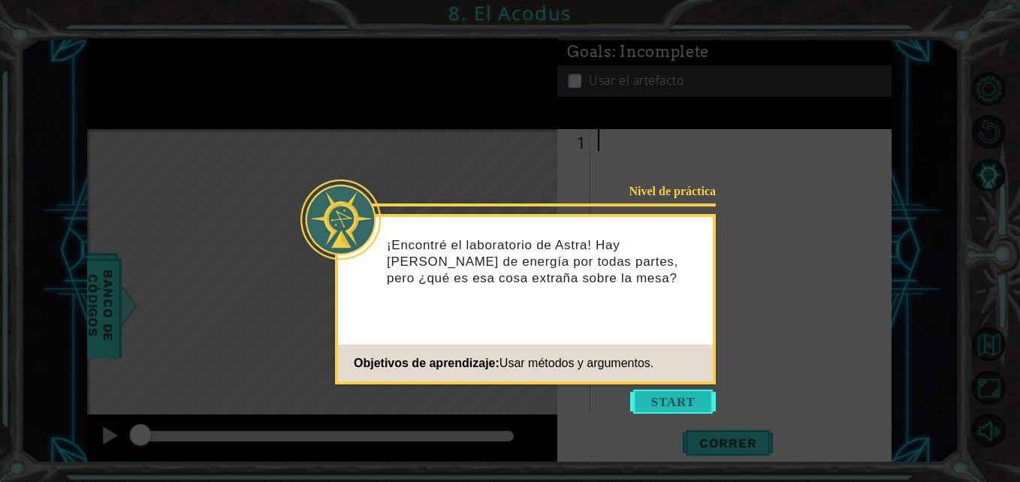
click at [671, 403] on button "Empezar" at bounding box center [673, 402] width 86 height 24
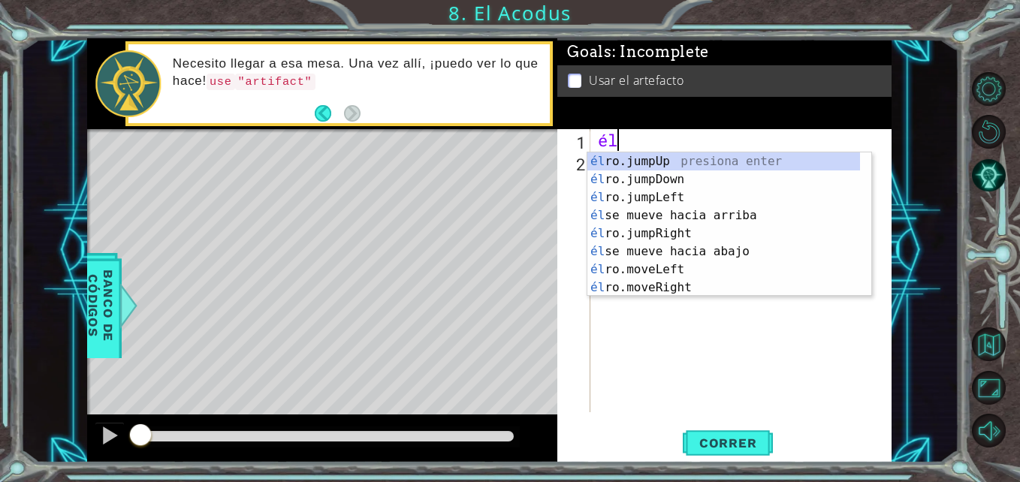
type textarea "h"
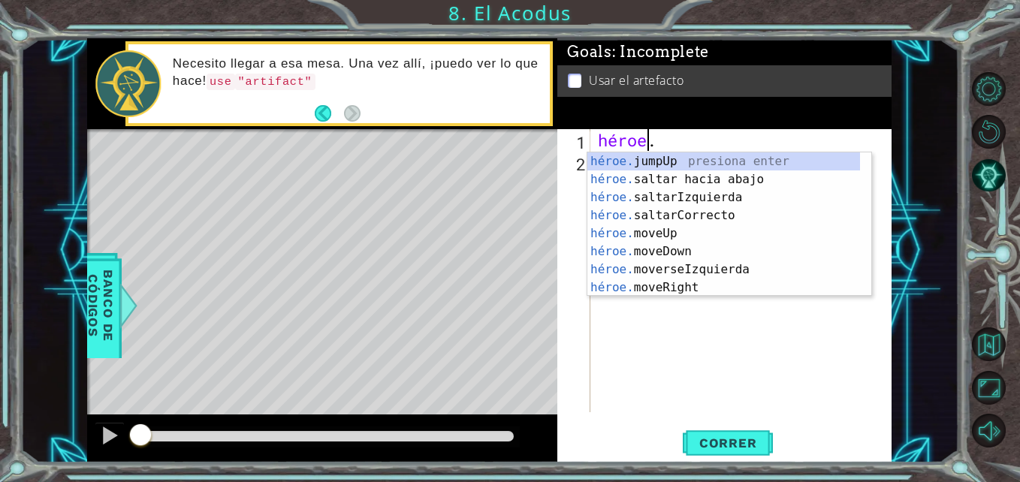
scroll to position [0, 2]
click at [624, 229] on div "héroe. jumpUp presiona enter héroe. saltar hacia abajo press enter héroe. salta…" at bounding box center [723, 242] width 273 height 180
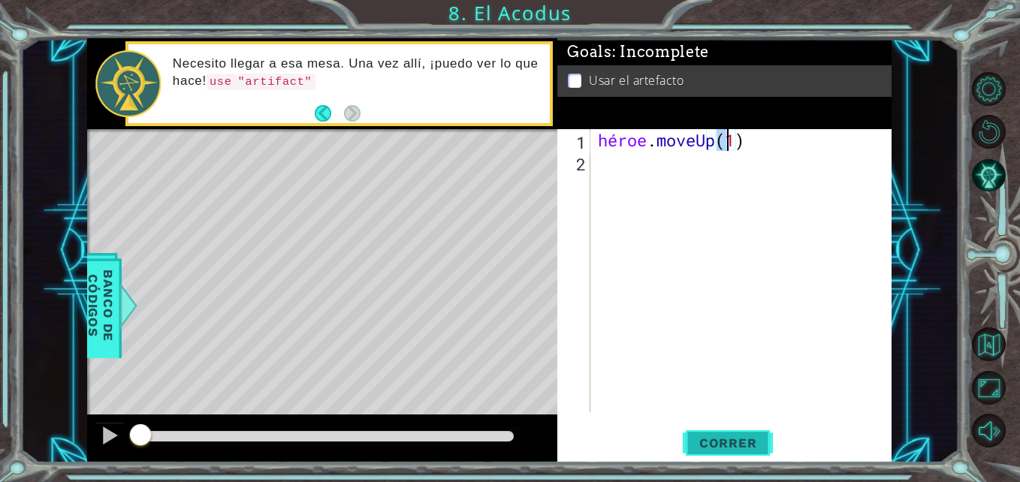
type textarea "hero.moveUp(1)"
click at [733, 440] on span "Correr" at bounding box center [728, 443] width 88 height 15
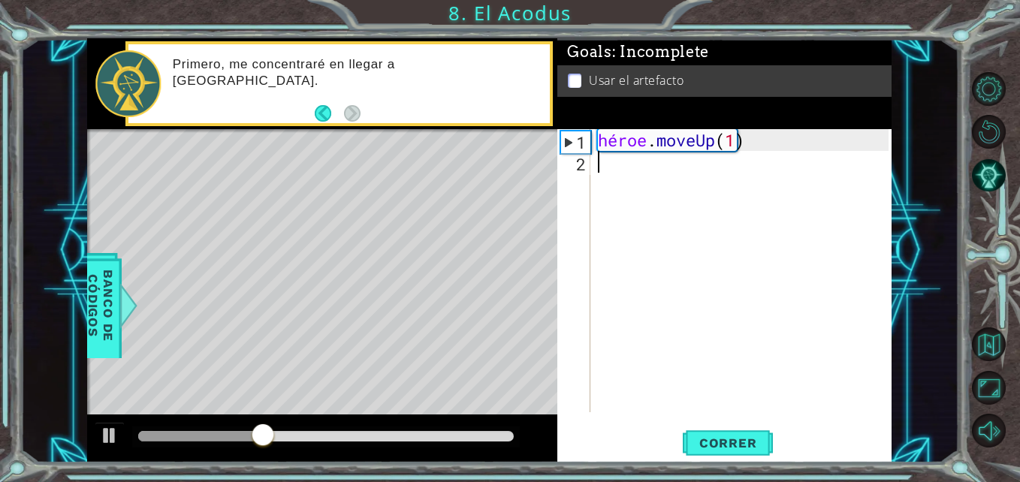
click at [596, 170] on div "héroe . moveUp ( 1 )" at bounding box center [745, 292] width 300 height 327
click at [747, 133] on div "héroe . moveUp ( 1 )" at bounding box center [745, 292] width 300 height 327
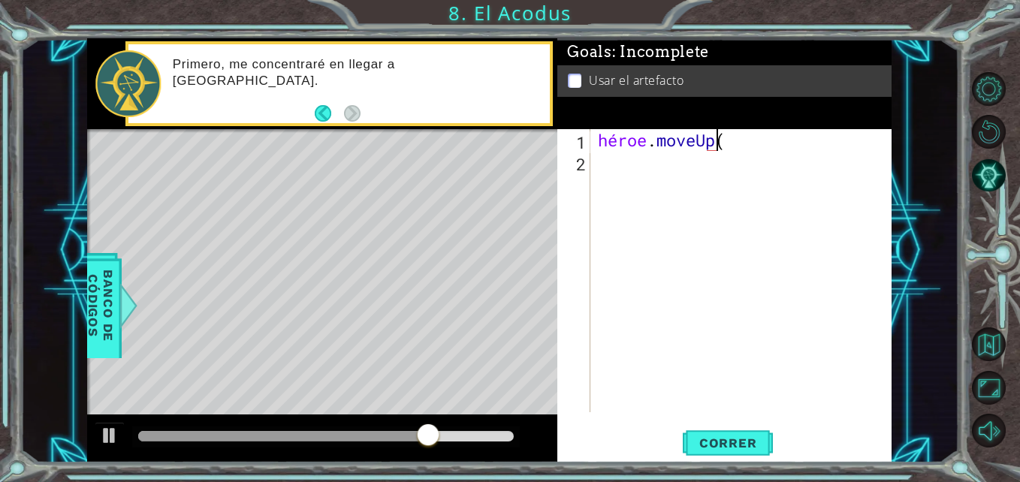
scroll to position [0, 5]
type textarea "hero.moveUp(3)"
click at [714, 427] on button "Correr" at bounding box center [728, 443] width 90 height 33
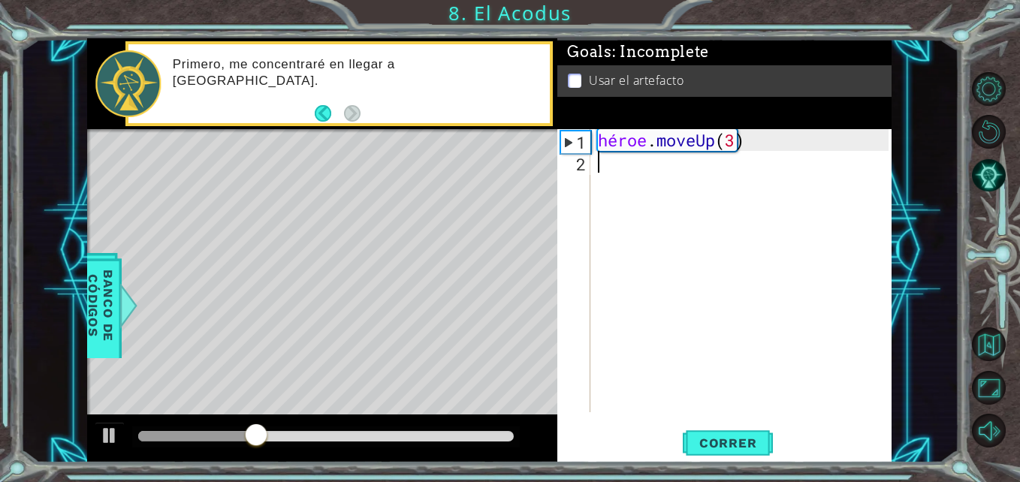
click at [596, 168] on div "héroe . moveUp ( 3 )" at bounding box center [745, 292] width 300 height 327
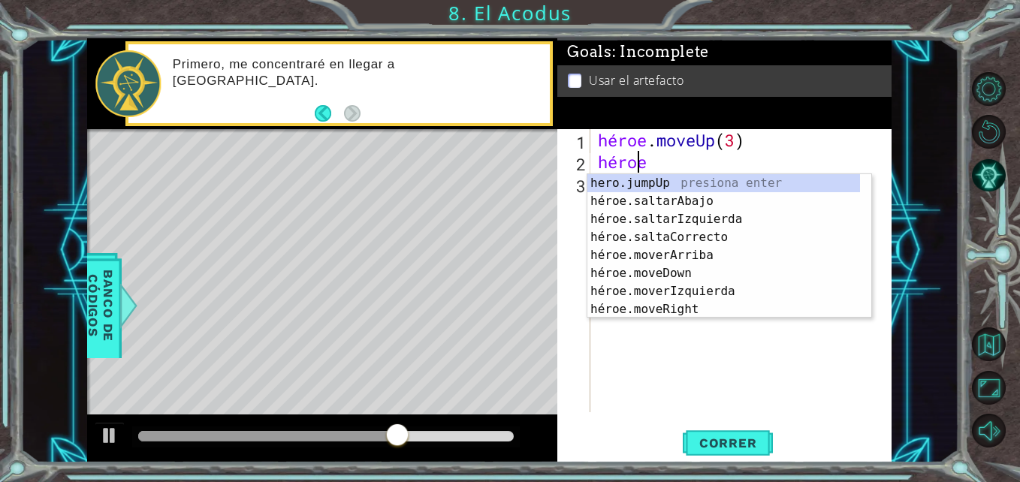
scroll to position [0, 2]
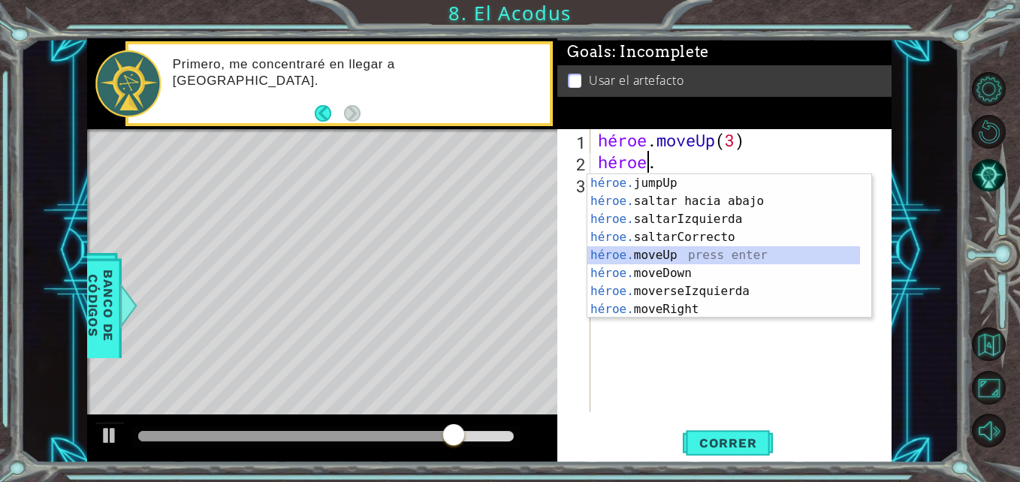
click at [662, 249] on div "héroe. jumpUp presiona enter héroe. saltar hacia abajo press enter héroe. salta…" at bounding box center [723, 264] width 273 height 180
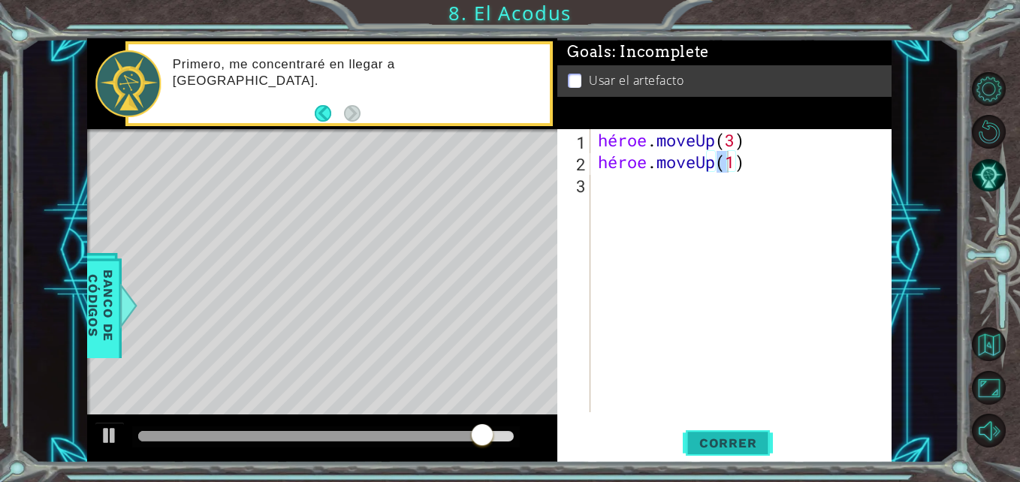
click at [753, 443] on span "Correr" at bounding box center [728, 443] width 88 height 15
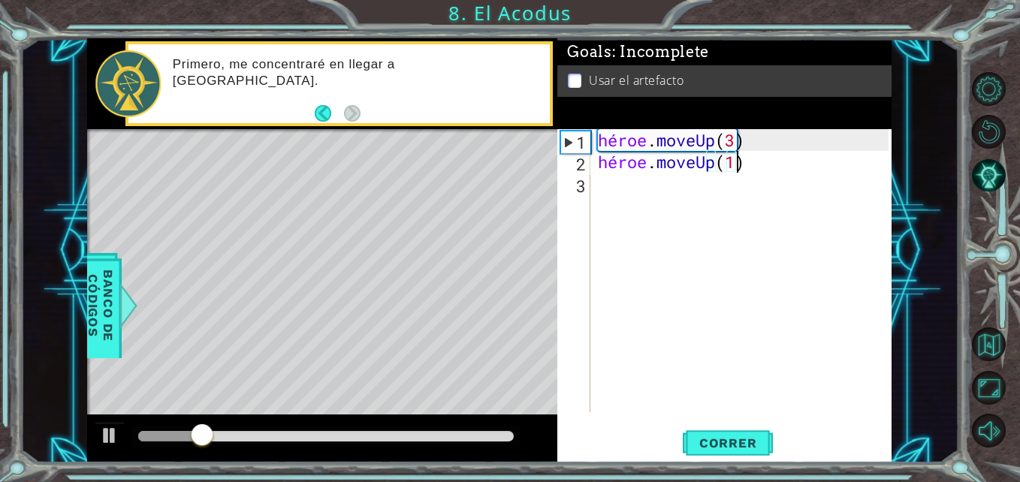
click at [752, 171] on div "héroe . moveUp ( 3 ) héroe . moveUp ( 1 )" at bounding box center [745, 292] width 300 height 327
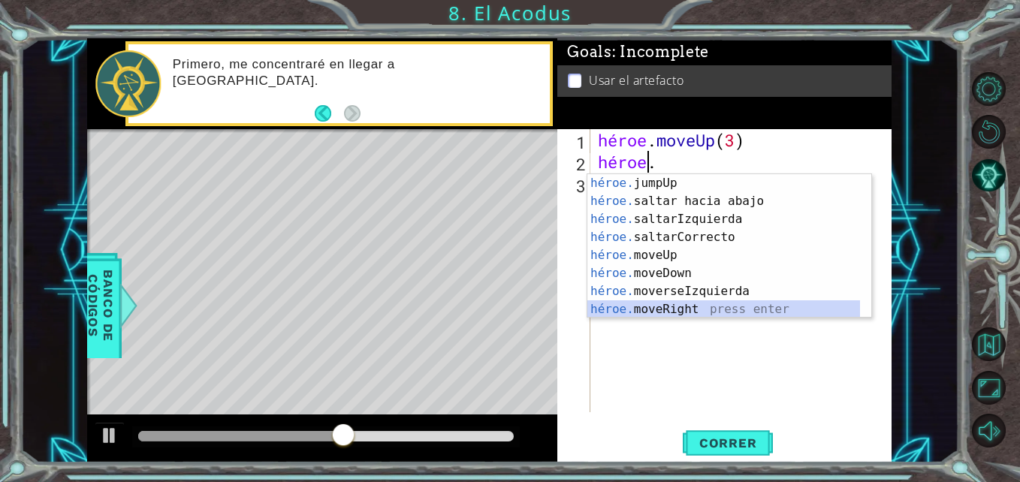
click at [672, 308] on div "héroe. jumpUp presiona enter héroe. saltar hacia abajo press enter héroe. salta…" at bounding box center [723, 264] width 273 height 180
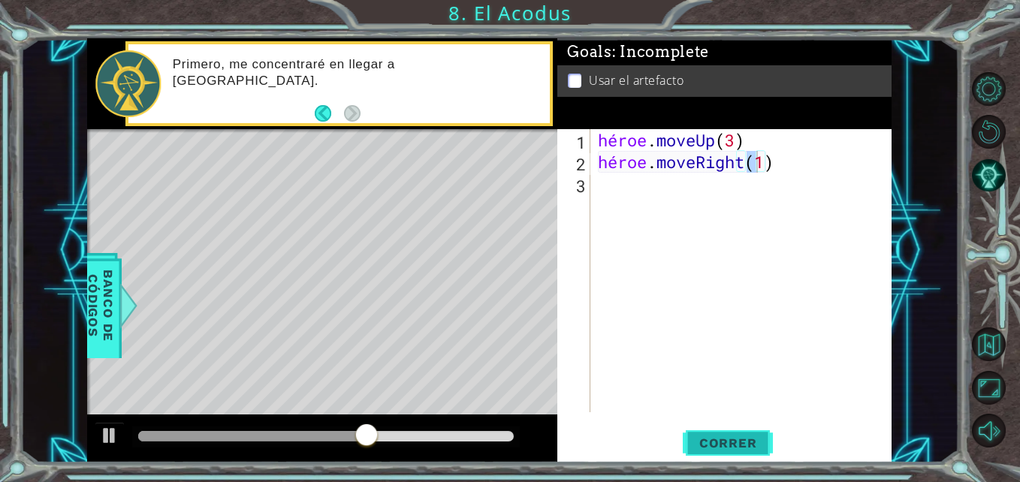
click at [713, 445] on span "Correr" at bounding box center [728, 443] width 88 height 15
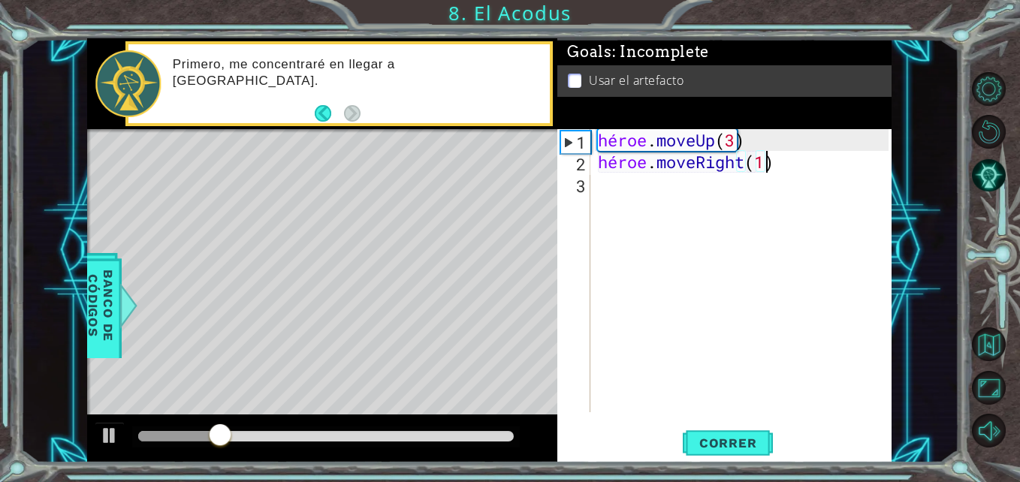
click at [779, 168] on div "héroe . moveUp ( 3 ) héroe . moveRight ( 1 )" at bounding box center [745, 292] width 300 height 327
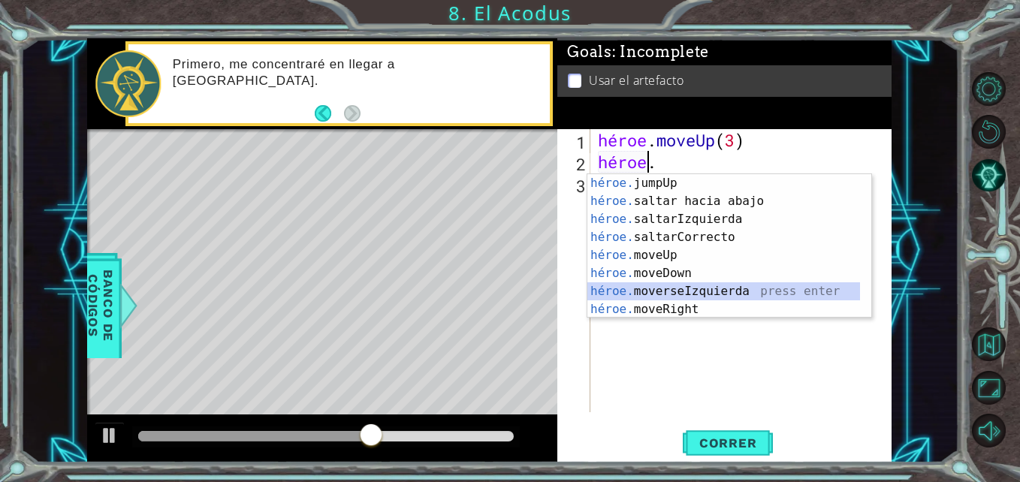
click at [691, 288] on div "héroe. jumpUp presiona enter héroe. saltar hacia abajo press enter héroe. salta…" at bounding box center [723, 264] width 273 height 180
type textarea "hero.moveLeft(1)"
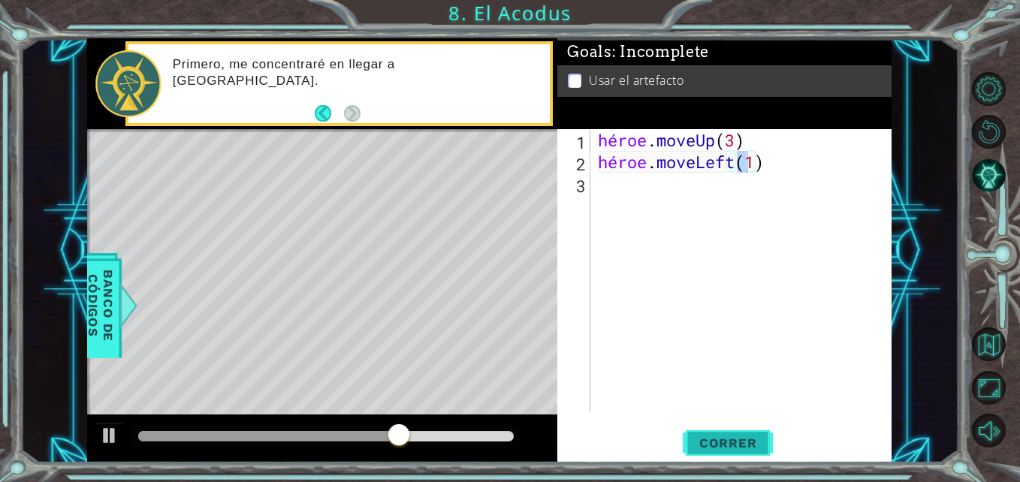
click at [711, 440] on span "Correr" at bounding box center [728, 443] width 88 height 15
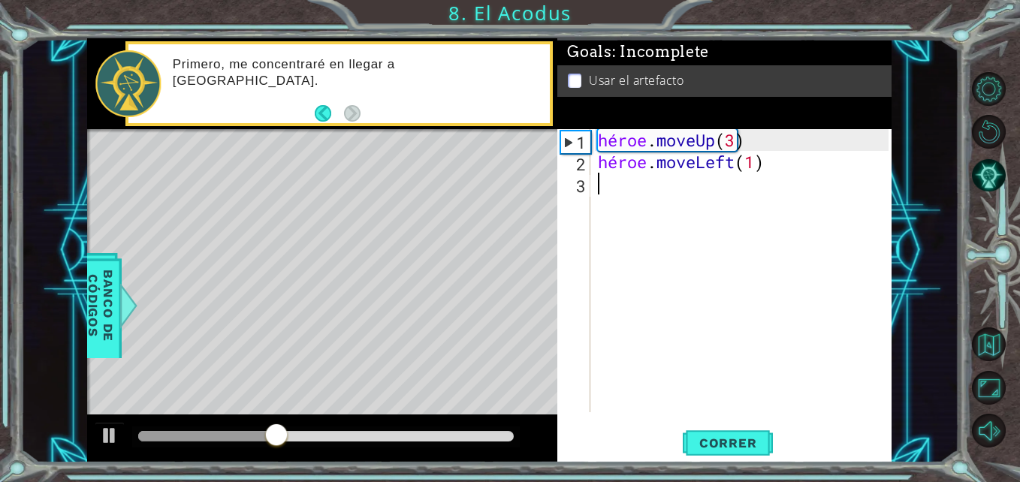
click at [588, 174] on div "2" at bounding box center [575, 164] width 30 height 22
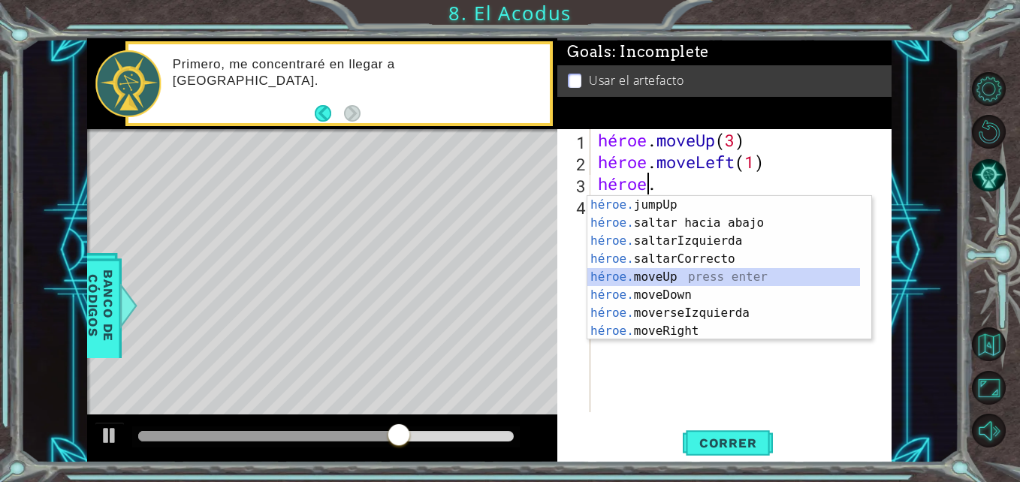
click at [677, 275] on div "héroe. jumpUp presiona enter héroe. saltar hacia abajo press enter héroe. salta…" at bounding box center [723, 286] width 273 height 180
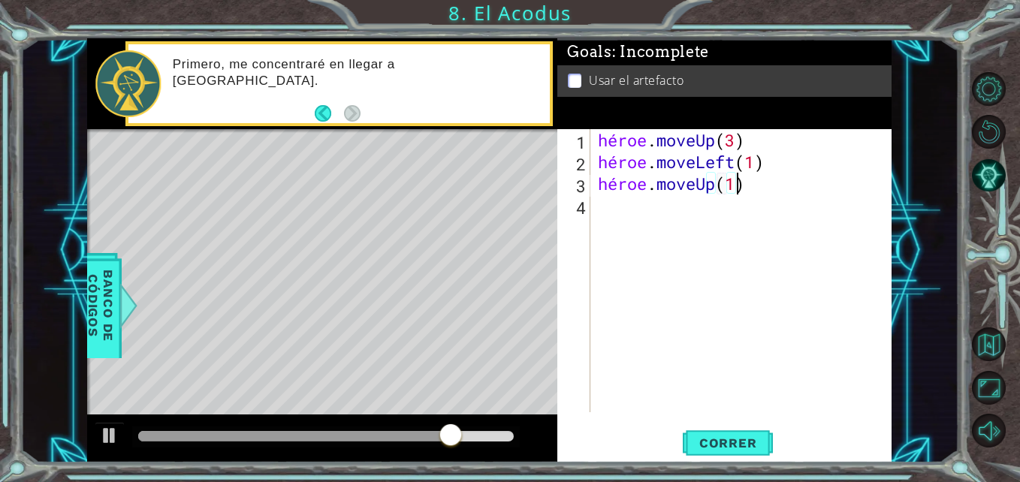
click at [758, 190] on div "héroe . moveUp ( 3 ) héroe . moveLeft ( 1 ) héroe . moveUp ( 1 )" at bounding box center [745, 292] width 300 height 327
click at [755, 436] on span "Correr" at bounding box center [728, 443] width 88 height 15
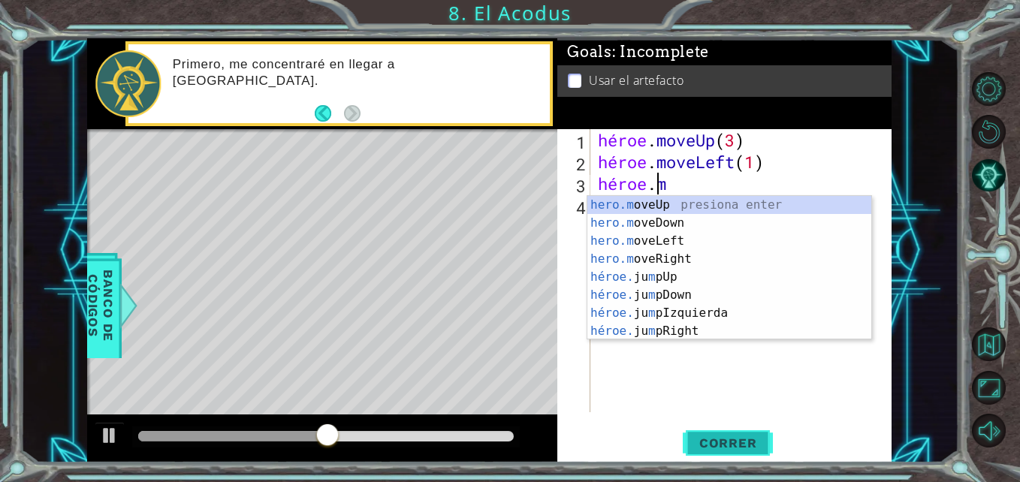
scroll to position [0, 2]
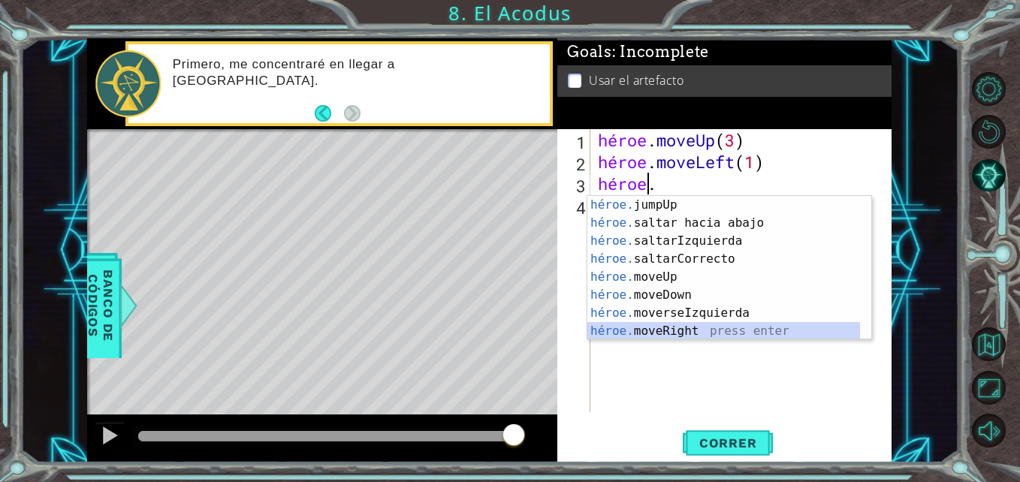
click at [665, 327] on div "héroe. jumpUp presiona enter héroe. saltar hacia abajo press enter héroe. salta…" at bounding box center [723, 286] width 273 height 180
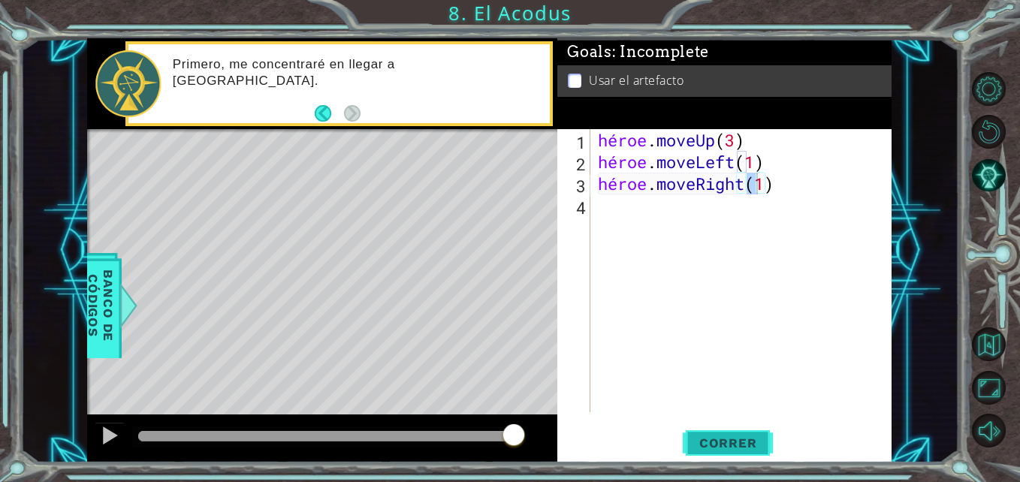
click at [718, 439] on span "Correr" at bounding box center [728, 443] width 88 height 15
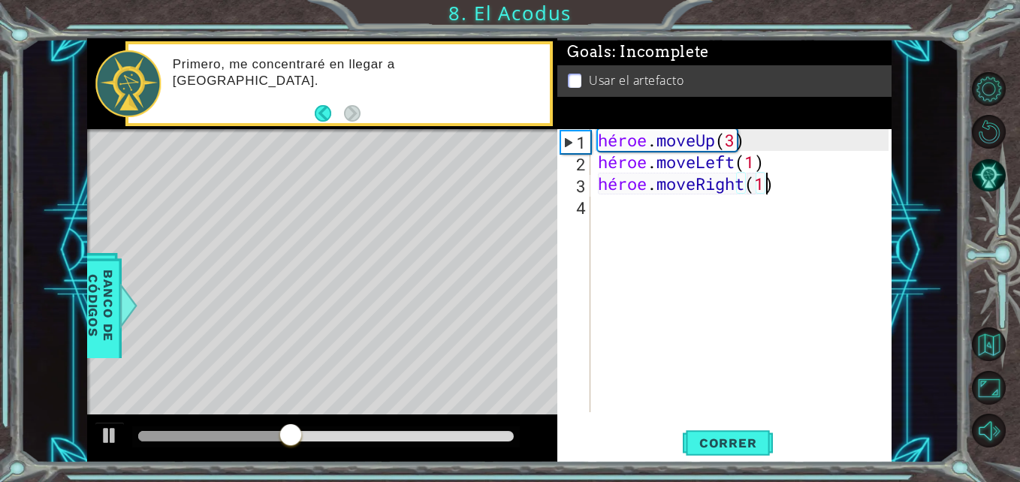
click at [780, 185] on div "héroe . moveUp ( 3 ) héroe . moveLeft ( 1 ) héroe . moveRight ( 1 )" at bounding box center [745, 292] width 300 height 327
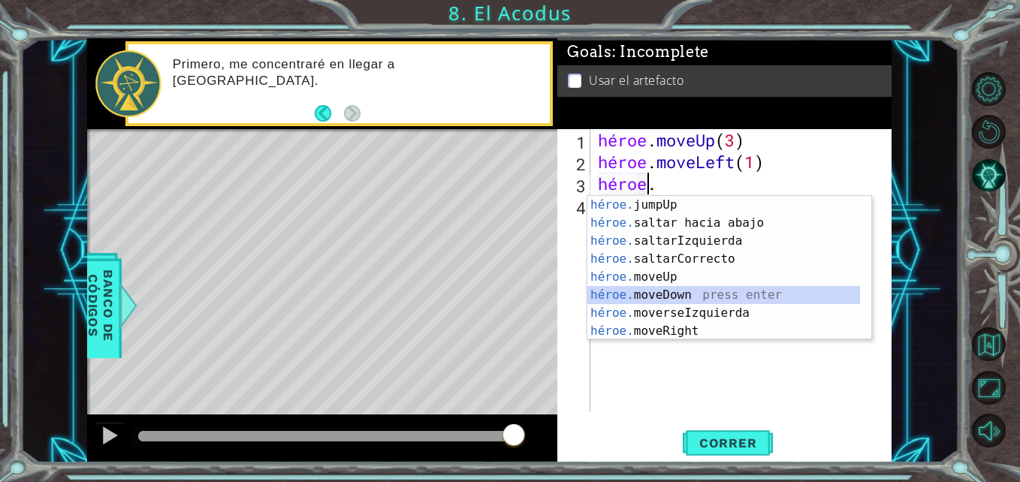
click at [668, 299] on div "héroe. jumpUp presiona enter héroe. saltar hacia abajo press enter héroe. salta…" at bounding box center [723, 286] width 273 height 180
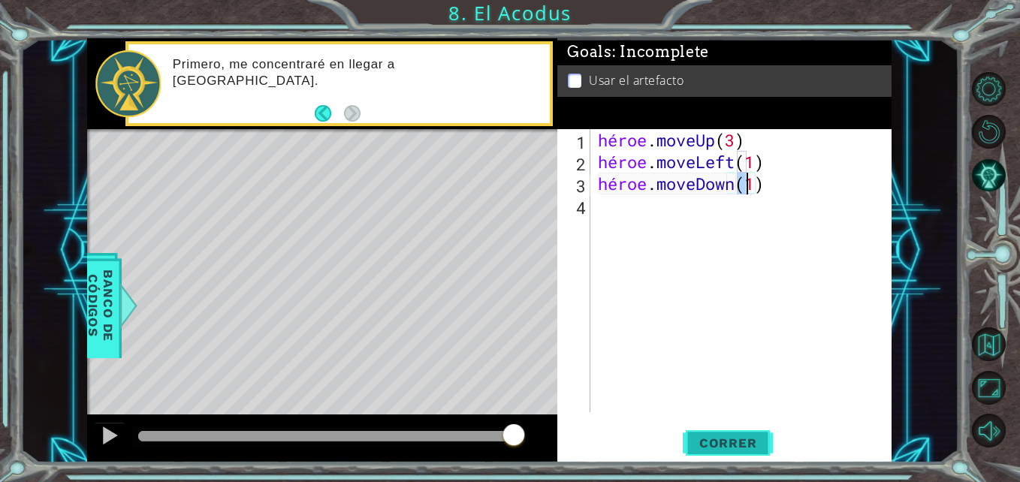
click at [729, 445] on span "Correr" at bounding box center [728, 443] width 88 height 15
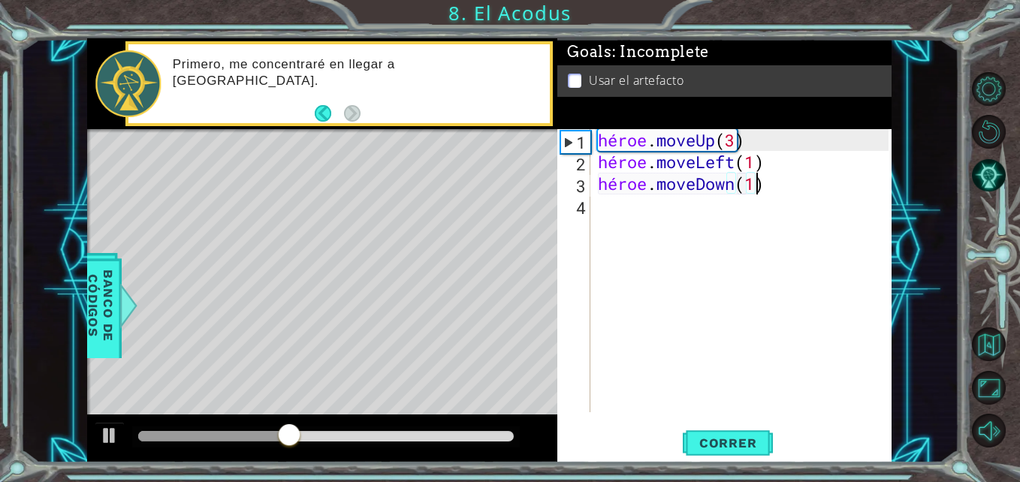
click at [772, 180] on div "héroe . moveUp ( 3 ) héroe . moveLeft ( 1 ) héroe . moveDown ( 1 )" at bounding box center [745, 292] width 300 height 327
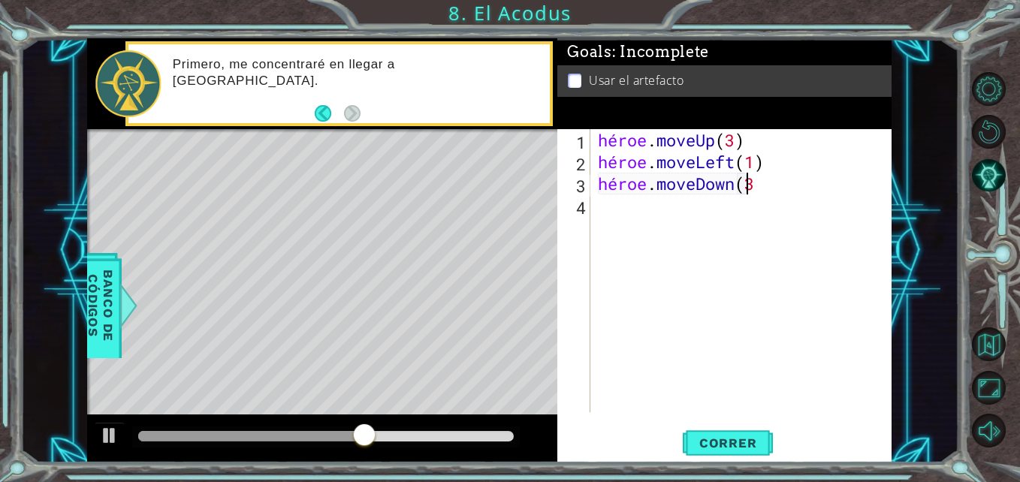
scroll to position [0, 7]
type textarea "hero.moveDown(3)"
click at [731, 431] on button "Correr" at bounding box center [728, 443] width 90 height 33
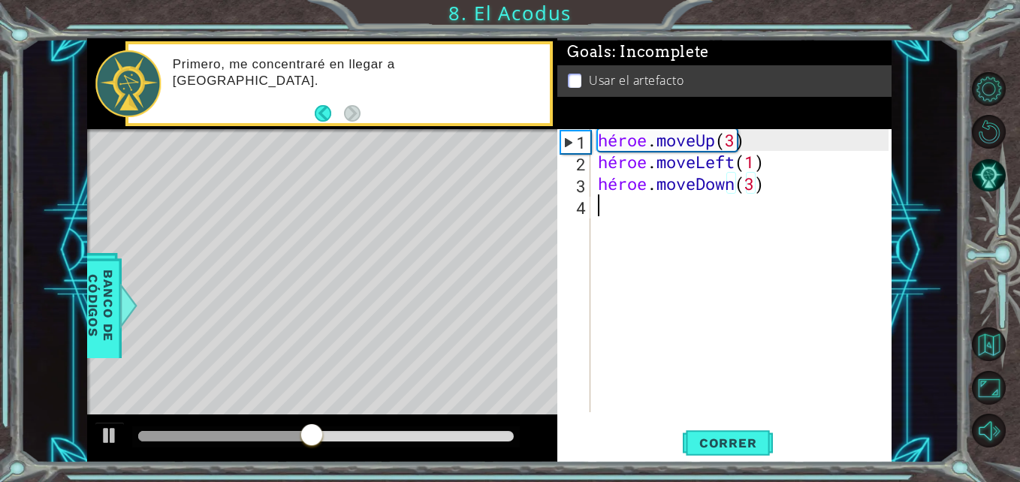
click at [602, 204] on div "héroe . moveUp ( 3 ) héroe . moveLeft ( 1 ) héroe . moveDown ( 3 )" at bounding box center [745, 292] width 300 height 327
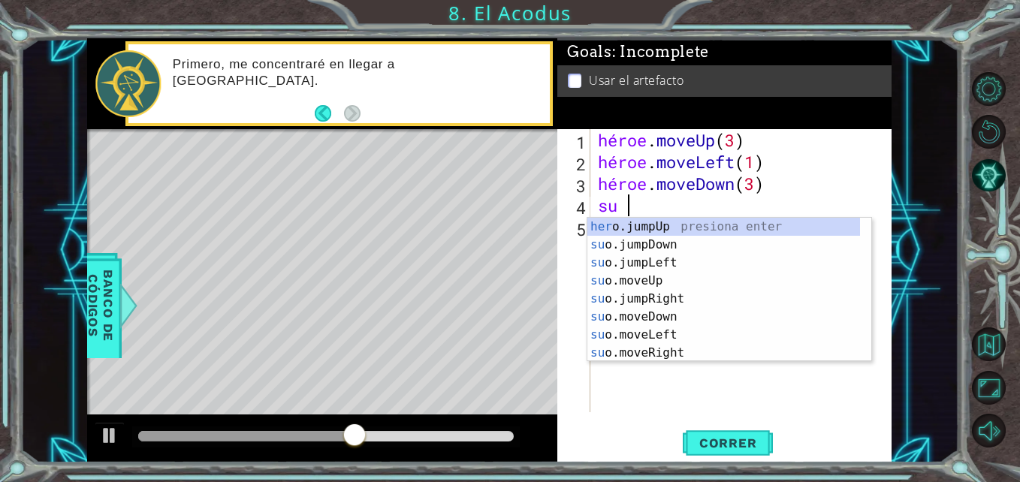
scroll to position [0, 1]
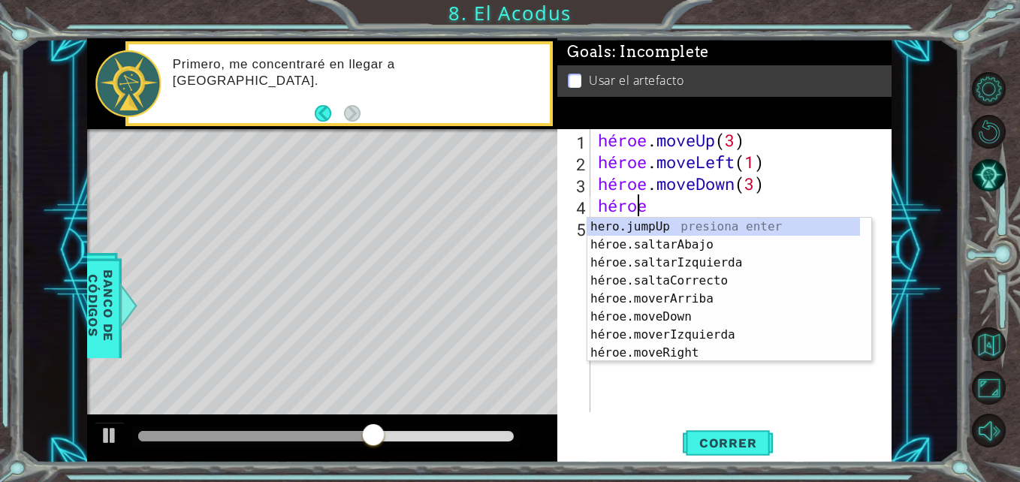
type textarea "hero."
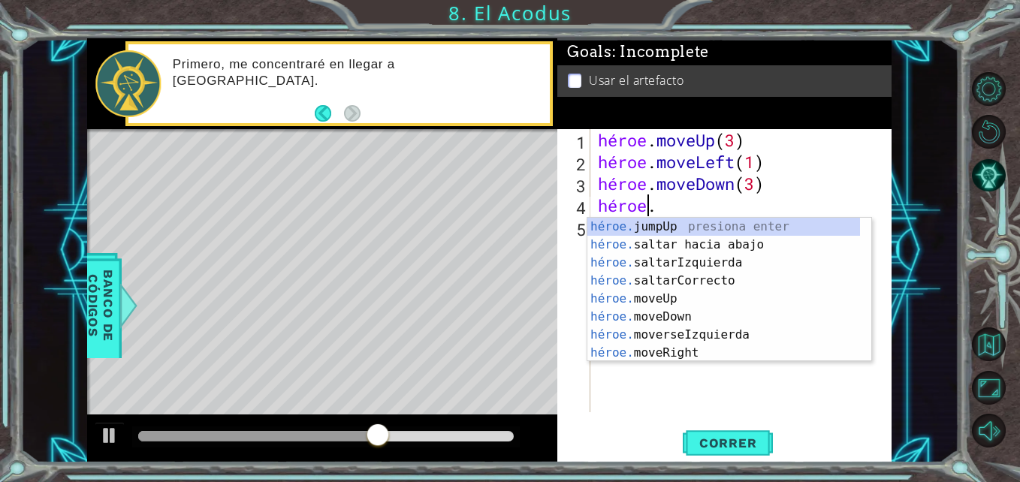
scroll to position [0, 2]
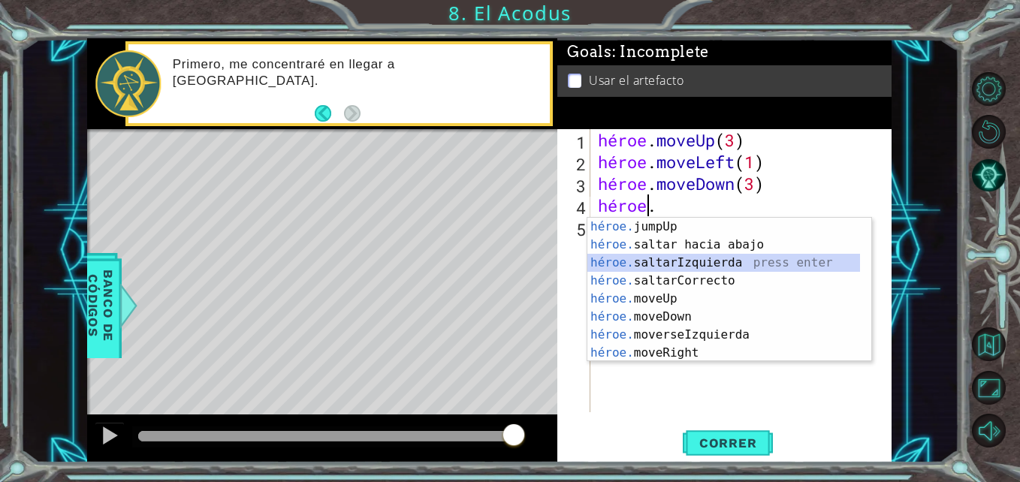
click at [728, 260] on div "héroe. jumpUp presiona enter héroe. saltar hacia abajo press enter héroe. salta…" at bounding box center [723, 308] width 273 height 180
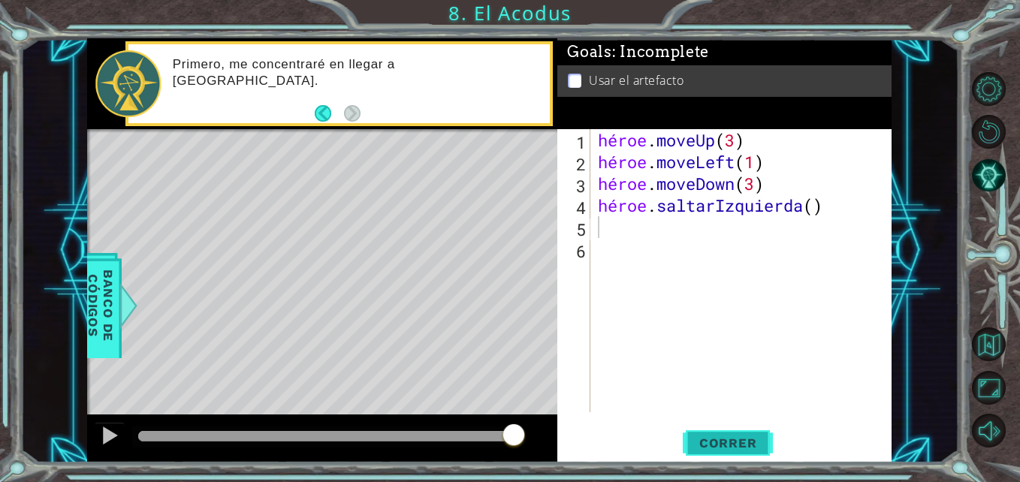
click at [731, 429] on button "Correr" at bounding box center [728, 443] width 90 height 33
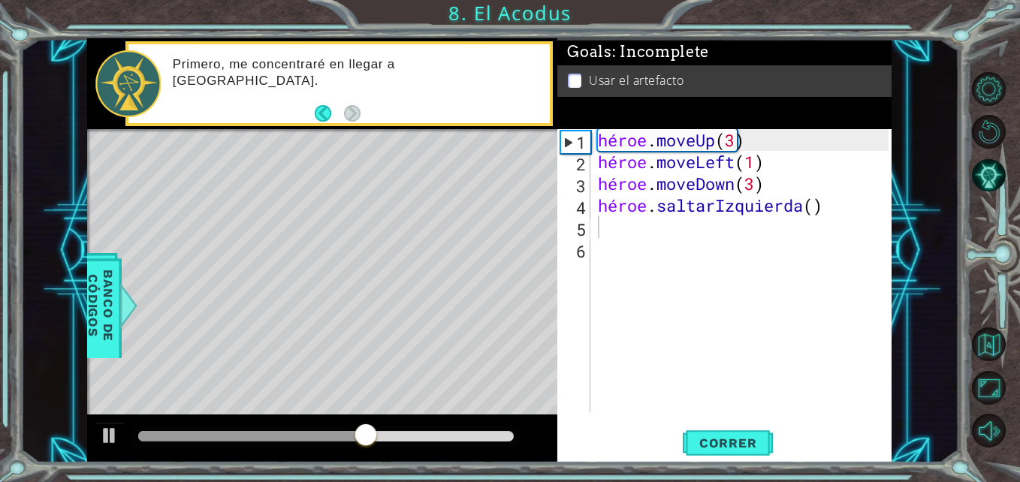
click at [593, 228] on div "1 2 3 4 5 6 héroe . moveUp ( 3 ) héroe . moveLeft ( 1 ) héroe . moveDown ( 3 ) …" at bounding box center [722, 270] width 330 height 283
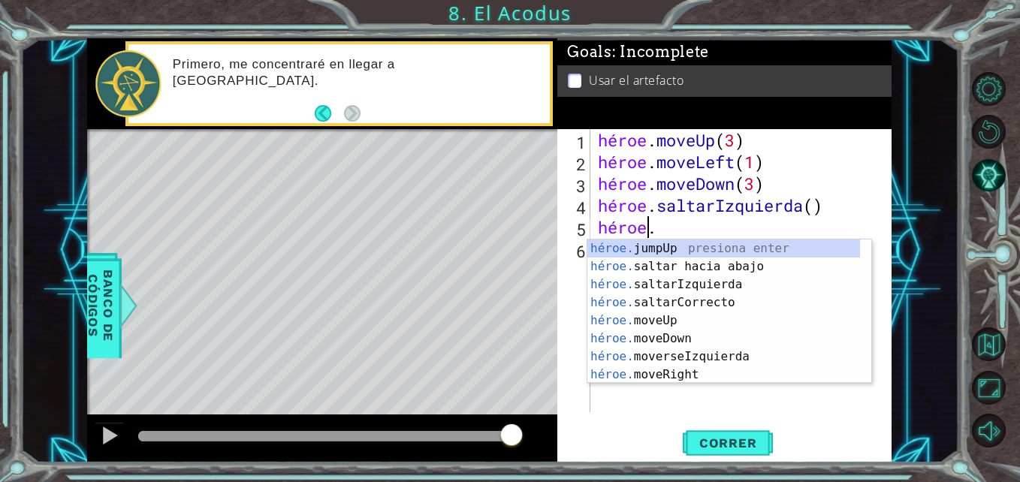
scroll to position [0, 2]
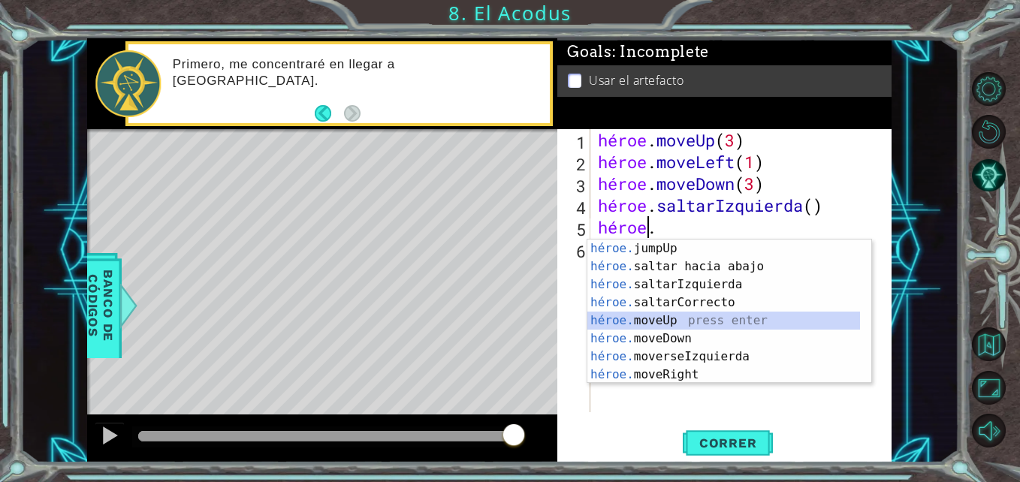
click at [653, 321] on div "héroe. jumpUp presiona enter héroe. saltar hacia abajo press enter héroe. salta…" at bounding box center [723, 330] width 273 height 180
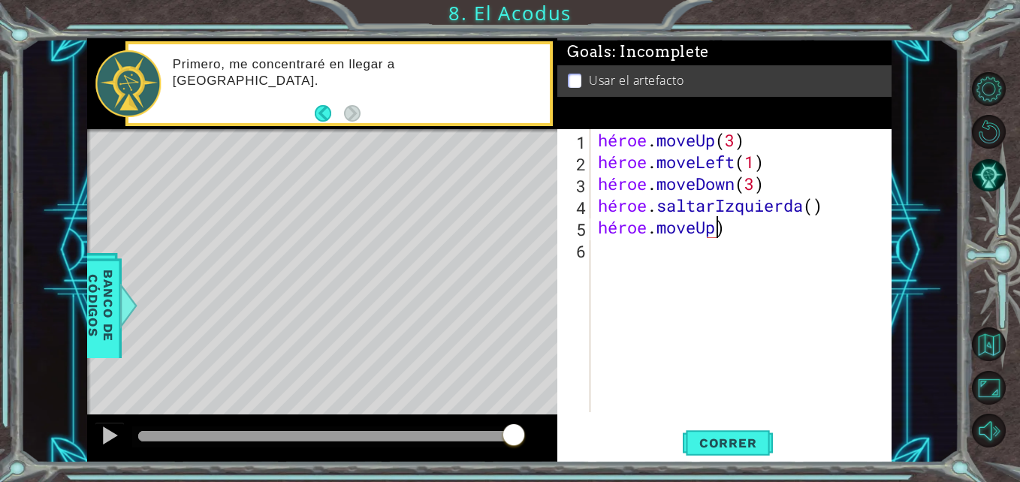
click at [737, 234] on div "héroe . moveUp ( 3 ) héroe . moveLeft ( 1 ) héroe . moveDown ( 3 ) héroe . salt…" at bounding box center [745, 292] width 300 height 327
type textarea "hero.moveUp(2)"
click at [720, 446] on span "Correr" at bounding box center [728, 443] width 88 height 15
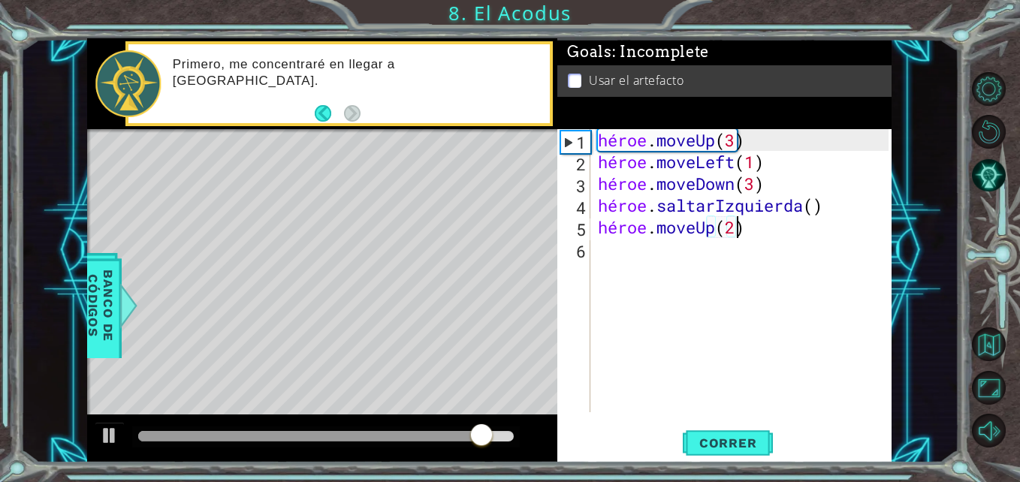
click at [598, 247] on div "héroe . moveUp ( 3 ) héroe . moveLeft ( 1 ) héroe . moveDown ( 3 ) héroe . salt…" at bounding box center [745, 292] width 300 height 327
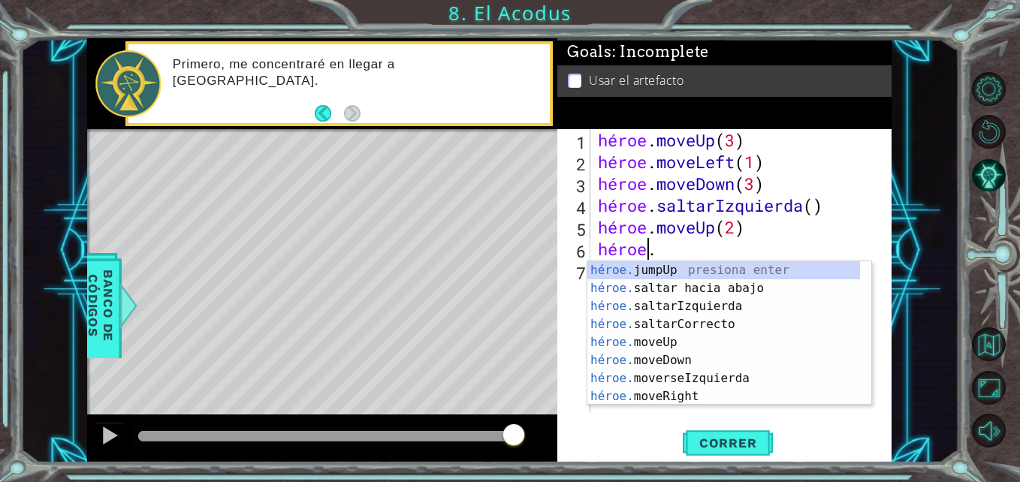
scroll to position [0, 2]
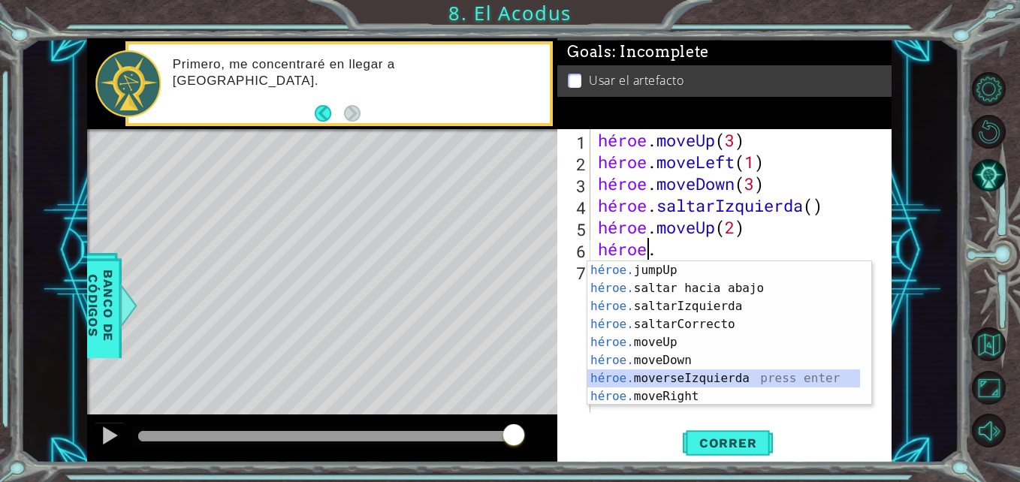
click at [677, 380] on div "héroe. jumpUp presiona enter héroe. saltar hacia abajo press enter héroe. salta…" at bounding box center [723, 351] width 273 height 180
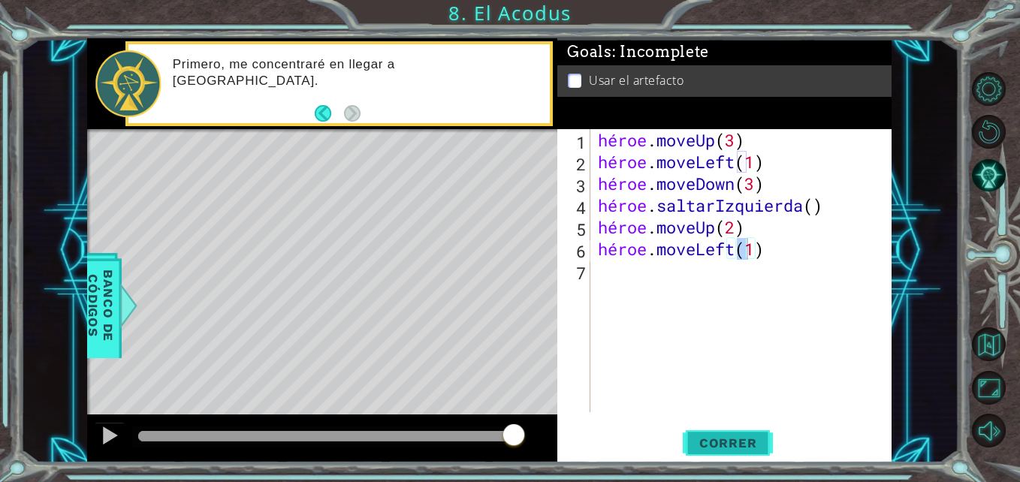
click at [705, 436] on span "Correr" at bounding box center [728, 443] width 88 height 15
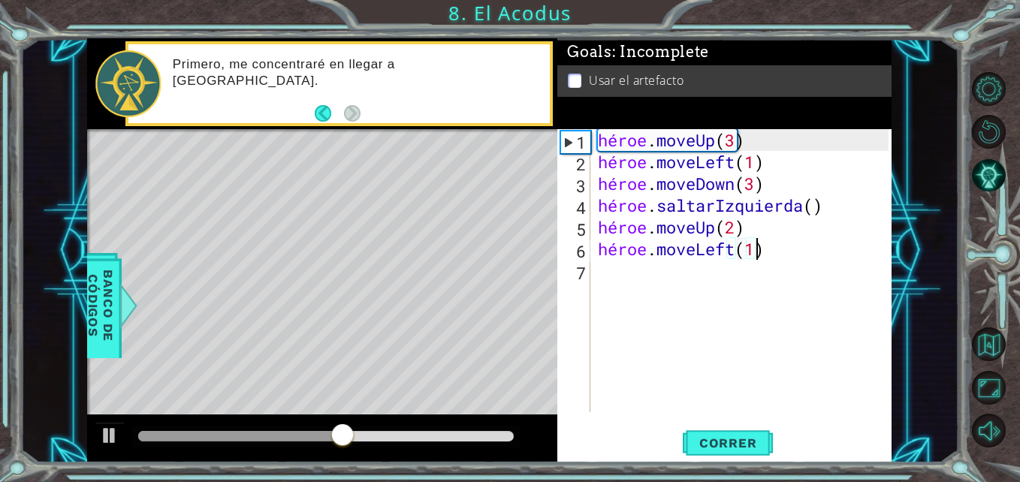
click at [767, 240] on div "héroe . moveUp ( 3 ) héroe . moveLeft ( 1 ) héroe . moveDown ( 3 ) héroe . salt…" at bounding box center [745, 292] width 300 height 327
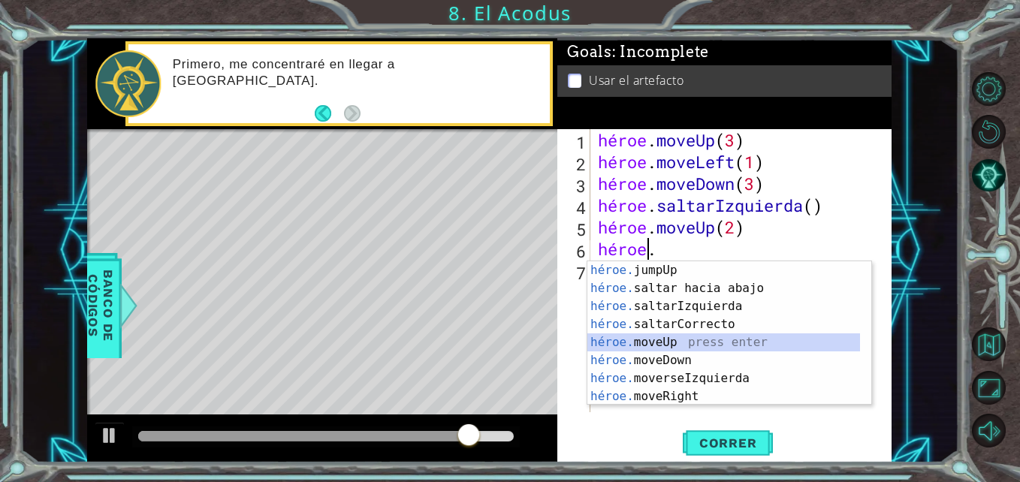
click at [673, 343] on div "héroe. jumpUp presiona enter héroe. saltar hacia abajo press enter héroe. salta…" at bounding box center [723, 351] width 273 height 180
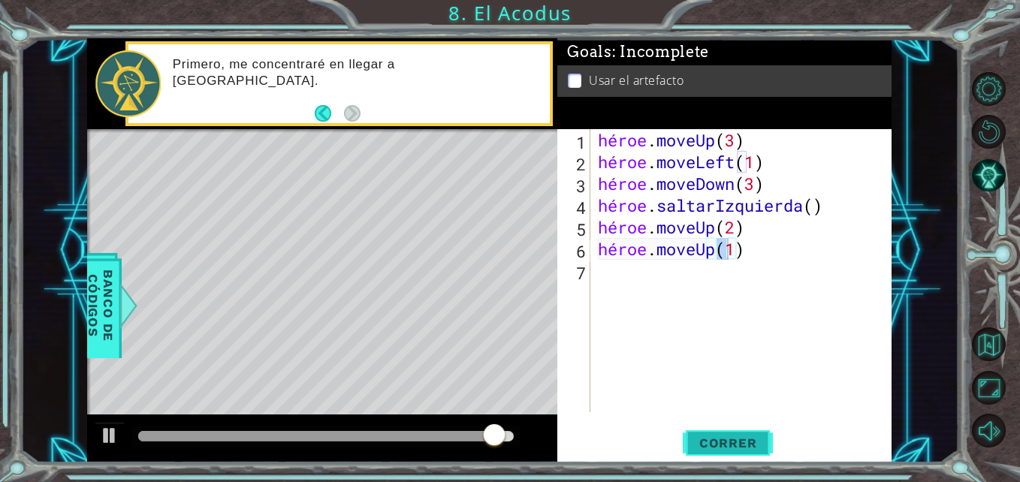
click at [726, 432] on button "Correr" at bounding box center [728, 443] width 90 height 33
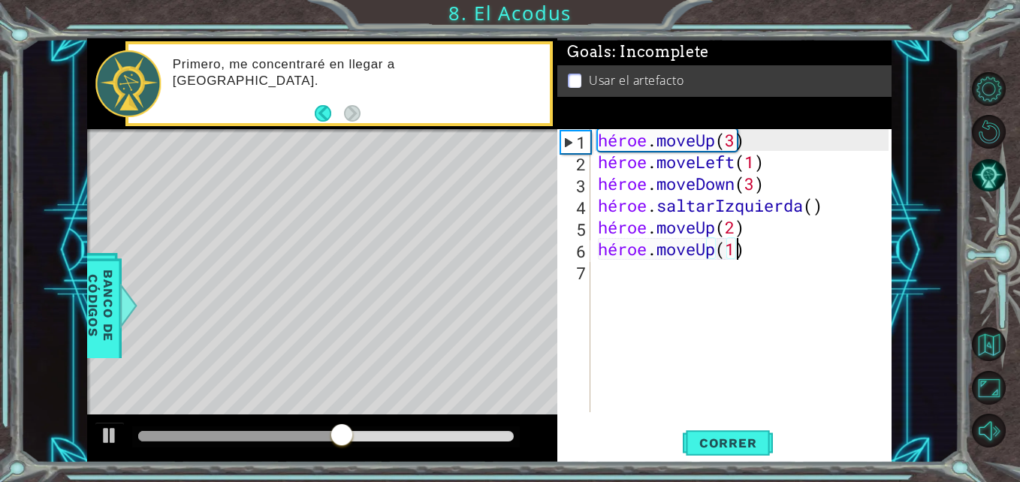
click at [757, 254] on div "héroe . moveUp ( 3 ) héroe . moveLeft ( 1 ) héroe . moveDown ( 3 ) héroe . salt…" at bounding box center [745, 292] width 300 height 327
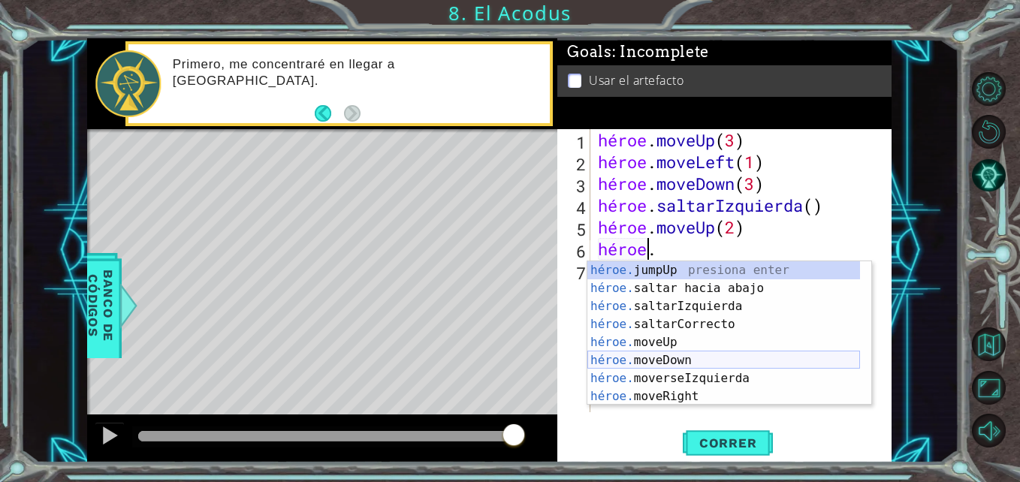
click at [678, 361] on div "héroe. jumpUp presiona enter héroe. saltar hacia abajo press enter héroe. salta…" at bounding box center [723, 351] width 273 height 180
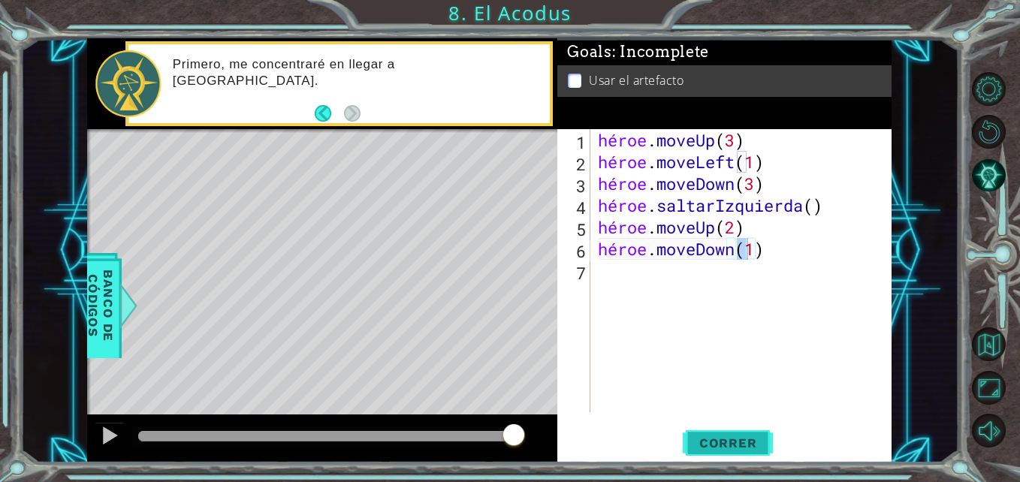
click at [690, 444] on span "Correr" at bounding box center [728, 443] width 88 height 15
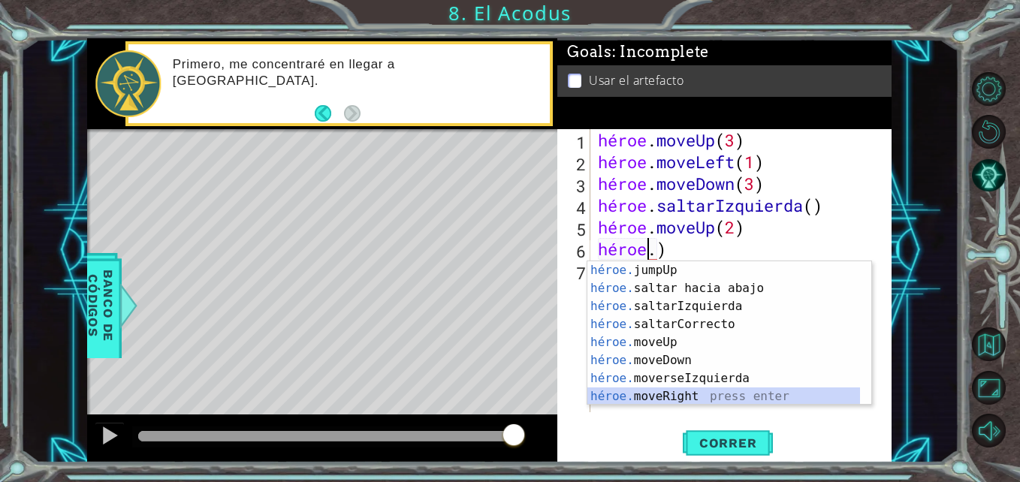
click at [668, 393] on div "héroe. jumpUp presiona enter héroe. saltar hacia abajo press enter héroe. salta…" at bounding box center [723, 351] width 273 height 180
type textarea "hero.moveRight(1)"
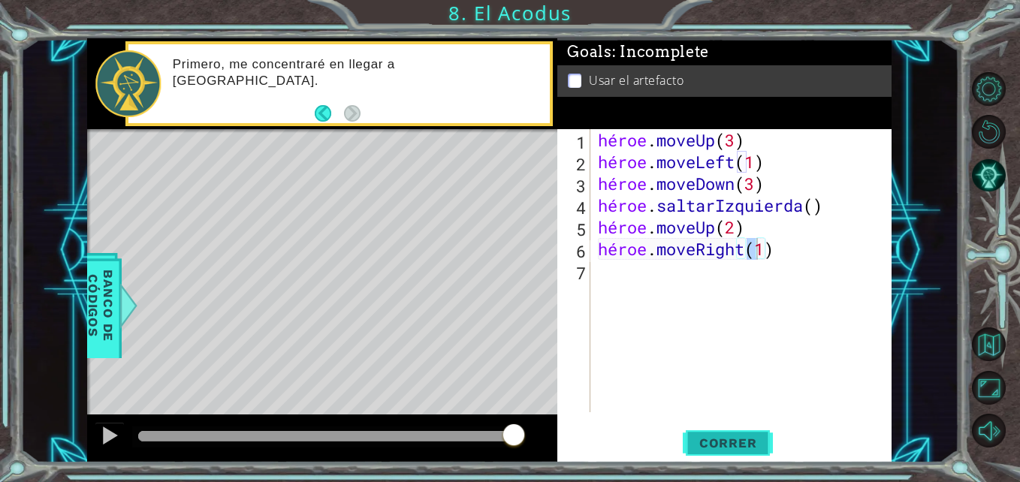
click at [734, 439] on span "Correr" at bounding box center [728, 443] width 88 height 15
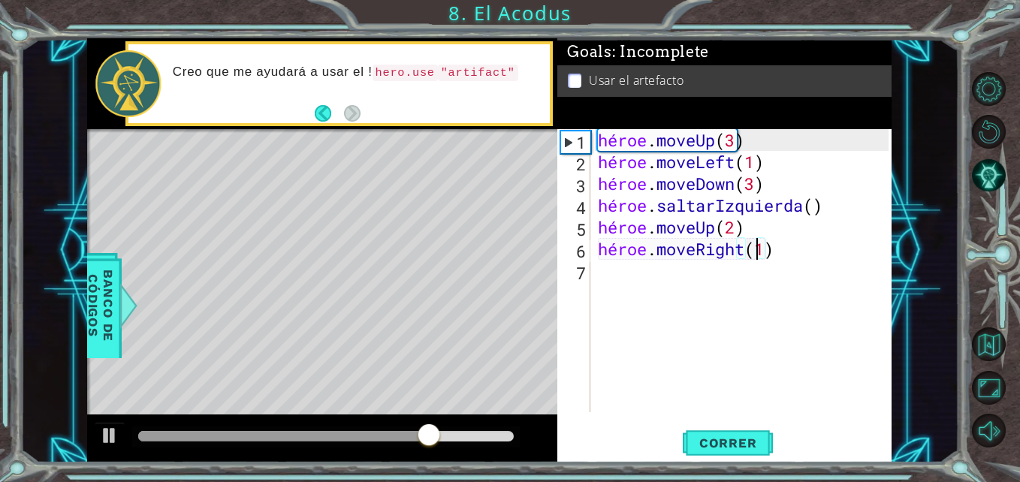
click at [593, 270] on div "hero.moveRight(1) 1 2 3 4 5 6 7 héroe . moveUp ( 3 ) héroe . moveLeft ( 1 ) hér…" at bounding box center [722, 270] width 330 height 283
click at [591, 272] on div "hero.moveRight(1) 1 2 3 4 5 6 7 héroe . moveUp ( 3 ) héroe . moveLeft ( 1 ) hér…" at bounding box center [722, 270] width 330 height 283
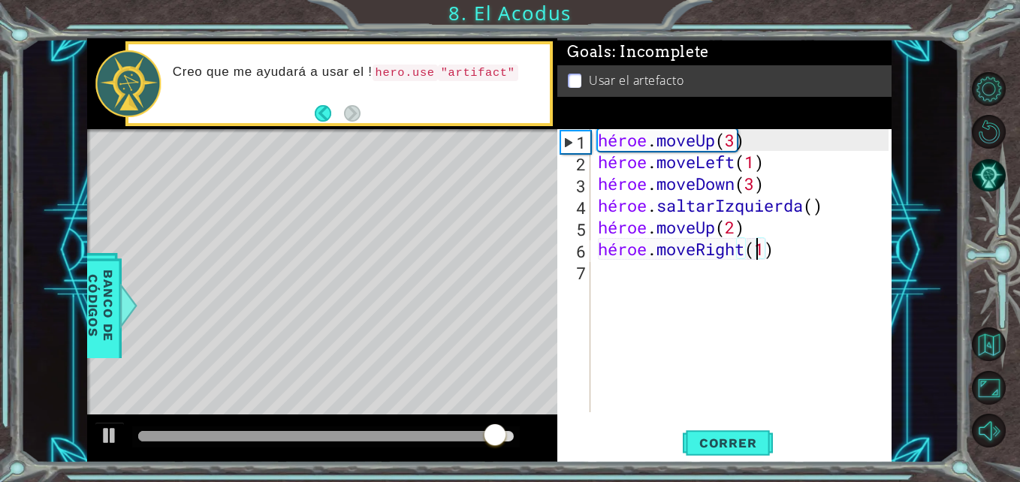
click at [591, 272] on div "hero.moveRight(1) 1 2 3 4 5 6 7 héroe . moveUp ( 3 ) héroe . moveLeft ( 1 ) hér…" at bounding box center [722, 270] width 330 height 283
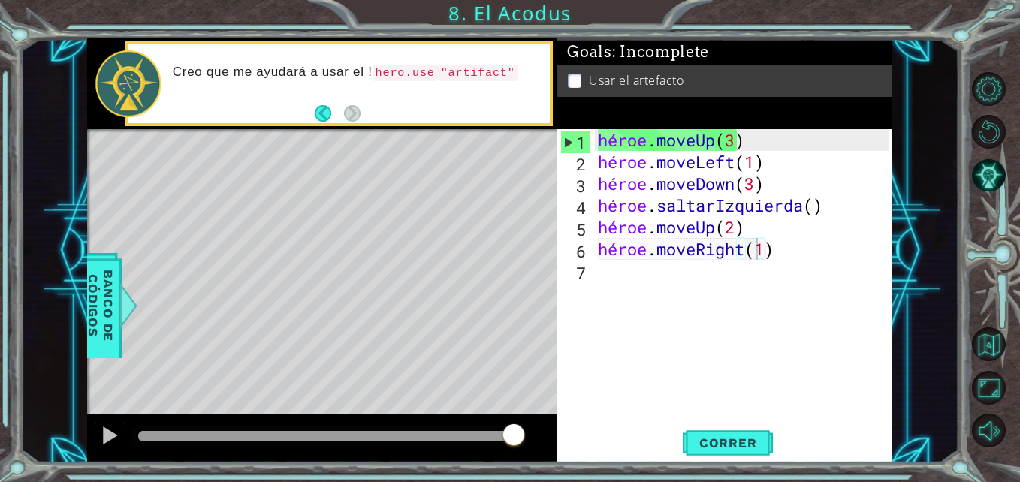
click at [590, 266] on div "hero.moveRight(1) 1 2 3 4 5 6 7 héroe . moveUp ( 3 ) héroe . moveLeft ( 1 ) hér…" at bounding box center [722, 270] width 330 height 283
click at [601, 270] on div "héroe . moveUp ( 3 ) héroe . moveLeft ( 1 ) héroe . moveDown ( 3 ) héroe . salt…" at bounding box center [745, 292] width 300 height 327
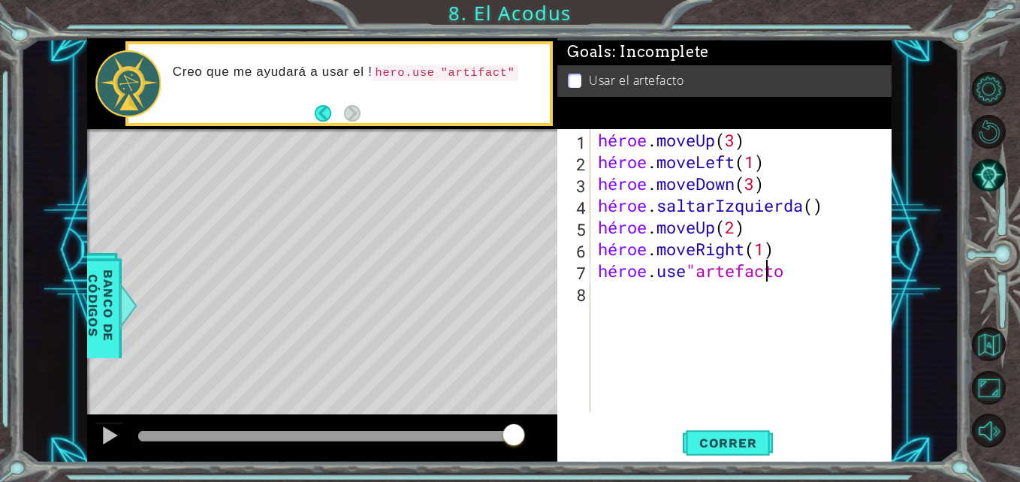
scroll to position [0, 8]
click at [723, 433] on button "Correr" at bounding box center [728, 443] width 90 height 33
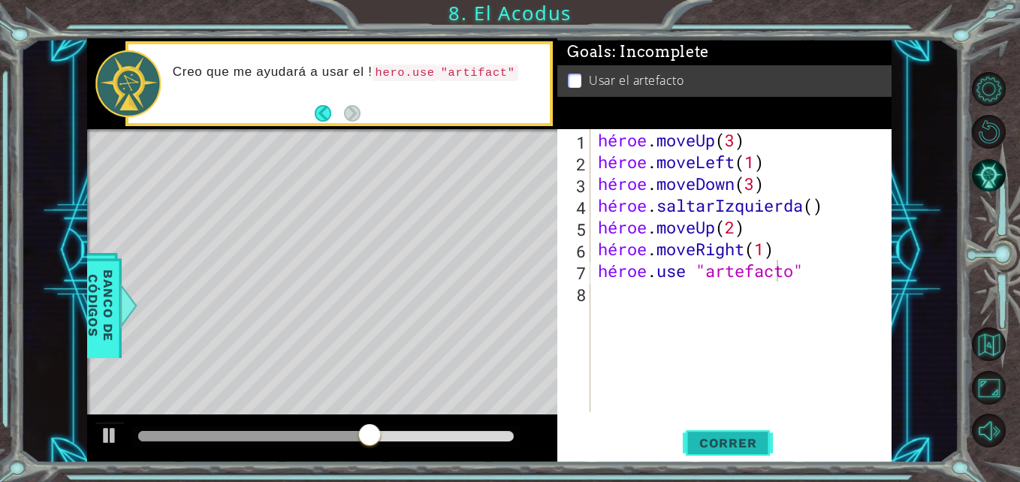
click at [715, 442] on span "Correr" at bounding box center [728, 443] width 88 height 15
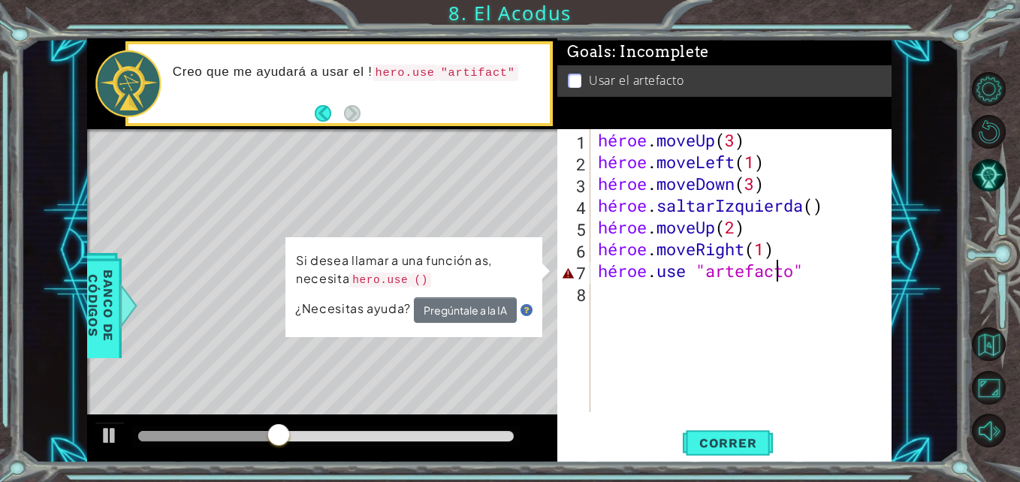
click at [801, 277] on div "héroe . moveUp ( 3 ) héroe . moveLeft ( 1 ) héroe . moveDown ( 3 ) héroe . salt…" at bounding box center [745, 292] width 300 height 327
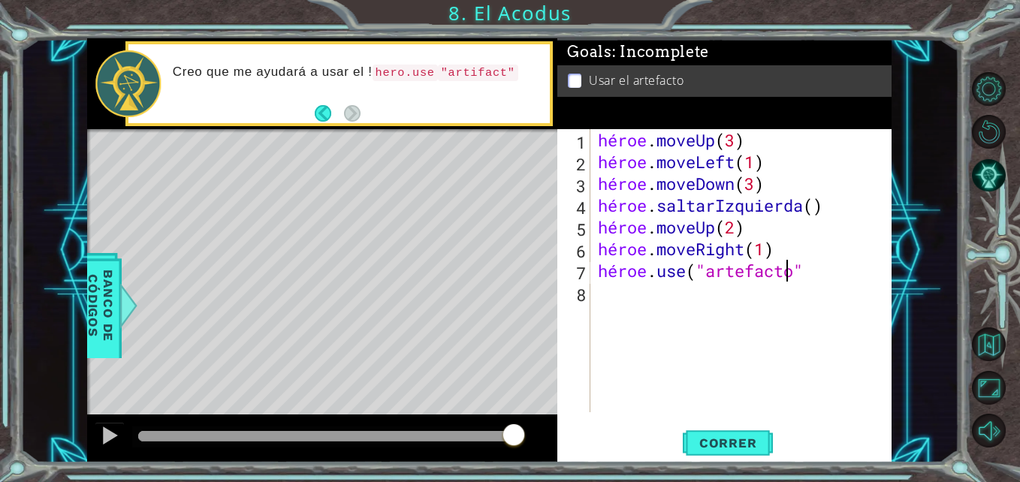
scroll to position [0, 8]
type textarea "hero.use("artifact")"
click at [725, 437] on span "Correr" at bounding box center [728, 443] width 88 height 15
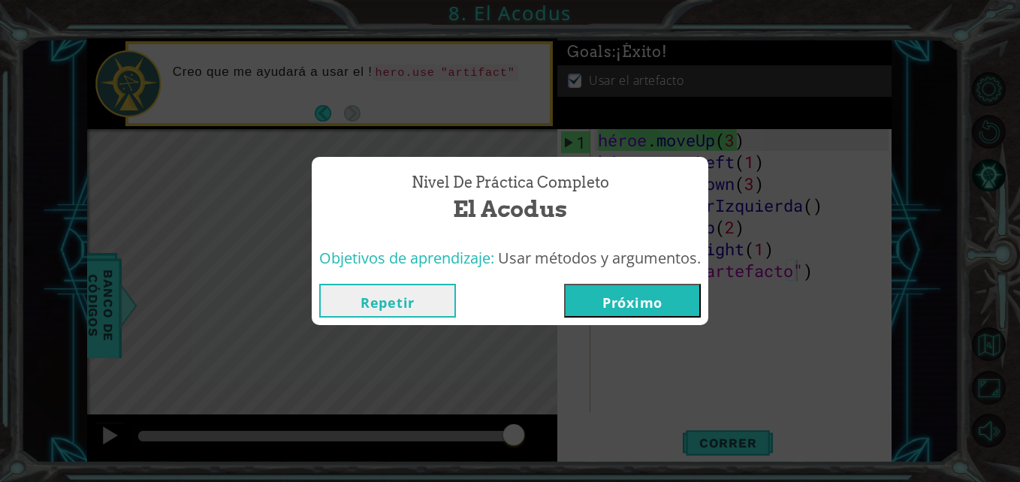
click at [624, 306] on button "Próximo" at bounding box center [632, 301] width 137 height 34
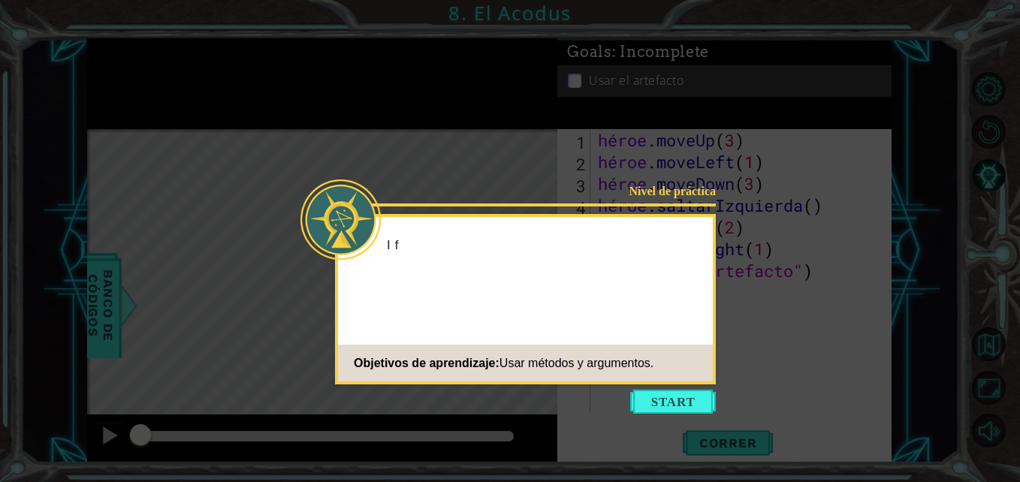
click at [129, 89] on icon at bounding box center [510, 241] width 1020 height 482
